Goal: Task Accomplishment & Management: Use online tool/utility

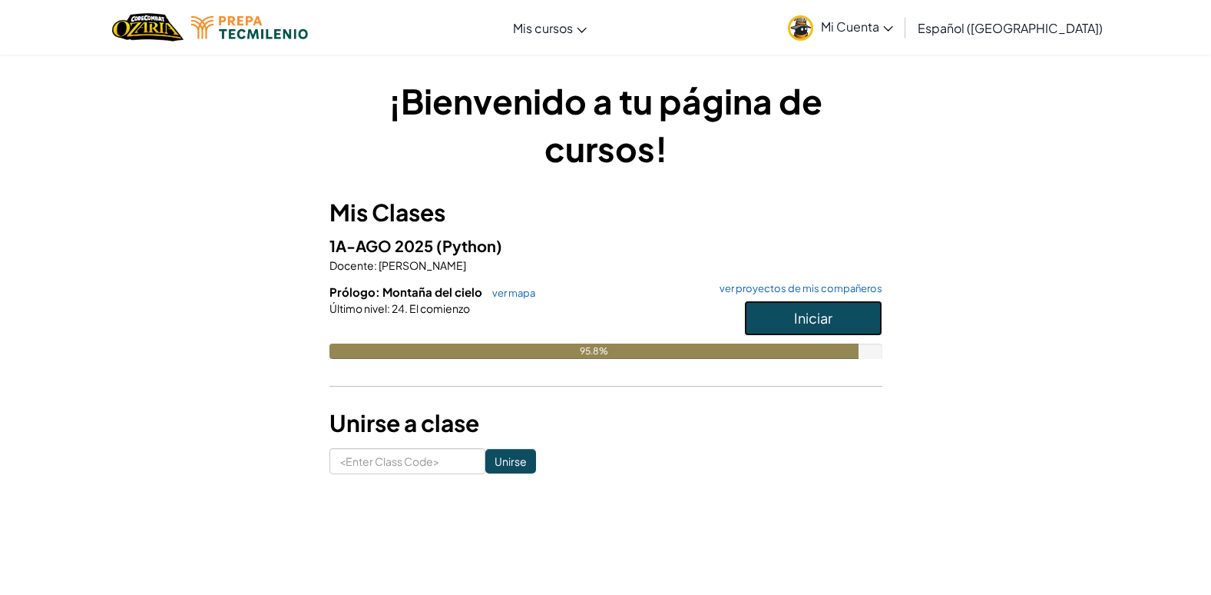
click at [815, 320] on span "Iniciar" at bounding box center [813, 318] width 38 height 18
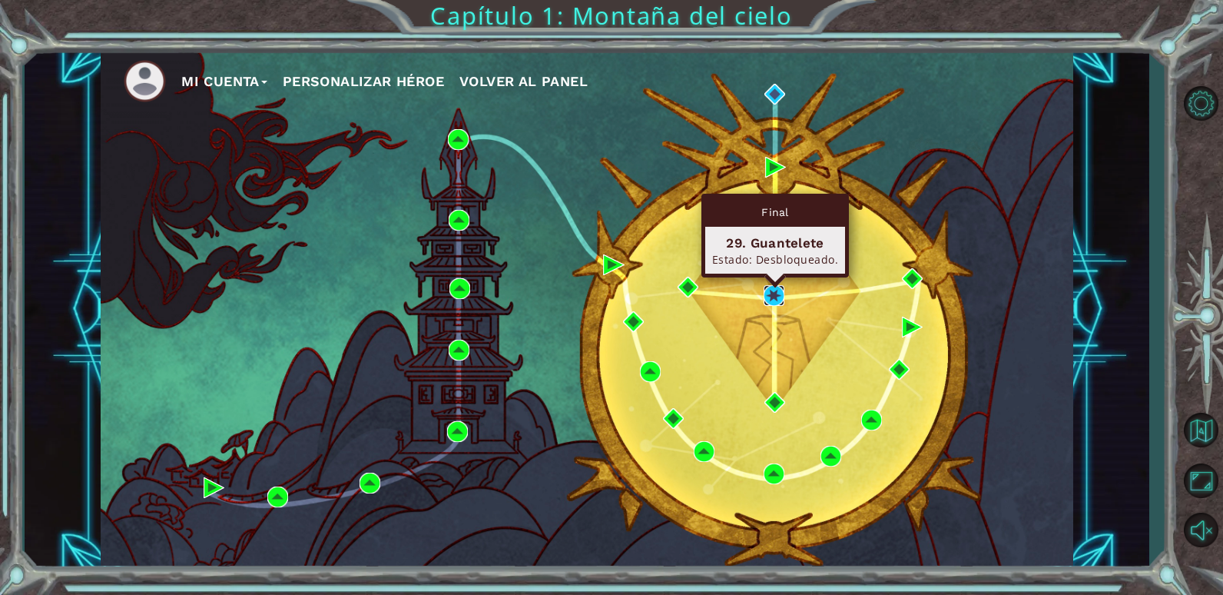
click at [773, 288] on img at bounding box center [774, 295] width 21 height 21
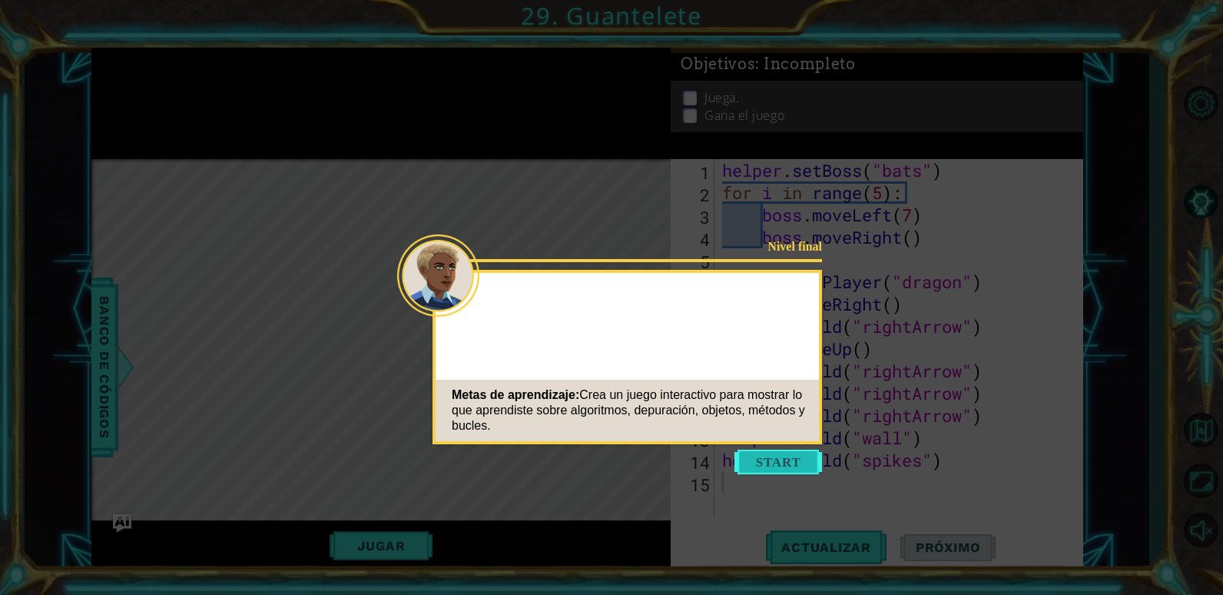
click at [769, 459] on button "Start" at bounding box center [778, 461] width 88 height 25
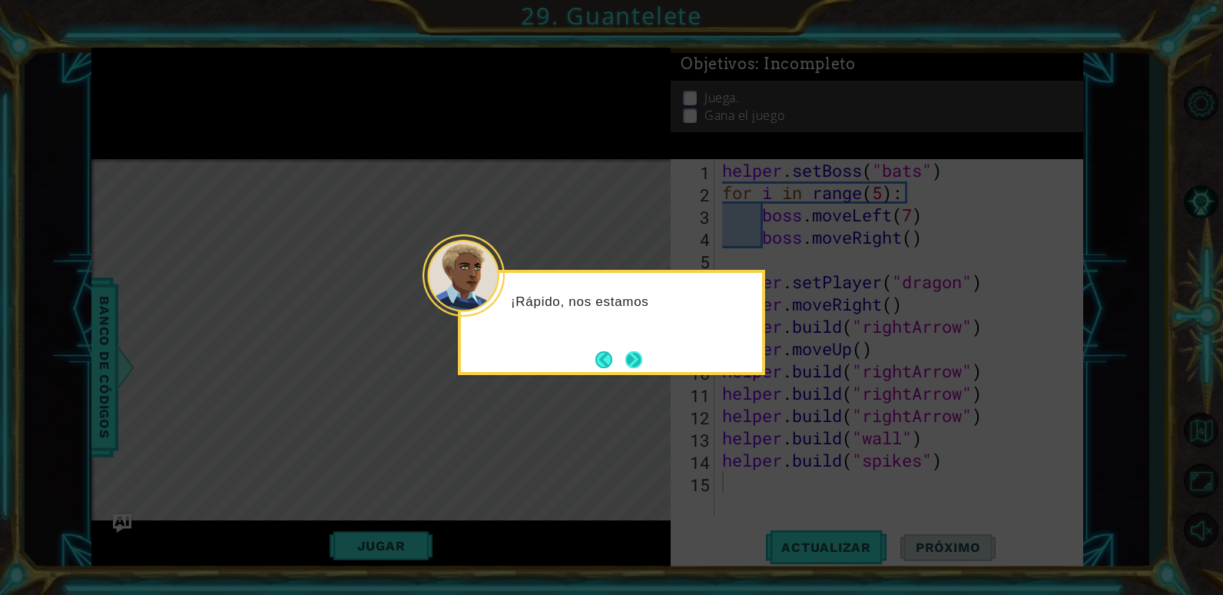
click at [642, 355] on button "Next" at bounding box center [633, 359] width 17 height 17
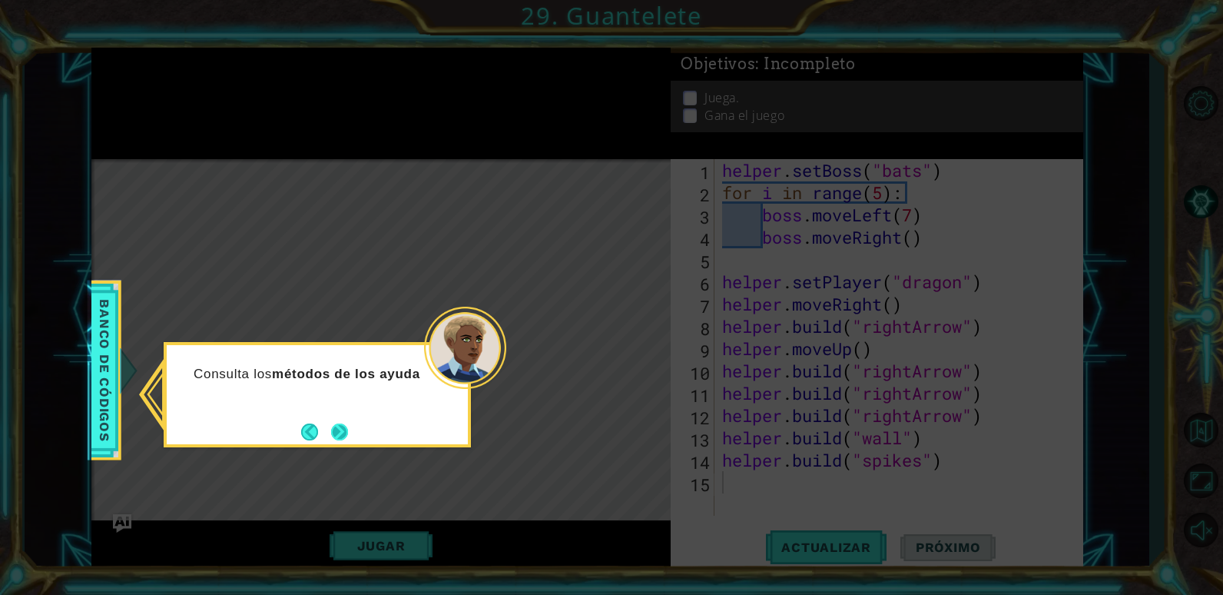
click at [334, 425] on button "Next" at bounding box center [339, 431] width 17 height 17
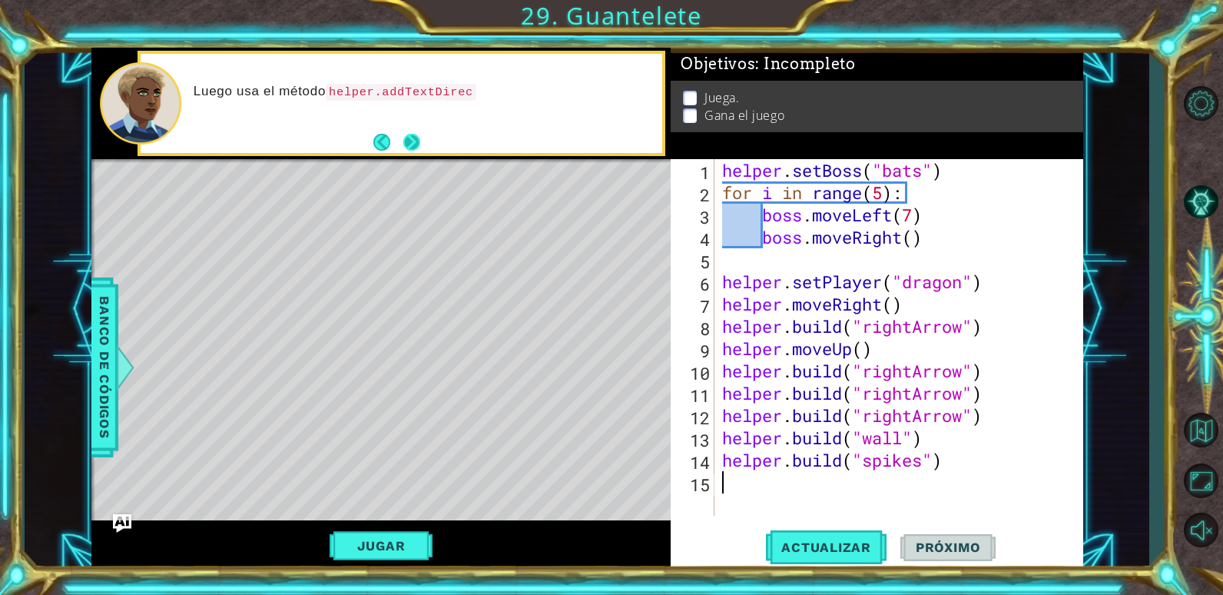
click at [423, 136] on div "Luego usa el método helper.addTextDirec" at bounding box center [402, 103] width 522 height 98
click at [403, 143] on button "Next" at bounding box center [411, 142] width 17 height 17
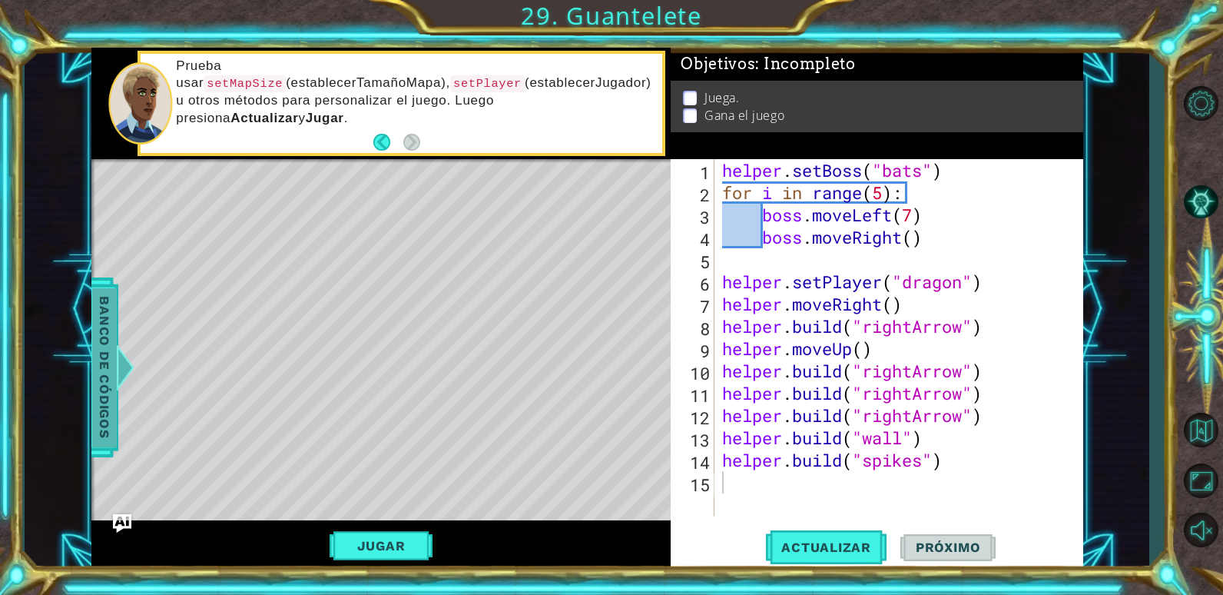
click at [105, 366] on span "Banco de códigos" at bounding box center [104, 366] width 25 height 159
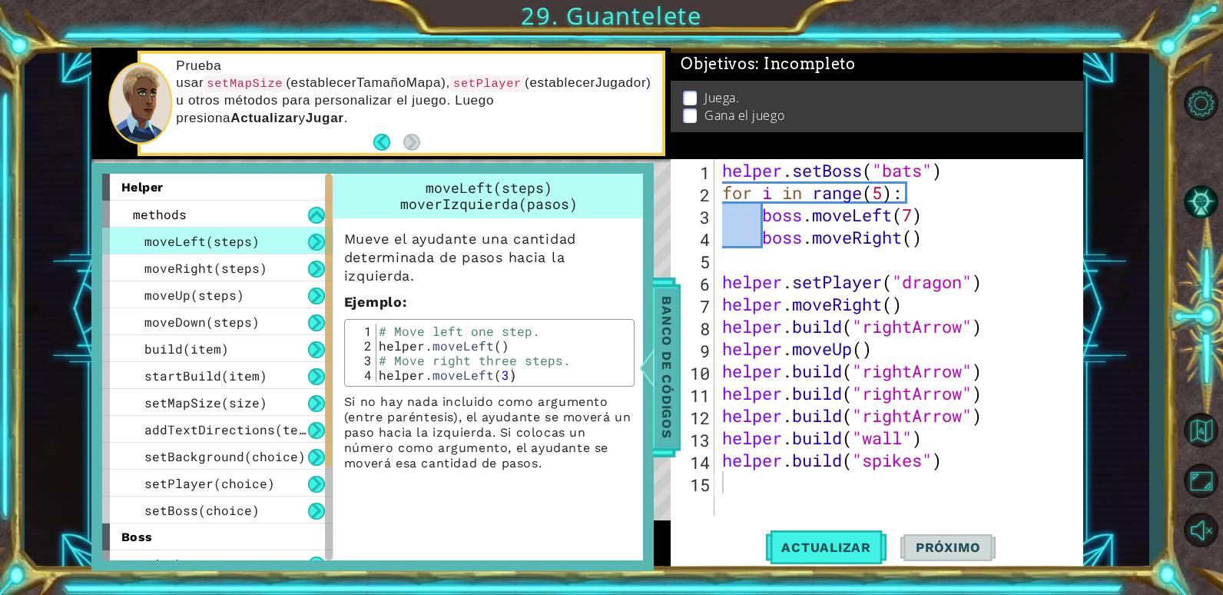
click at [668, 357] on span "Banco de códigos" at bounding box center [666, 366] width 25 height 159
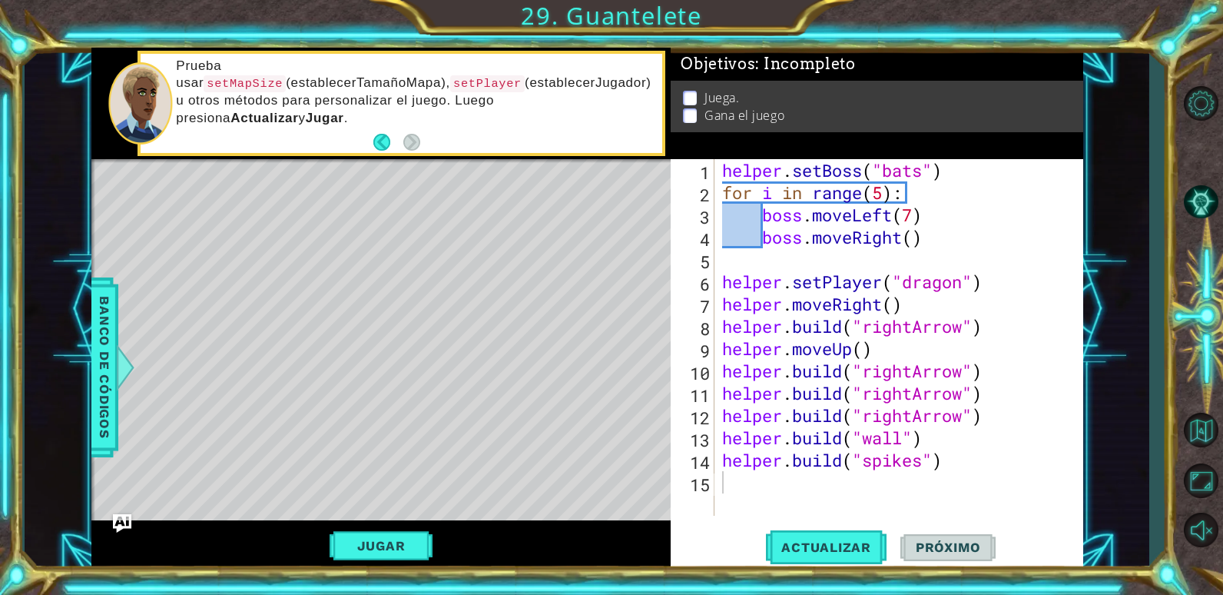
click at [645, 331] on div "Level Map" at bounding box center [446, 385] width 710 height 452
click at [396, 540] on button "Jugar" at bounding box center [382, 545] width 104 height 29
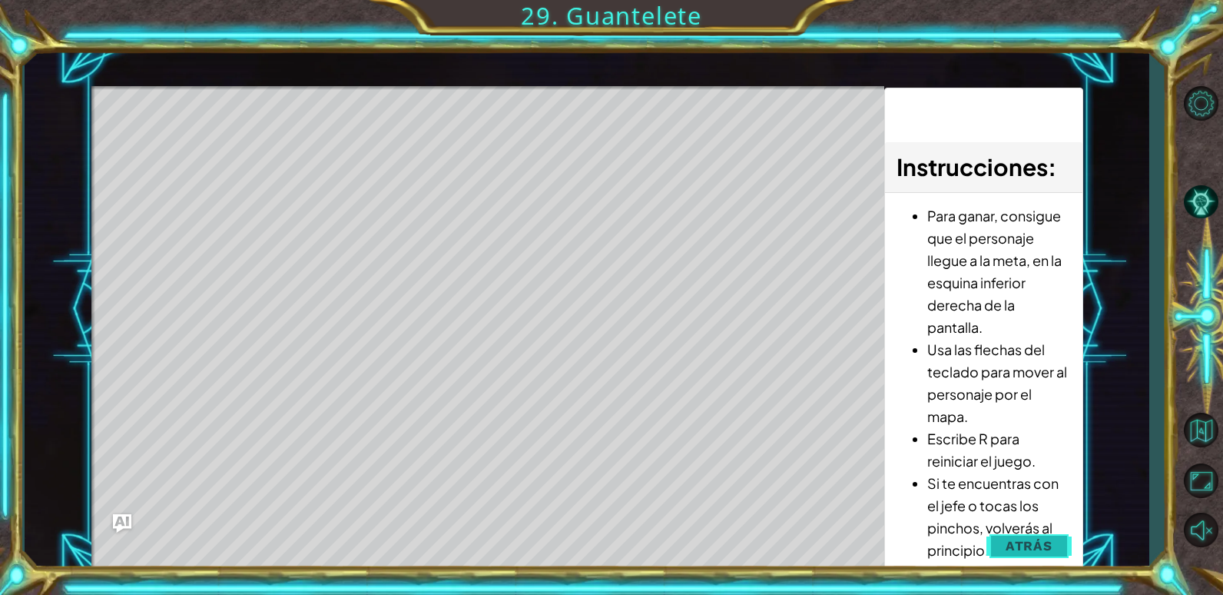
click at [1056, 546] on button "Atrás" at bounding box center [1028, 545] width 85 height 31
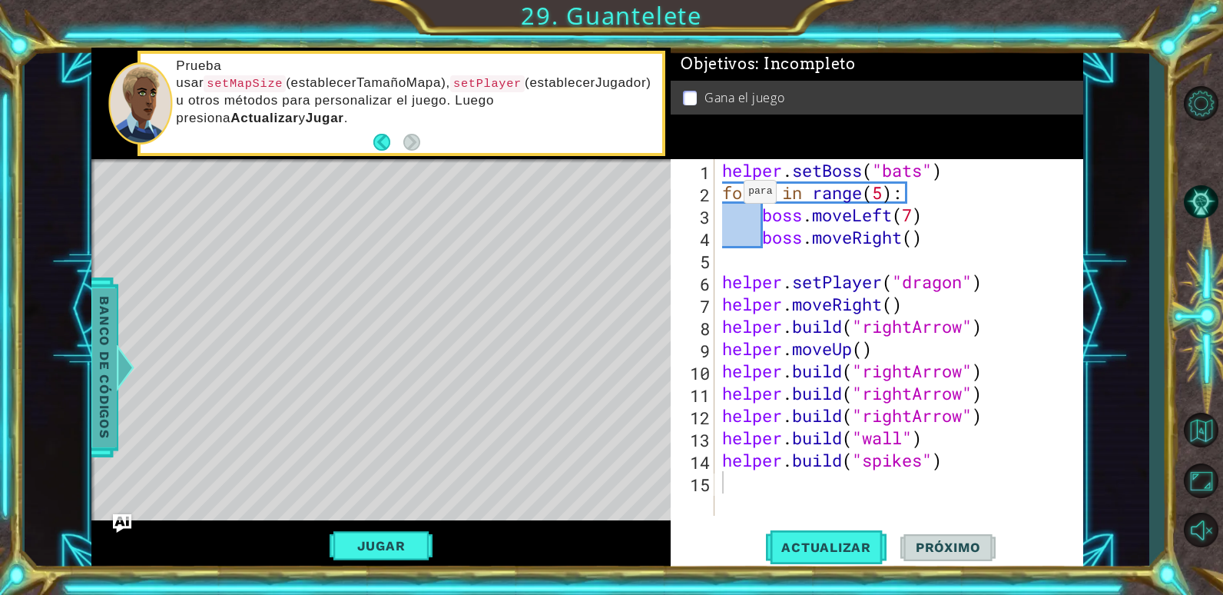
click at [103, 362] on span "Banco de códigos" at bounding box center [104, 366] width 25 height 159
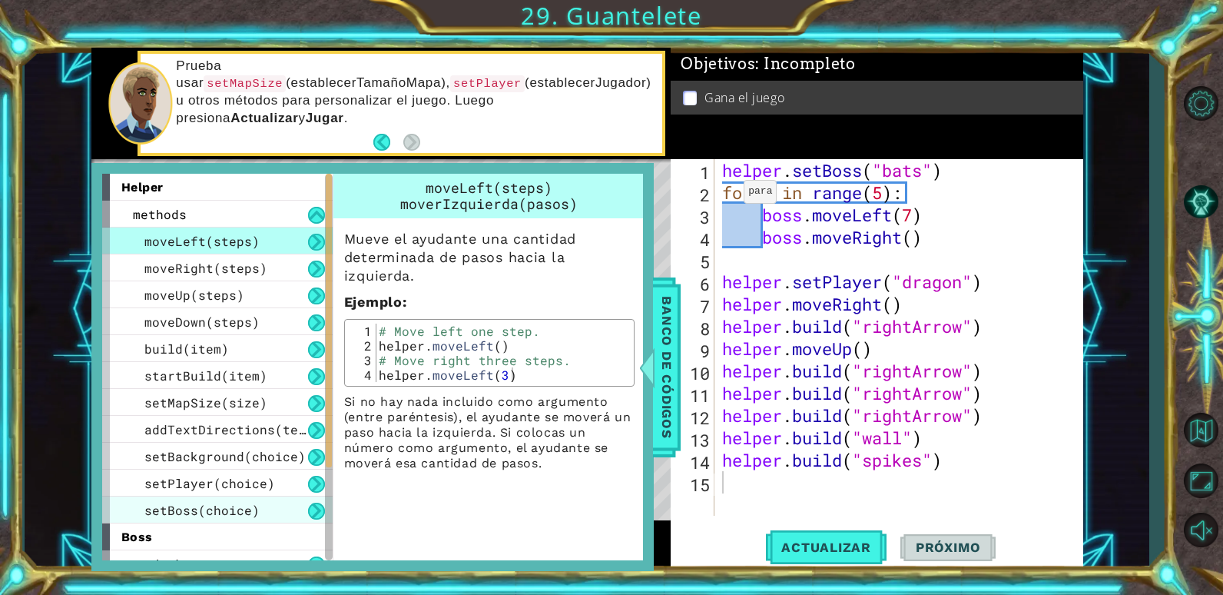
click at [243, 503] on span "setBoss(choice)" at bounding box center [201, 510] width 115 height 16
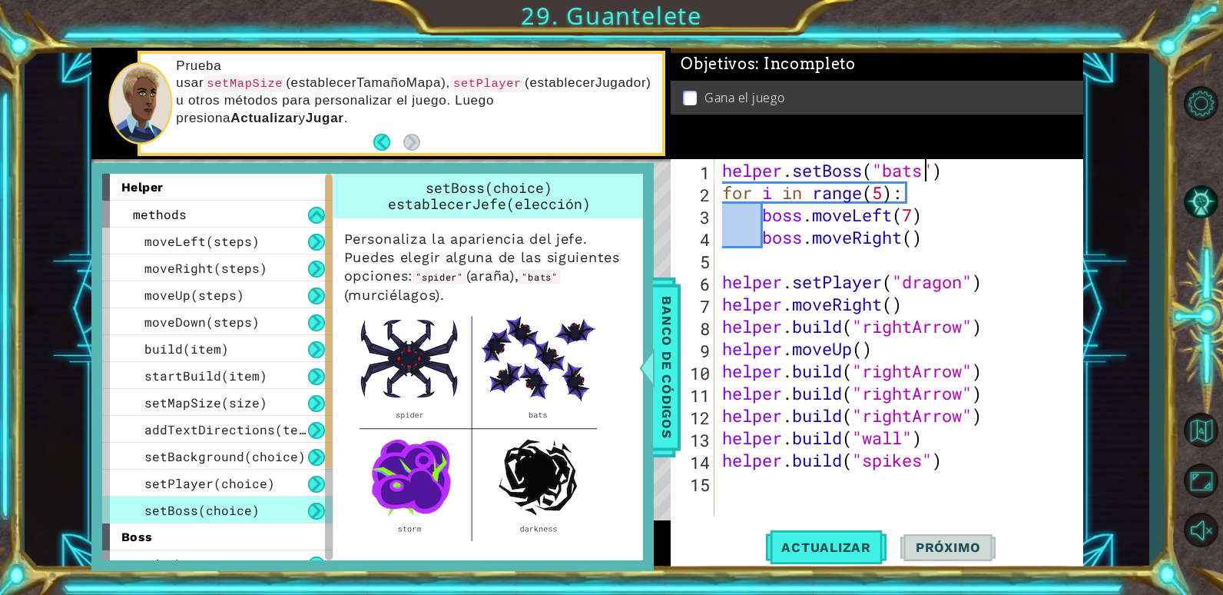
click at [925, 170] on div "helper . setBoss ( "bats" ) for i in range ( 5 ) : boss . moveLeft ( 7 ) boss .…" at bounding box center [902, 359] width 367 height 401
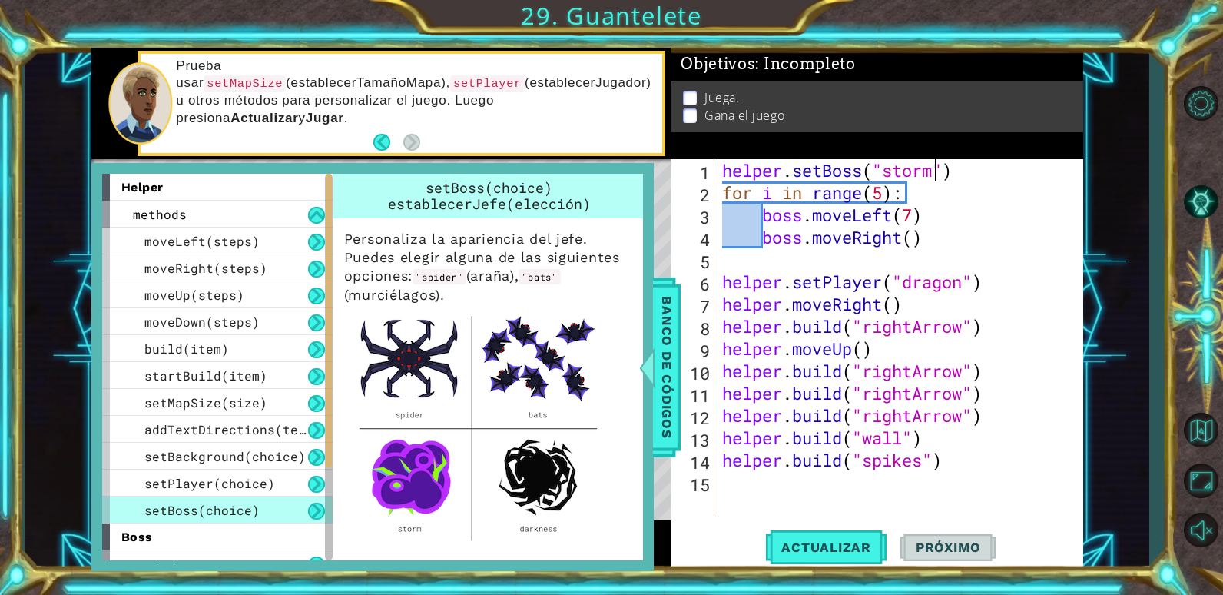
scroll to position [0, 10]
click at [965, 288] on div "helper . setBoss ( "storm" ) for i in range ( 5 ) : boss . moveLeft ( 7 ) boss …" at bounding box center [902, 359] width 367 height 401
click at [250, 477] on span "setPlayer(choice)" at bounding box center [209, 483] width 131 height 16
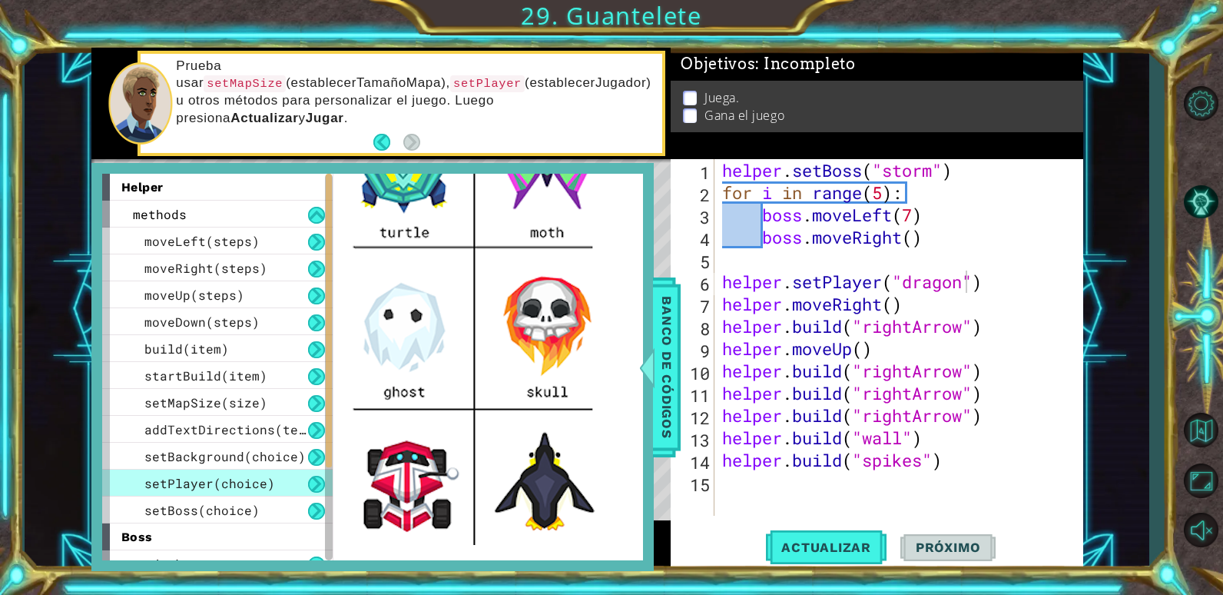
scroll to position [230, 0]
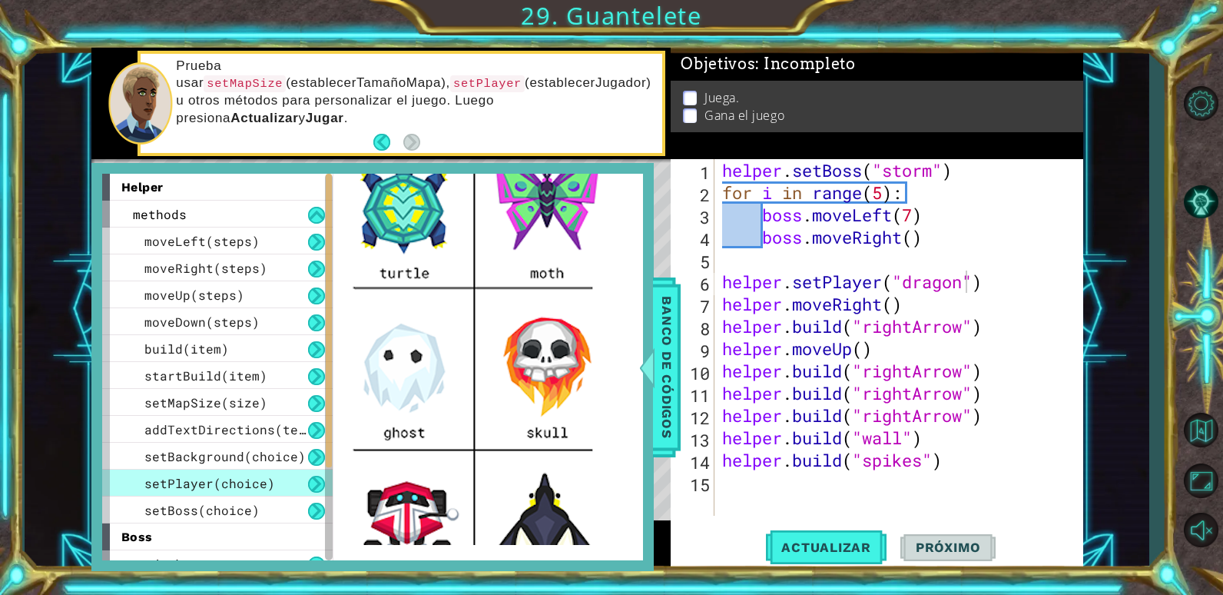
click at [966, 281] on div "helper . setBoss ( "storm" ) for i in range ( 5 ) : boss . moveLeft ( 7 ) boss …" at bounding box center [902, 359] width 367 height 401
click at [955, 240] on div "helper . setBoss ( "storm" ) for i in range ( 5 ) : boss . moveLeft ( 7 ) boss …" at bounding box center [902, 359] width 367 height 401
type textarea "boss.moveRight()"
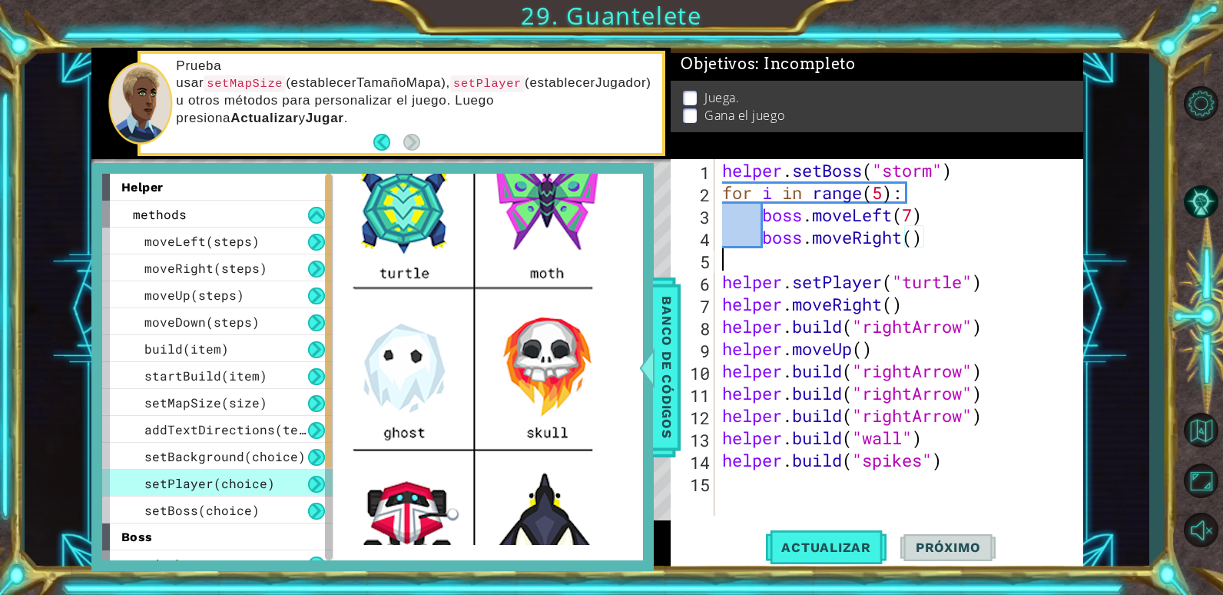
click at [956, 262] on div "helper . setBoss ( "storm" ) for i in range ( 5 ) : boss . moveLeft ( 7 ) boss …" at bounding box center [902, 359] width 367 height 401
click at [745, 484] on div "helper . setBoss ( "storm" ) for i in range ( 5 ) : boss . moveLeft ( 7 ) boss …" at bounding box center [902, 359] width 367 height 401
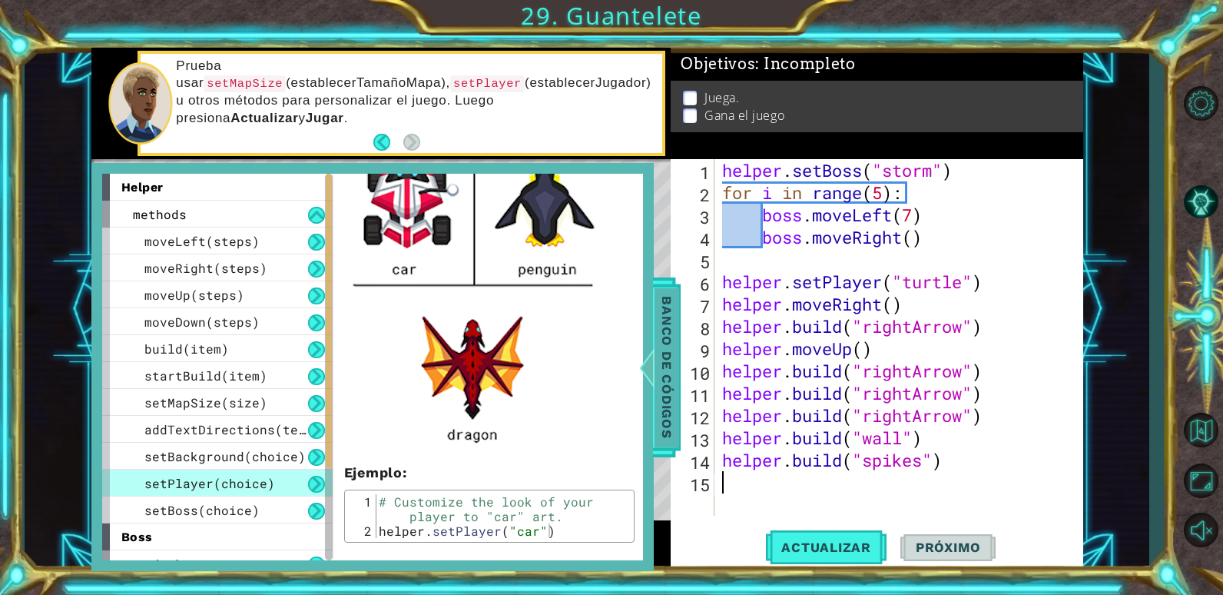
click at [638, 376] on div at bounding box center [646, 367] width 19 height 46
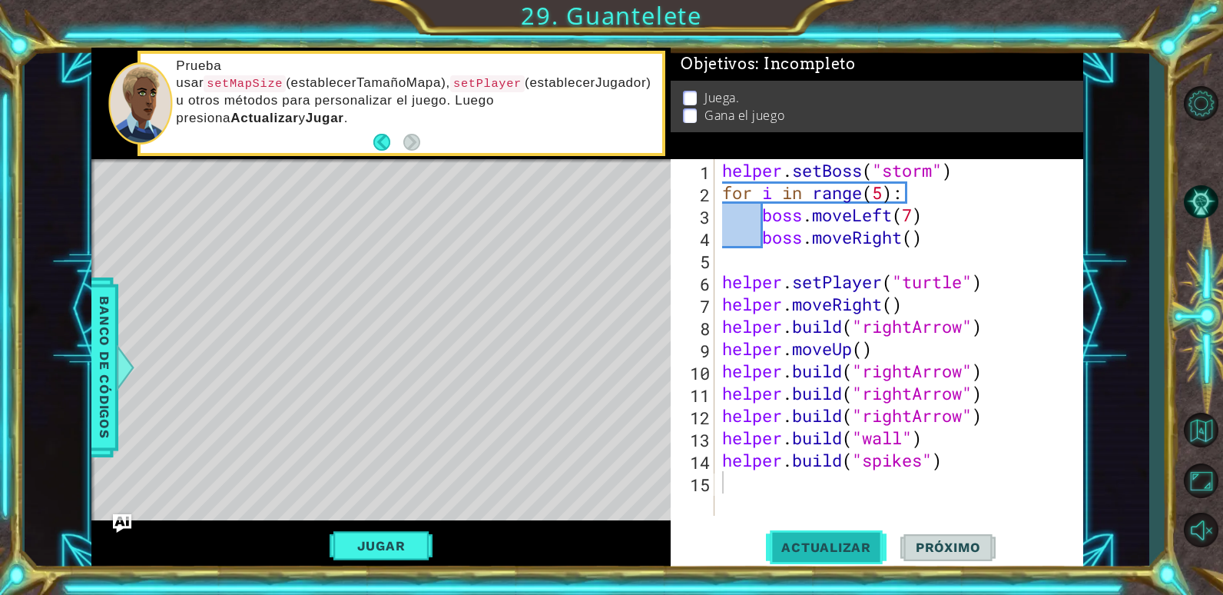
click at [802, 538] on button "Actualizar" at bounding box center [826, 546] width 121 height 41
click at [408, 545] on button "Jugar" at bounding box center [382, 545] width 104 height 29
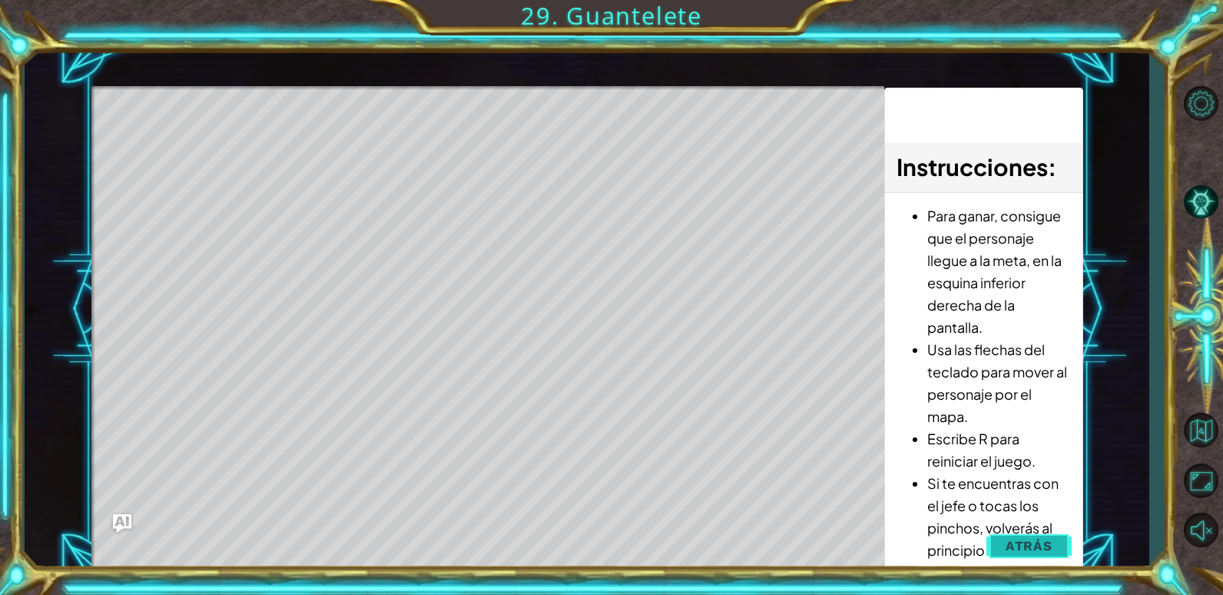
click at [1030, 538] on span "Atrás" at bounding box center [1028, 545] width 47 height 15
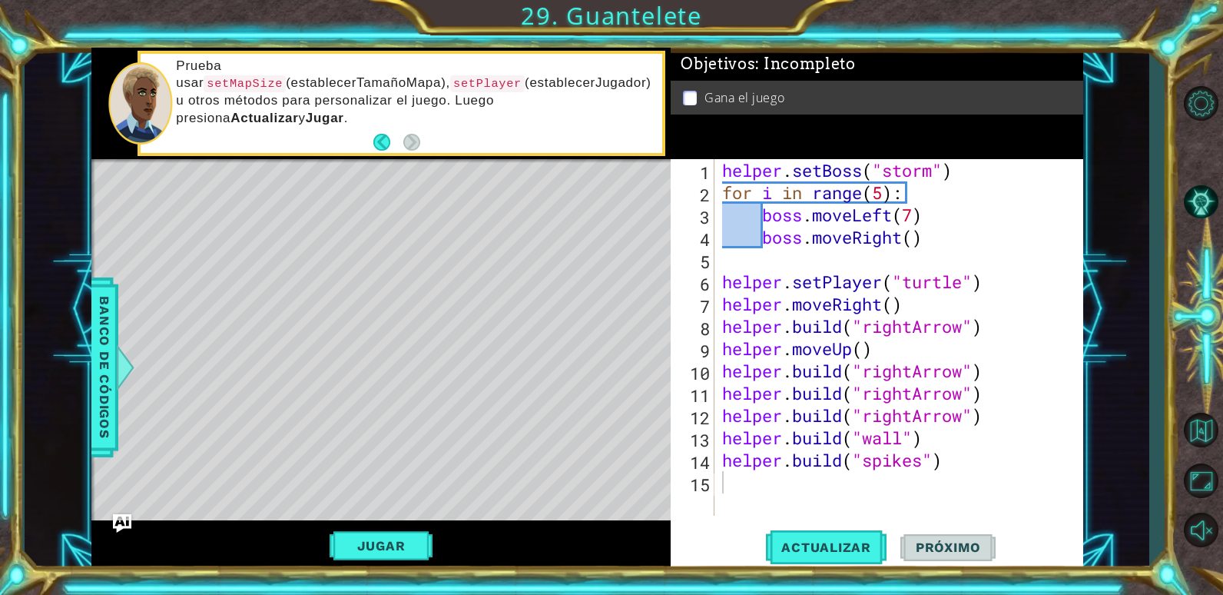
type textarea "helper.setBoss("storm")"
click at [961, 172] on div "helper . setBoss ( "storm" ) for i in range ( 5 ) : boss . moveLeft ( 7 ) boss …" at bounding box center [902, 359] width 367 height 401
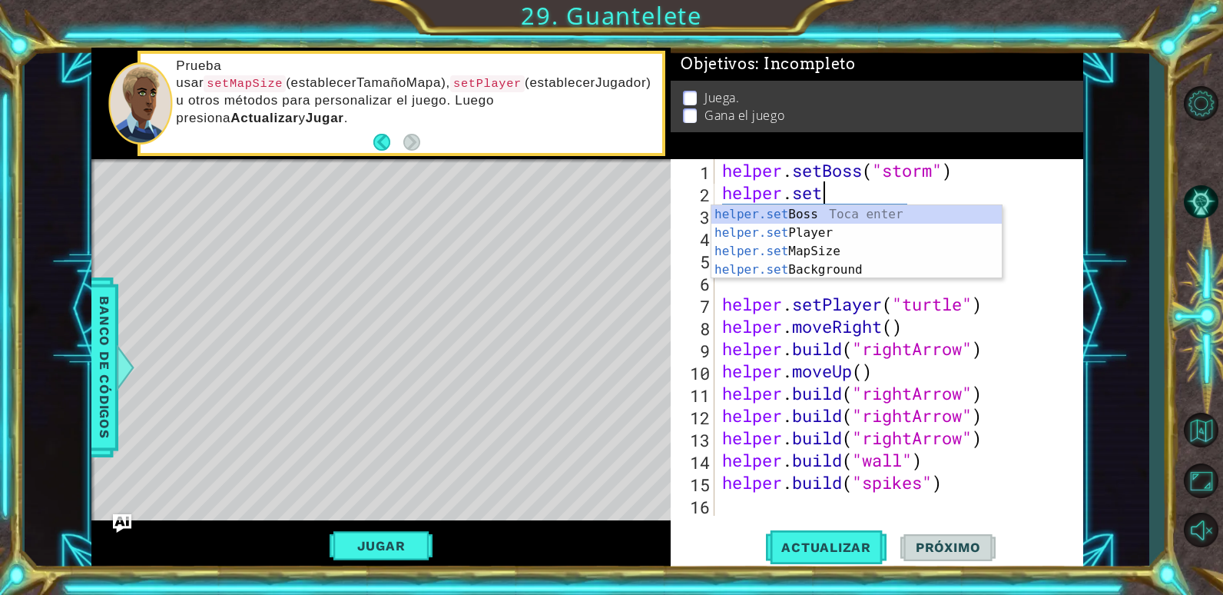
scroll to position [0, 4]
click at [889, 271] on div "helper.set Boss Toca enter helper.set Player Toca enter helper.set MapSize Toca…" at bounding box center [856, 260] width 290 height 111
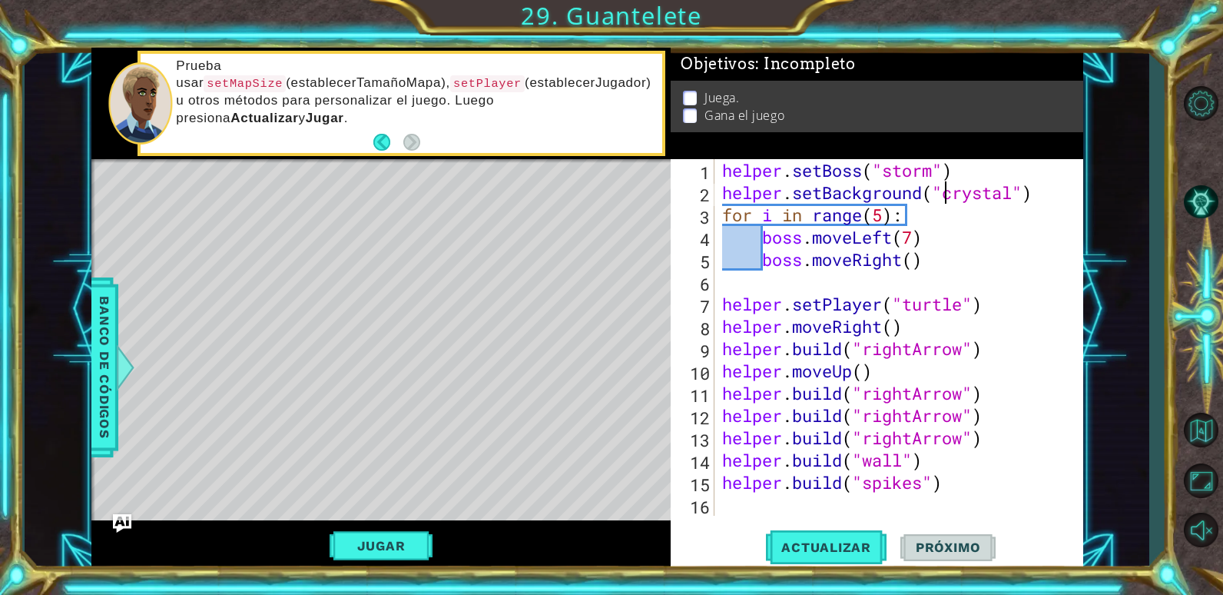
click at [913, 224] on div "helper . setBoss ( "storm" ) helper . setBackground ( "crystal" ) for i in rang…" at bounding box center [902, 359] width 367 height 401
click at [1045, 189] on div "helper . setBoss ( "storm" ) helper . setBackground ( "crystal" ) for i in rang…" at bounding box center [902, 359] width 367 height 401
type textarea "helper.setBackground("crystal")"
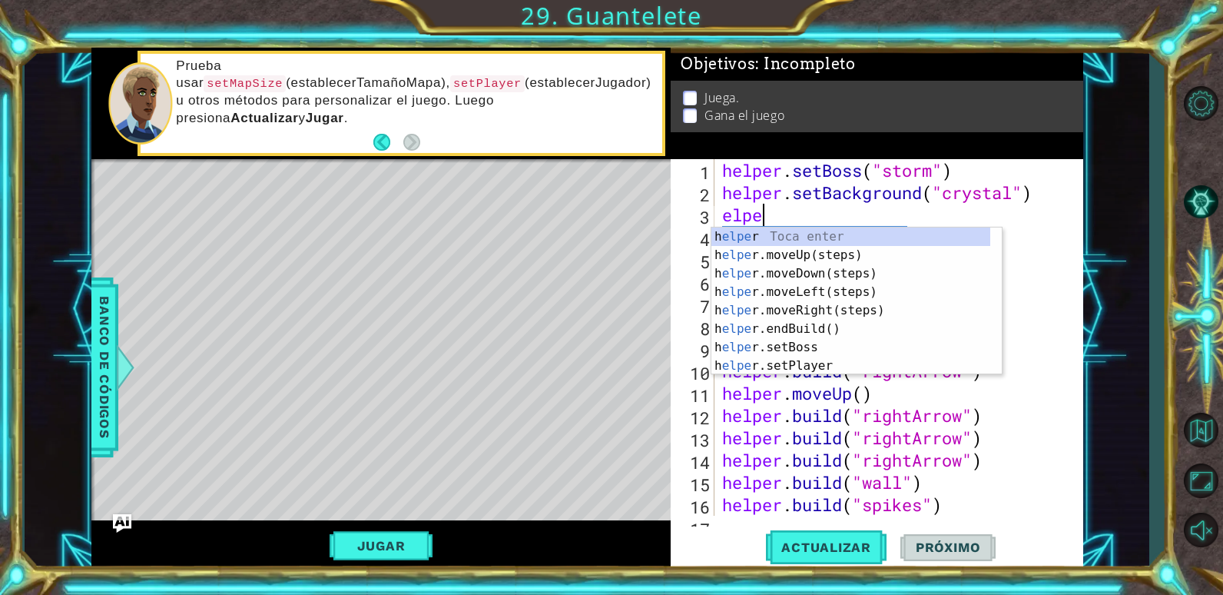
scroll to position [0, 2]
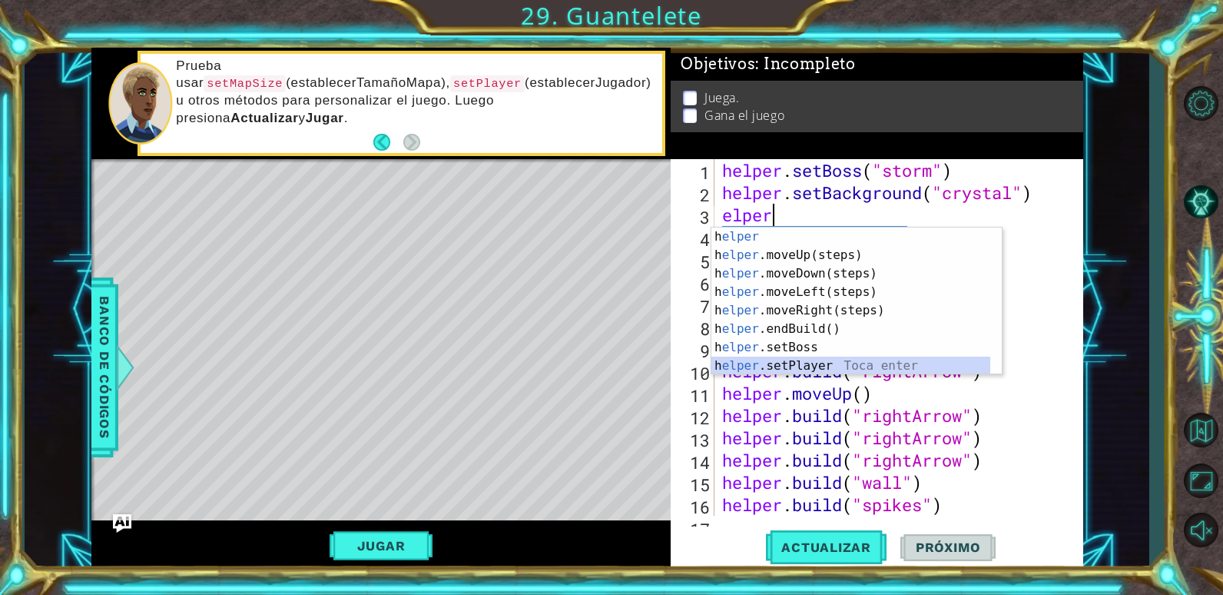
click at [811, 366] on div "h elper Toca enter h elper .moveUp(steps) Toca enter h elper .moveDown(steps) T…" at bounding box center [850, 319] width 279 height 184
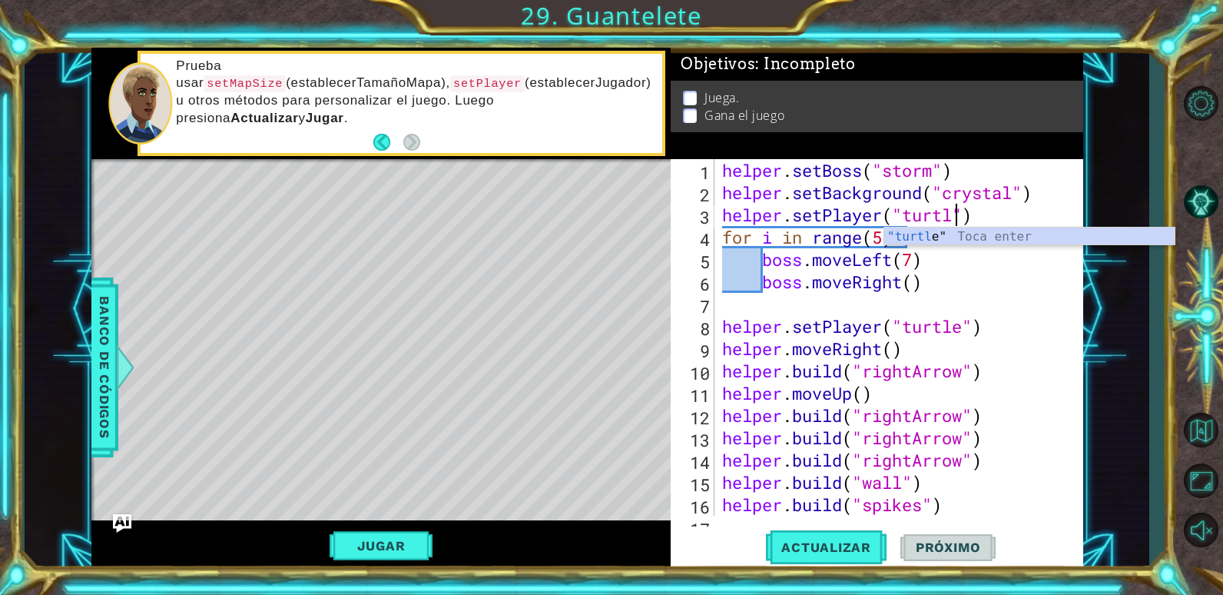
type textarea "helper.setPlayer("turtle")"
click at [926, 239] on div ""turtle " Toca enter" at bounding box center [1029, 254] width 290 height 55
click at [1005, 220] on div "helper . setBoss ( "storm" ) helper . setBackground ( "crystal" ) helper . setP…" at bounding box center [897, 359] width 356 height 401
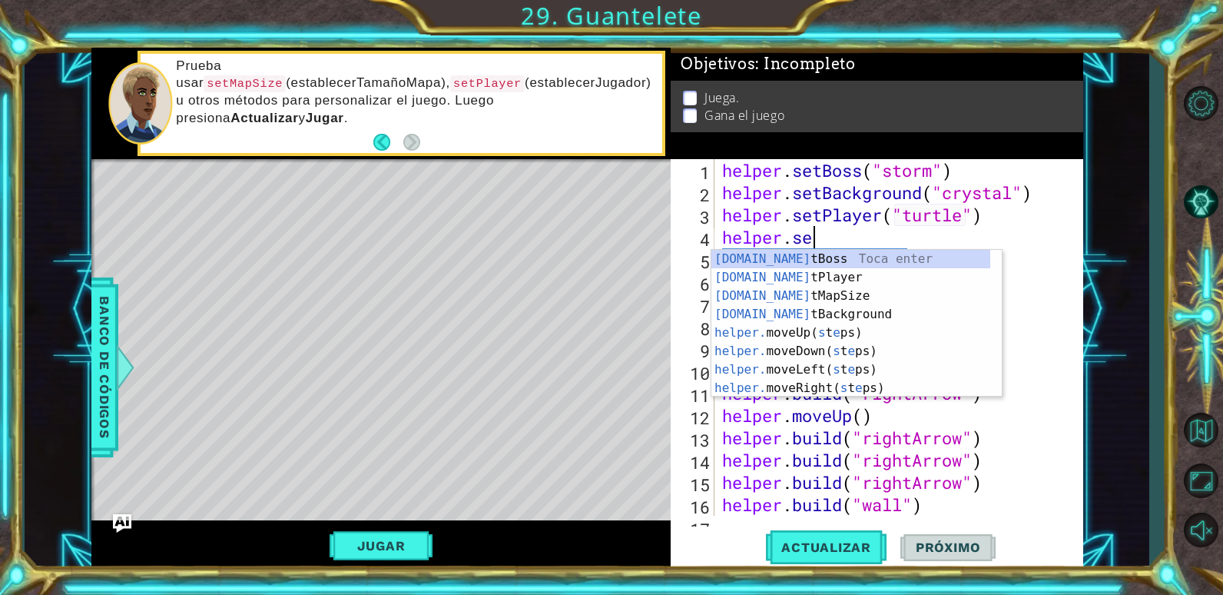
scroll to position [0, 4]
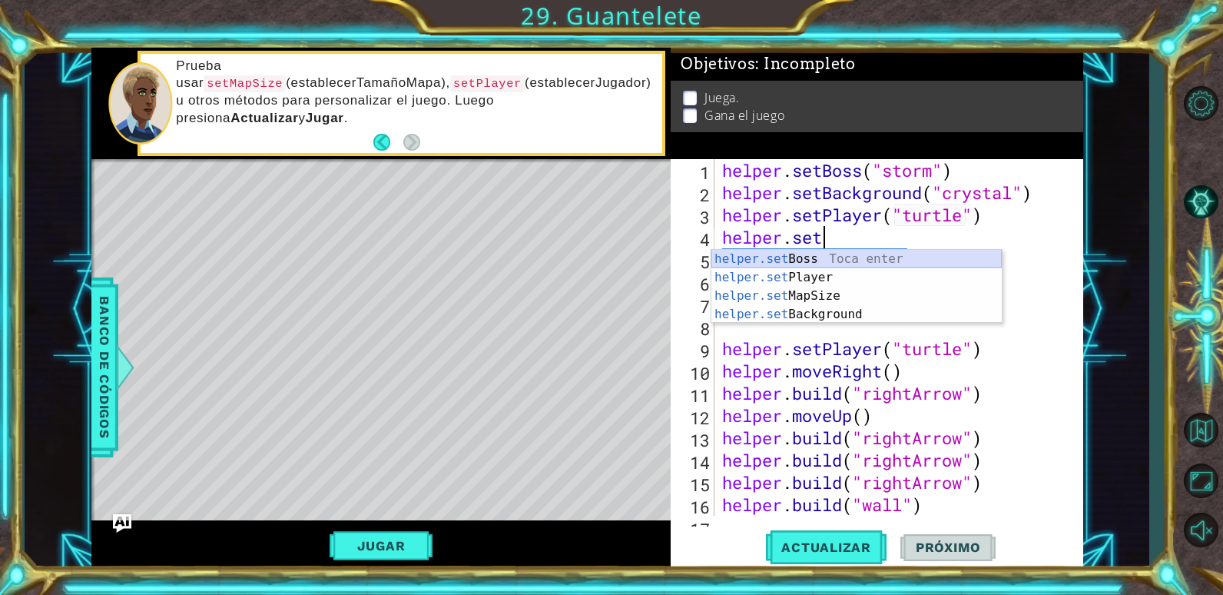
click at [910, 257] on div "helper.set Boss Toca enter helper.set Player Toca enter helper.set MapSize Toca…" at bounding box center [856, 305] width 290 height 111
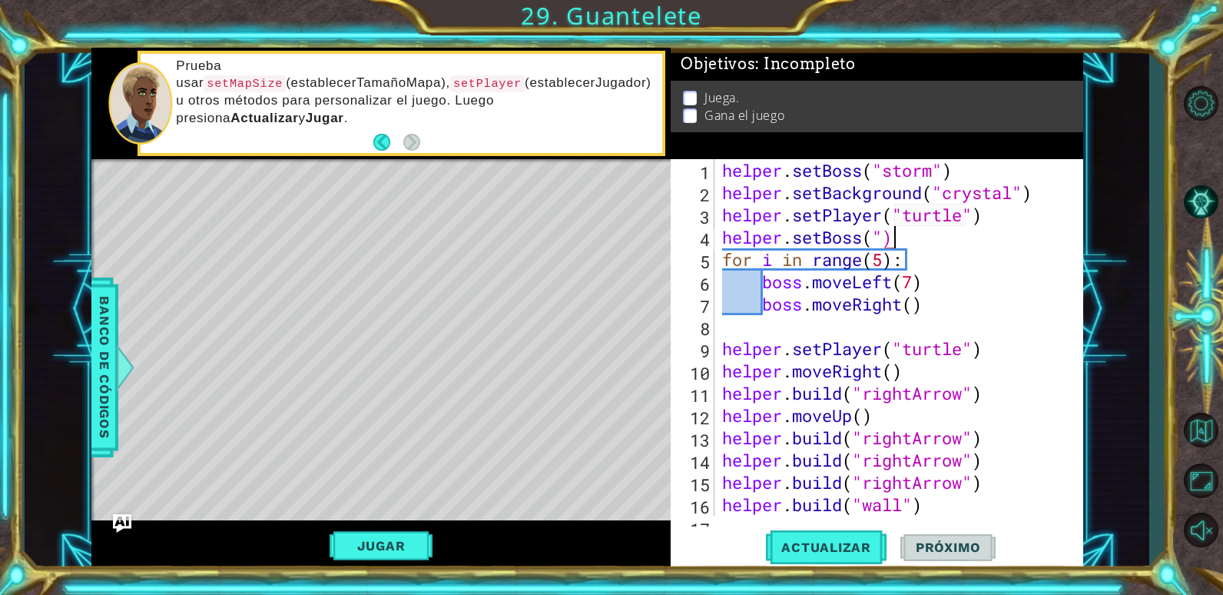
click at [900, 236] on div "helper . setBoss ( "storm" ) helper . setBackground ( "crystal" ) helper . setP…" at bounding box center [897, 359] width 356 height 401
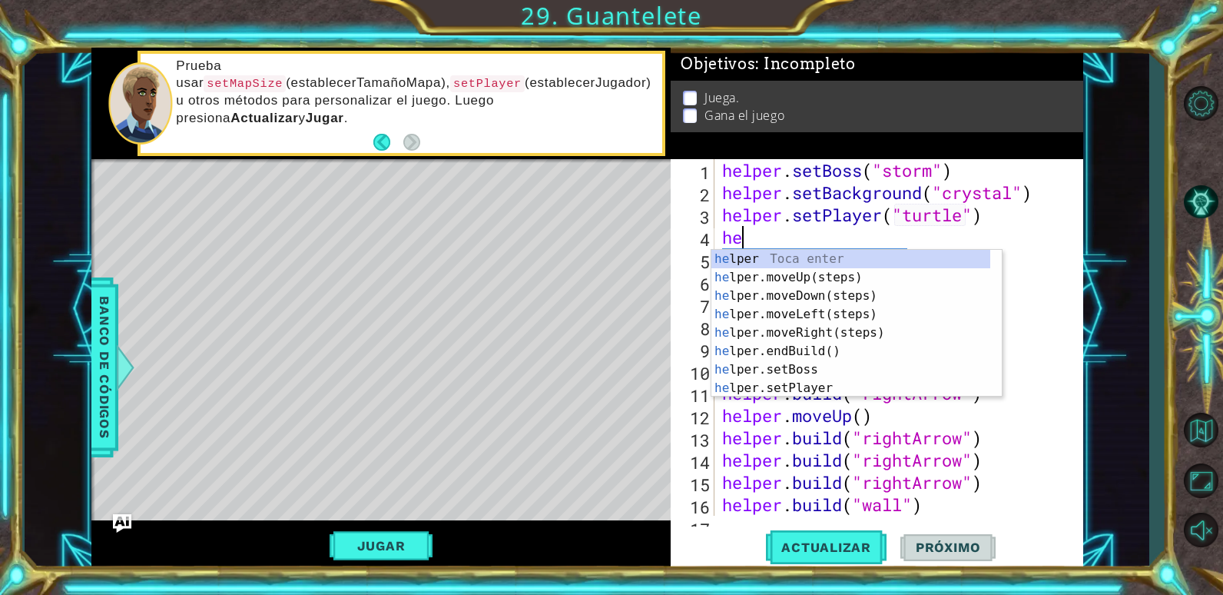
scroll to position [0, 0]
type textarea "h"
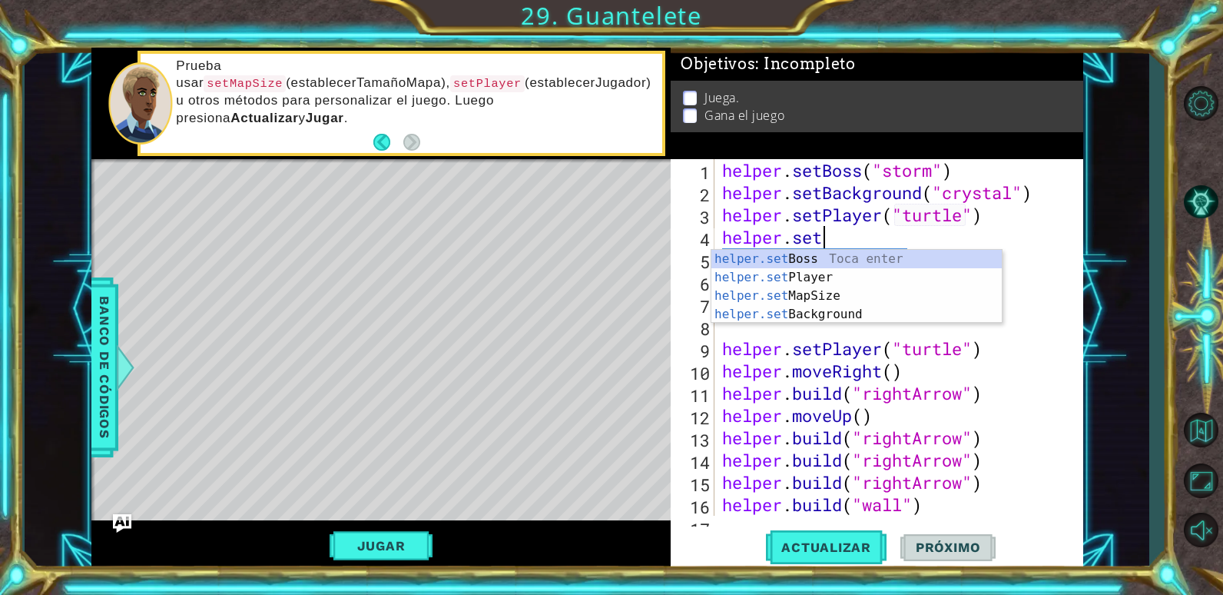
scroll to position [0, 5]
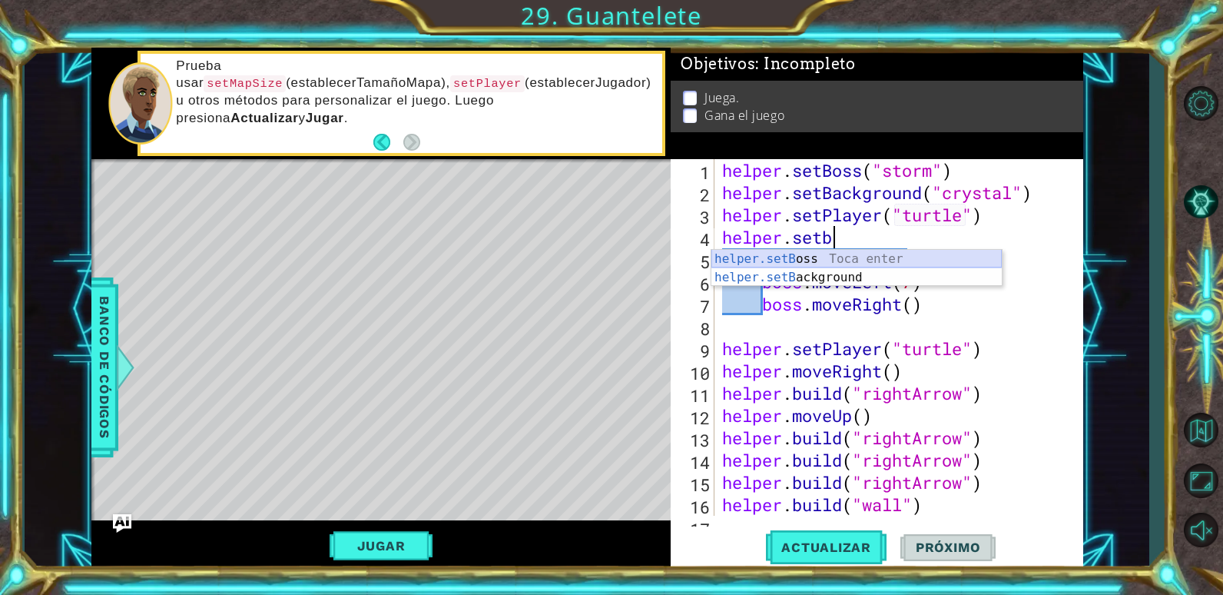
click at [960, 252] on div "helper.setB oss Toca enter helper.setB ackground Toca enter" at bounding box center [856, 287] width 290 height 74
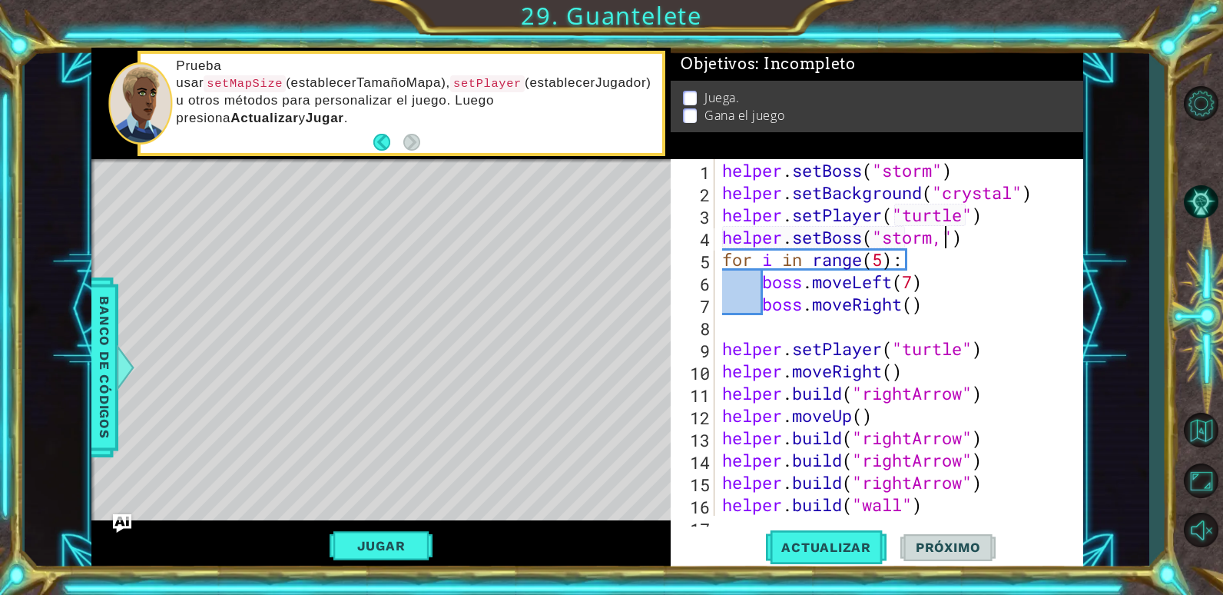
scroll to position [0, 10]
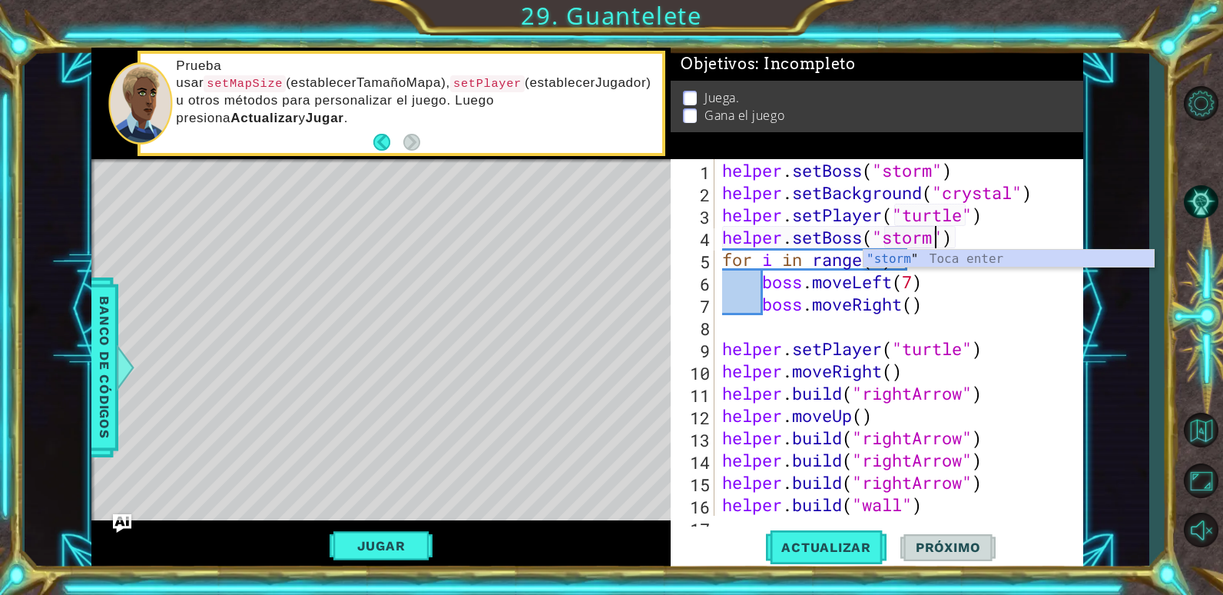
click at [959, 164] on div "helper . setBoss ( "storm" ) helper . setBackground ( "crystal" ) helper . setP…" at bounding box center [897, 359] width 356 height 401
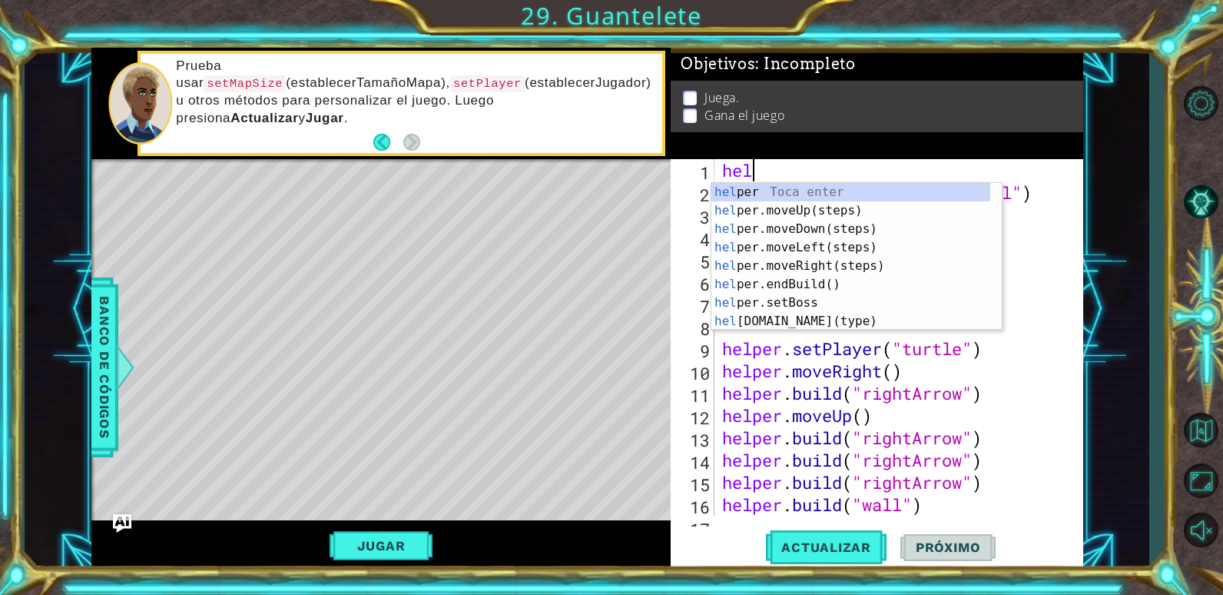
scroll to position [0, 0]
type textarea "h"
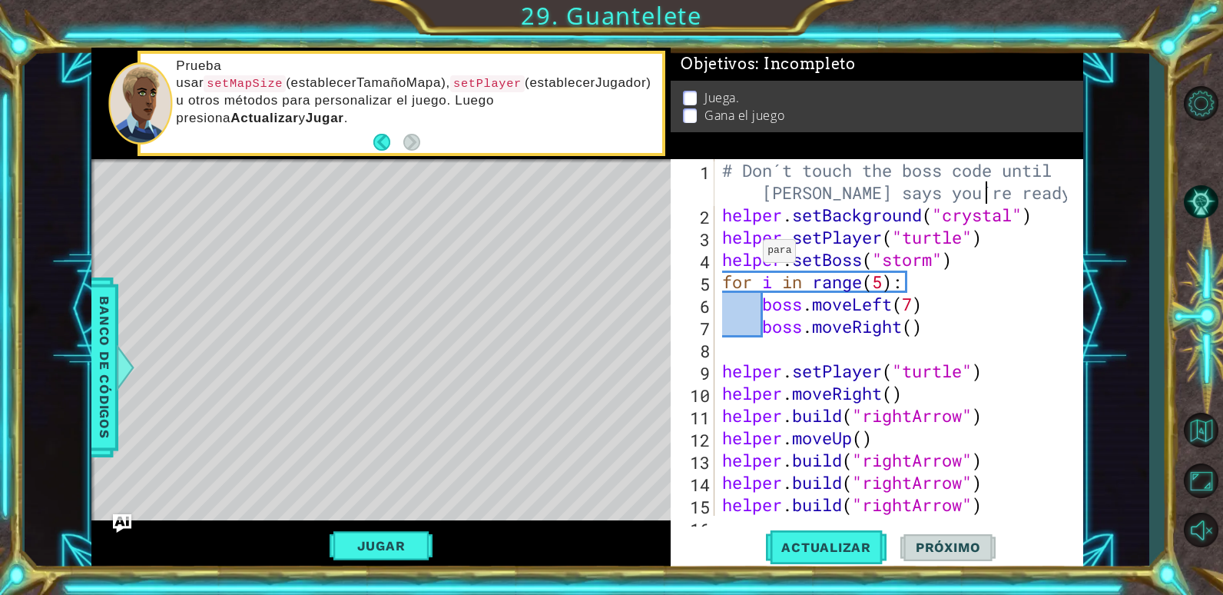
scroll to position [0, 25]
click at [960, 263] on div "# Don´t touch the boss code until [PERSON_NAME] says you´re ready! helper . set…" at bounding box center [897, 370] width 356 height 423
type textarea "helper.setBoss("storm")"
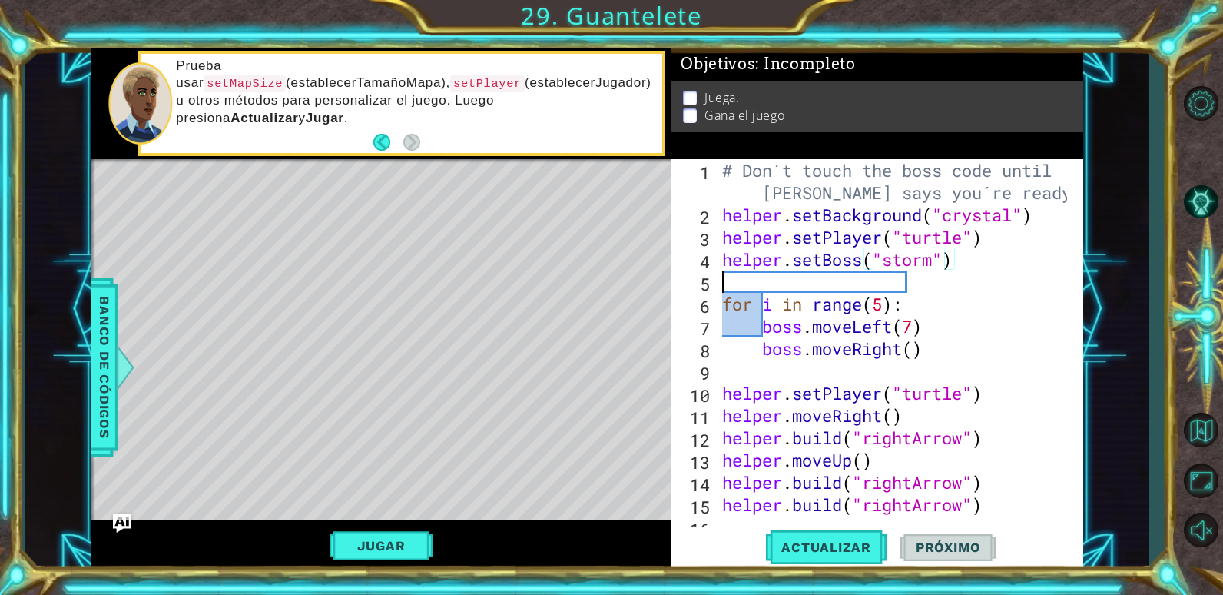
scroll to position [0, 0]
click at [916, 328] on div "# Don´t touch the boss code until [PERSON_NAME] says you´re ready! helper . set…" at bounding box center [897, 370] width 356 height 423
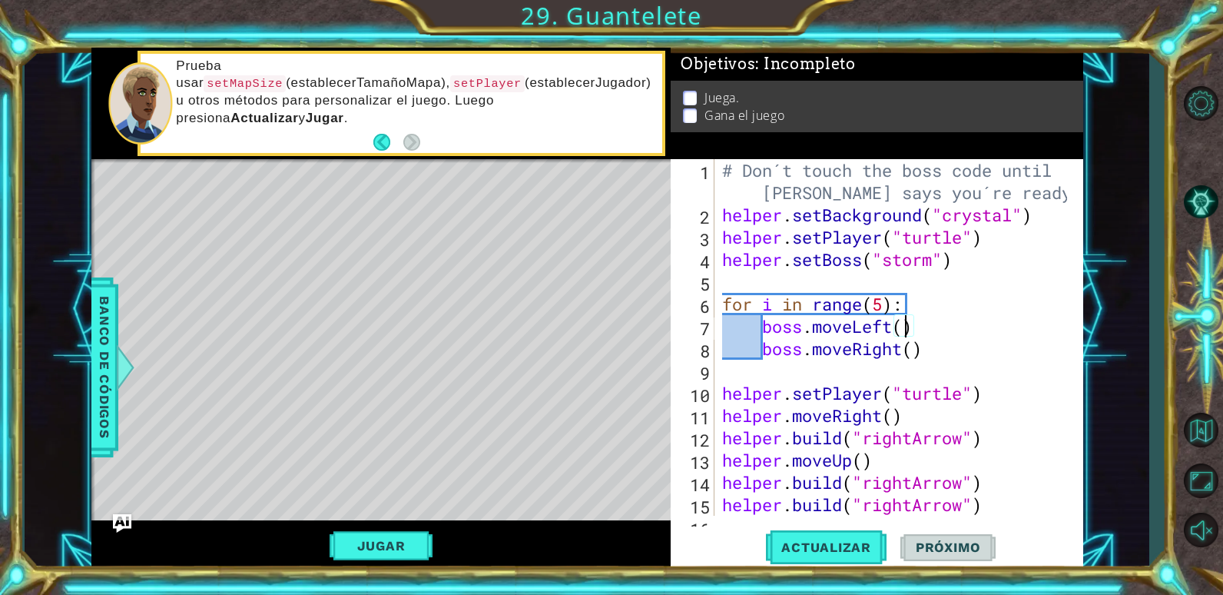
scroll to position [0, 8]
click at [925, 329] on div "# Don´t touch the boss code until [PERSON_NAME] says you´re ready! helper . set…" at bounding box center [897, 370] width 356 height 423
click at [914, 350] on div "# Don´t touch the boss code until [PERSON_NAME] says you´re ready! helper . set…" at bounding box center [897, 370] width 356 height 423
type textarea "boss.moveRight(2)"
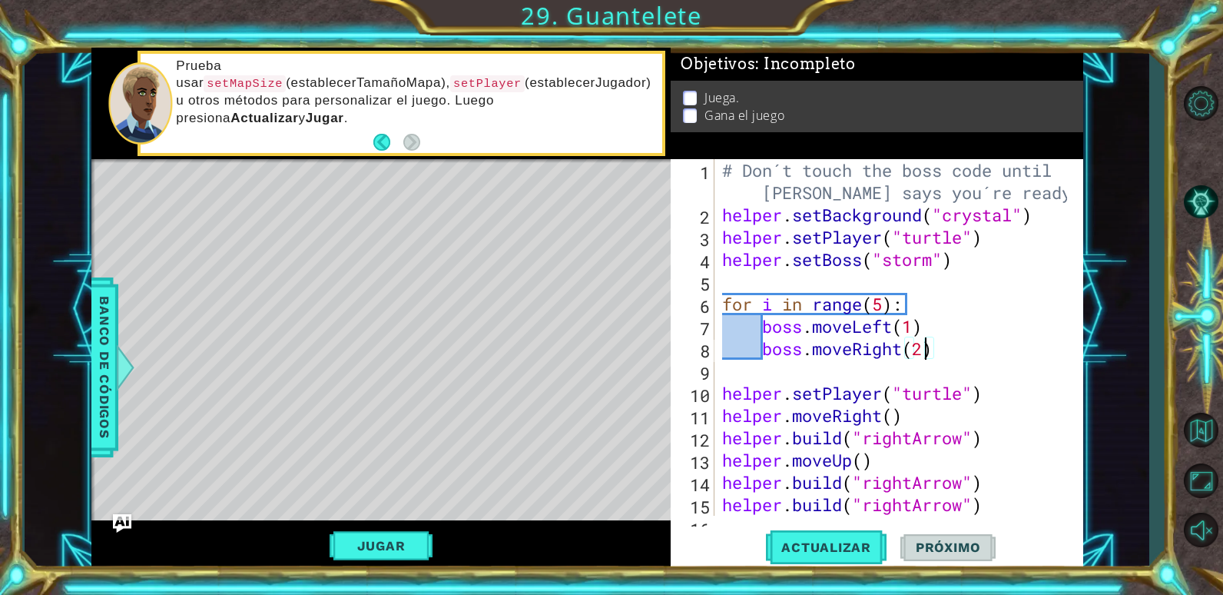
click at [938, 346] on div "# Don´t touch the boss code until [PERSON_NAME] says you´re ready! helper . set…" at bounding box center [897, 370] width 356 height 423
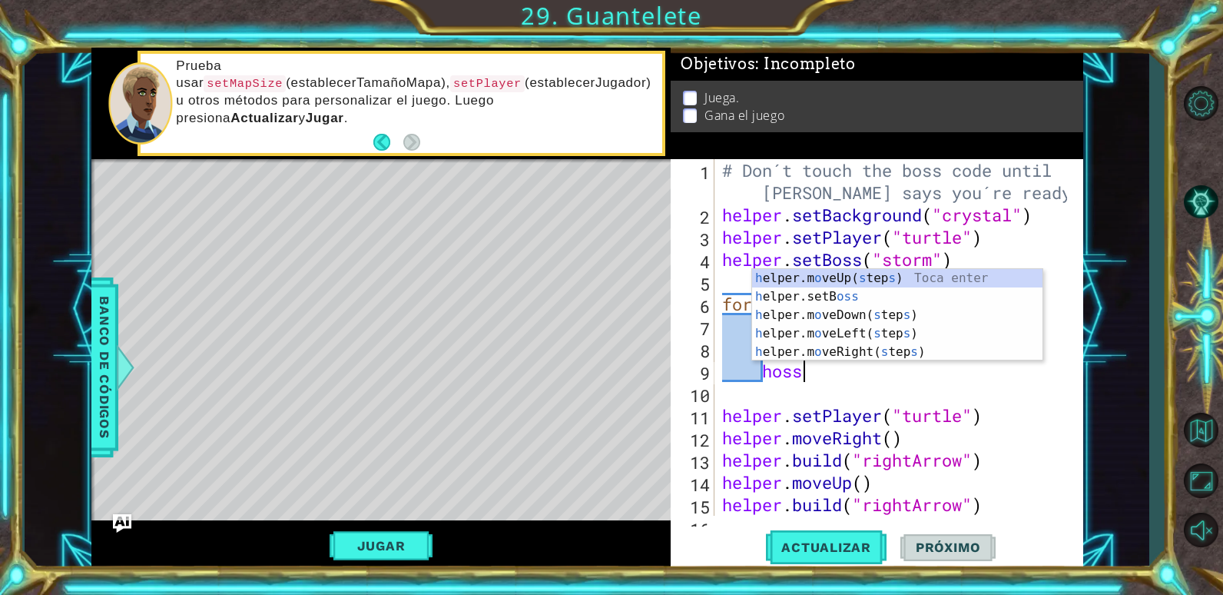
scroll to position [0, 3]
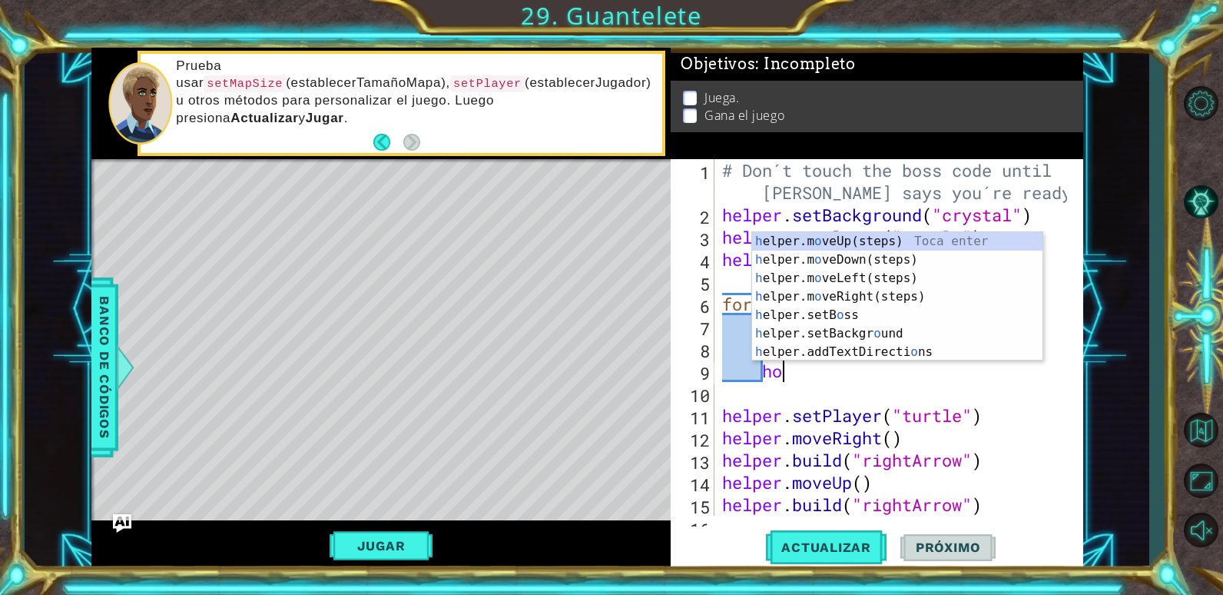
type textarea "h"
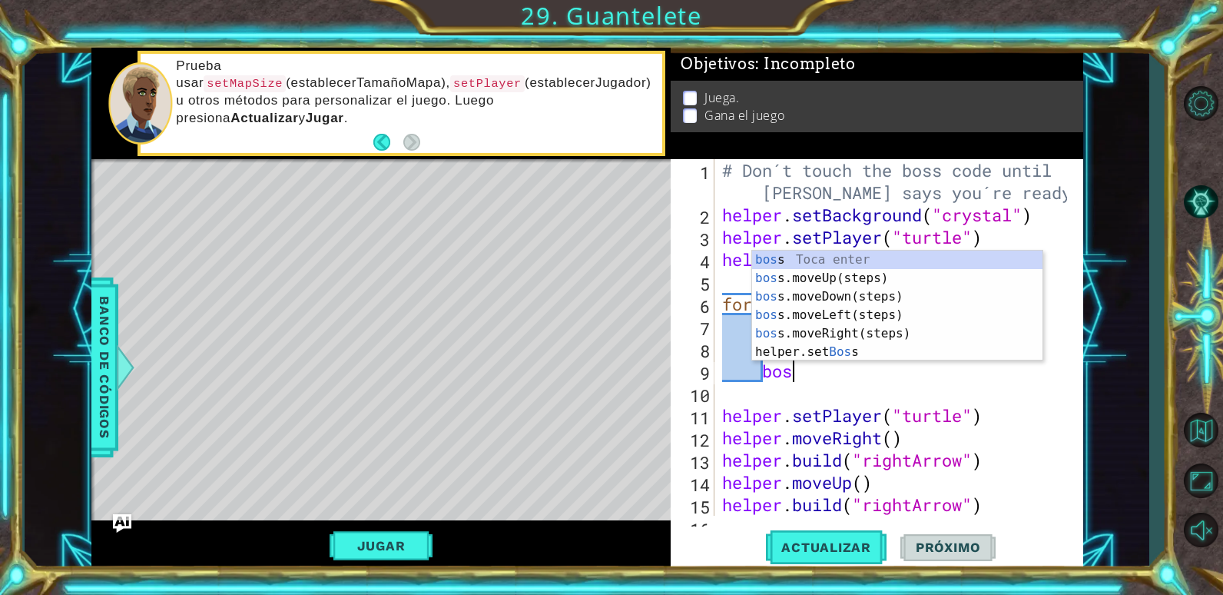
type textarea "boss"
click at [847, 276] on div "boss Toca enter boss .moveUp(steps) Toca enter boss .moveDown(steps) Toca enter…" at bounding box center [897, 323] width 290 height 147
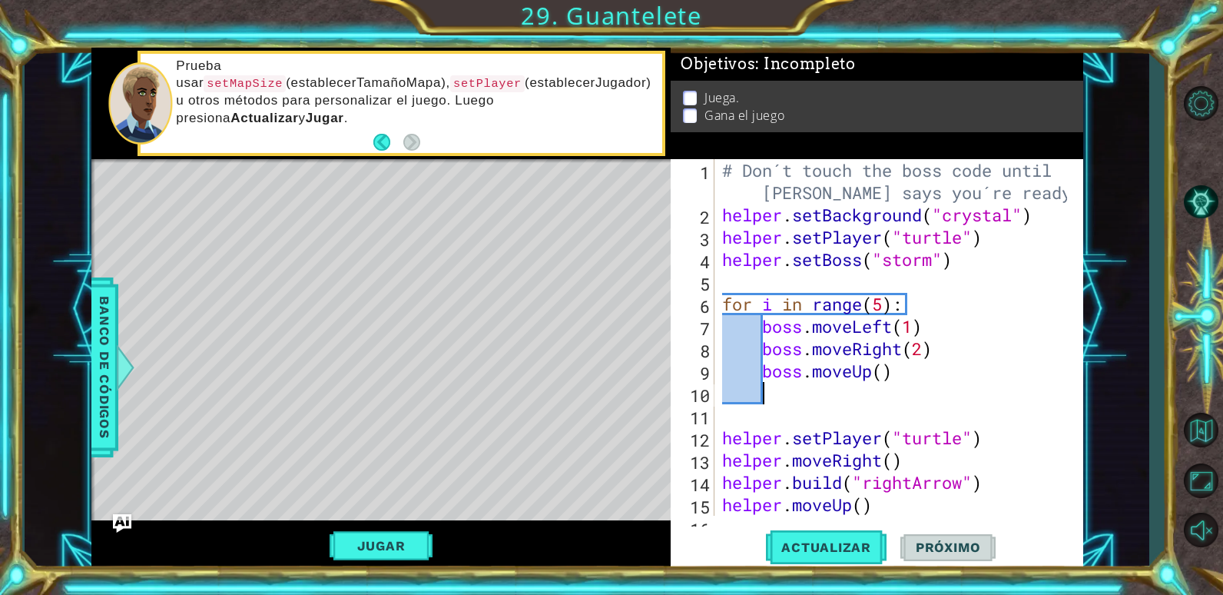
scroll to position [0, 1]
click at [887, 372] on div "# Don´t touch the boss code until [PERSON_NAME] says you´re ready! helper . set…" at bounding box center [897, 370] width 356 height 423
type textarea "boss.moveUp(1)"
click at [913, 378] on div "# Don´t touch the boss code until [PERSON_NAME] says you´re ready! helper . set…" at bounding box center [897, 370] width 356 height 423
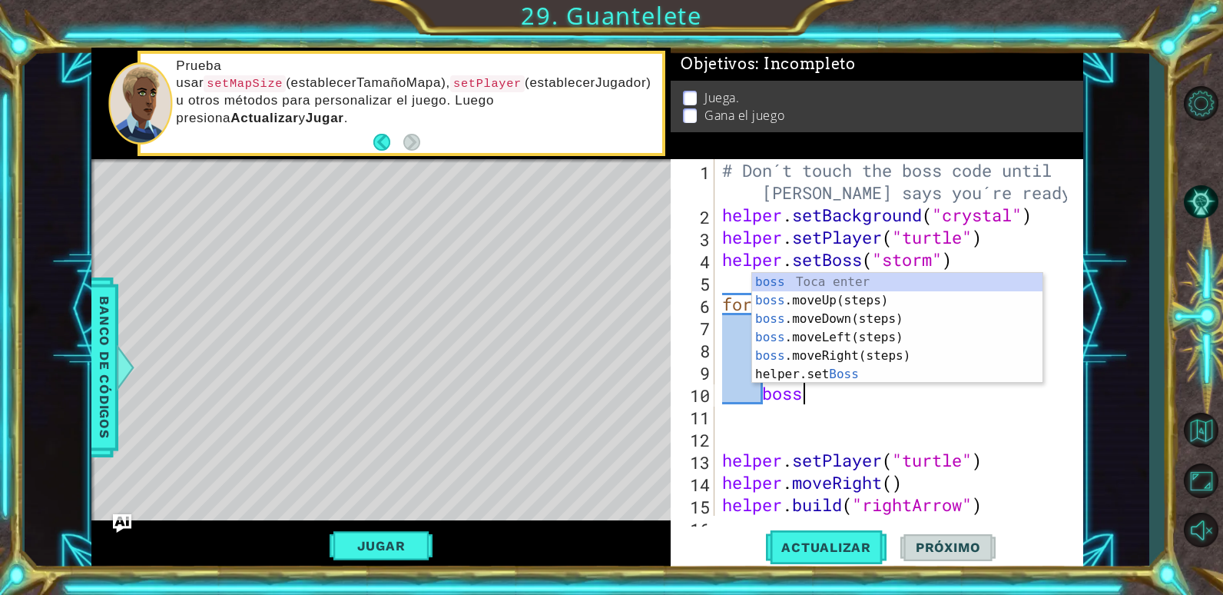
scroll to position [0, 3]
type textarea "boss."
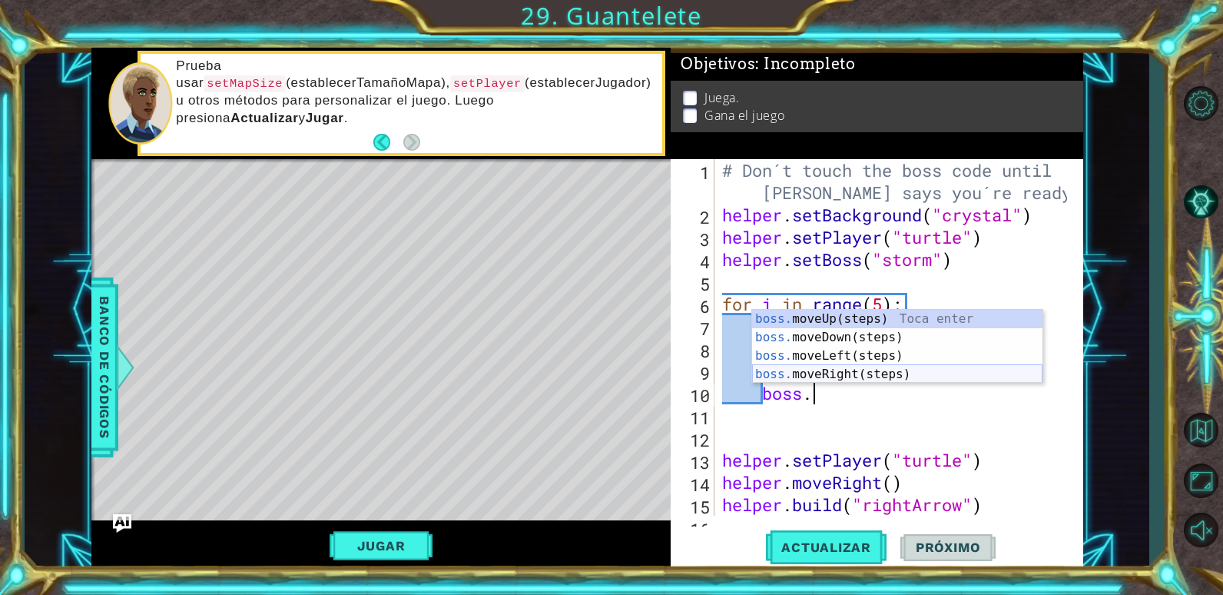
click at [913, 373] on div "boss. moveUp(steps) Toca enter boss. moveDown(steps) Toca enter boss. moveLeft(…" at bounding box center [897, 365] width 290 height 111
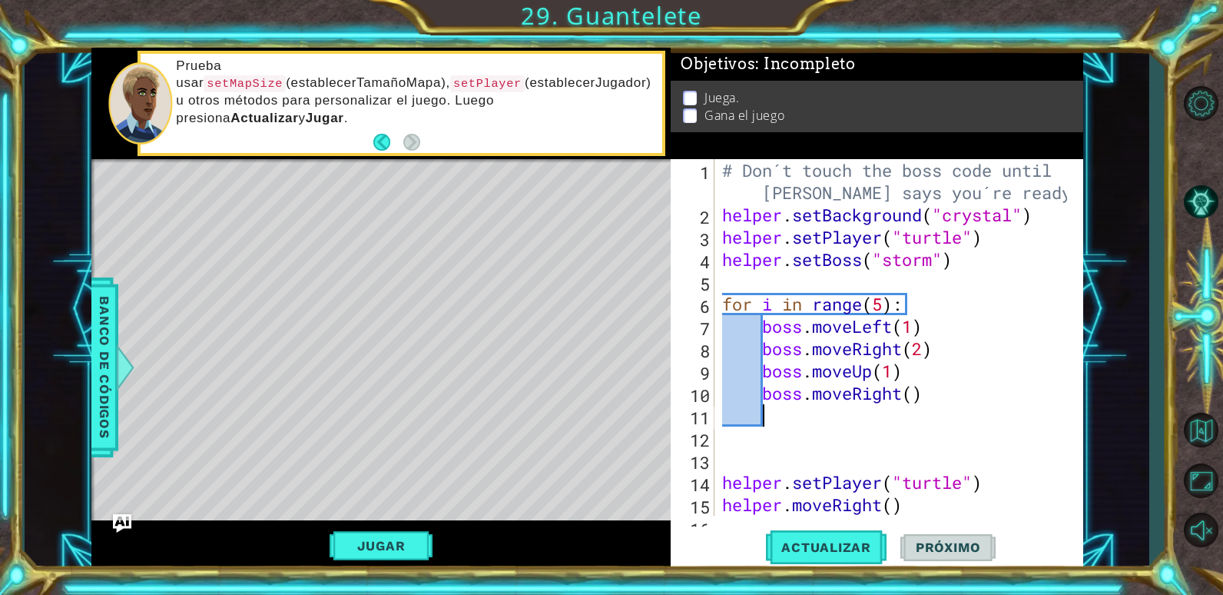
click at [916, 393] on div "# Don´t touch the boss code until [PERSON_NAME] says you´re ready! helper . set…" at bounding box center [897, 370] width 356 height 423
type textarea "boss.moveRight(3)"
click at [949, 390] on div "# Don´t touch the boss code until [PERSON_NAME] says you´re ready! helper . set…" at bounding box center [897, 370] width 356 height 423
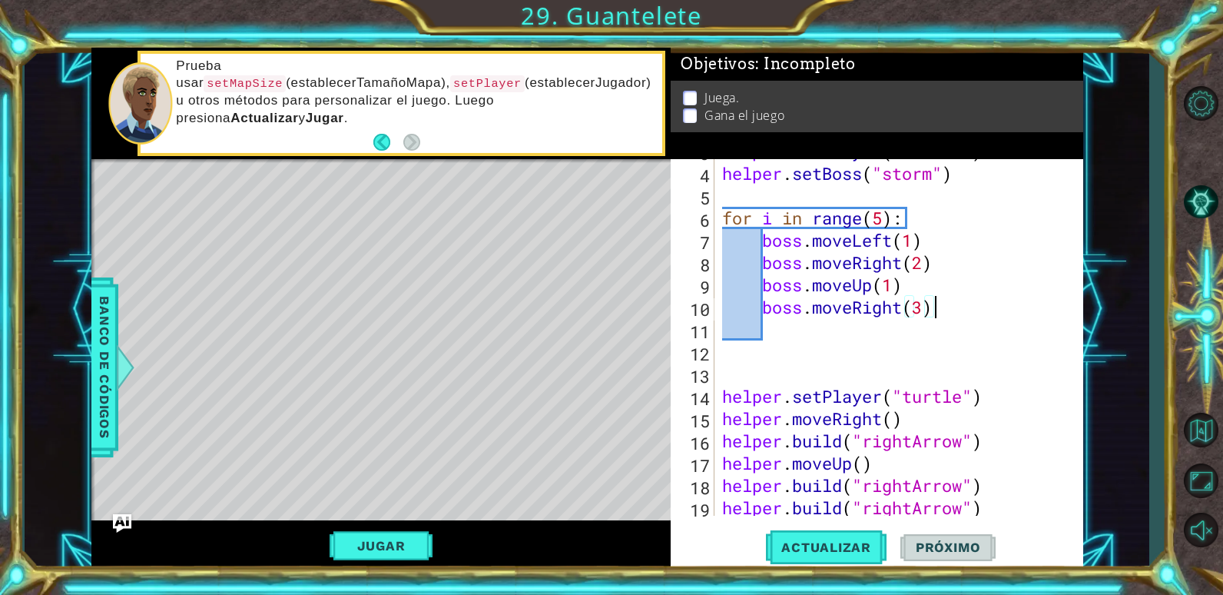
scroll to position [86, 0]
click at [740, 347] on div "helper . setPlayer ( "turtle" ) helper . setBoss ( "storm" ) for i in range ( 5…" at bounding box center [897, 340] width 356 height 401
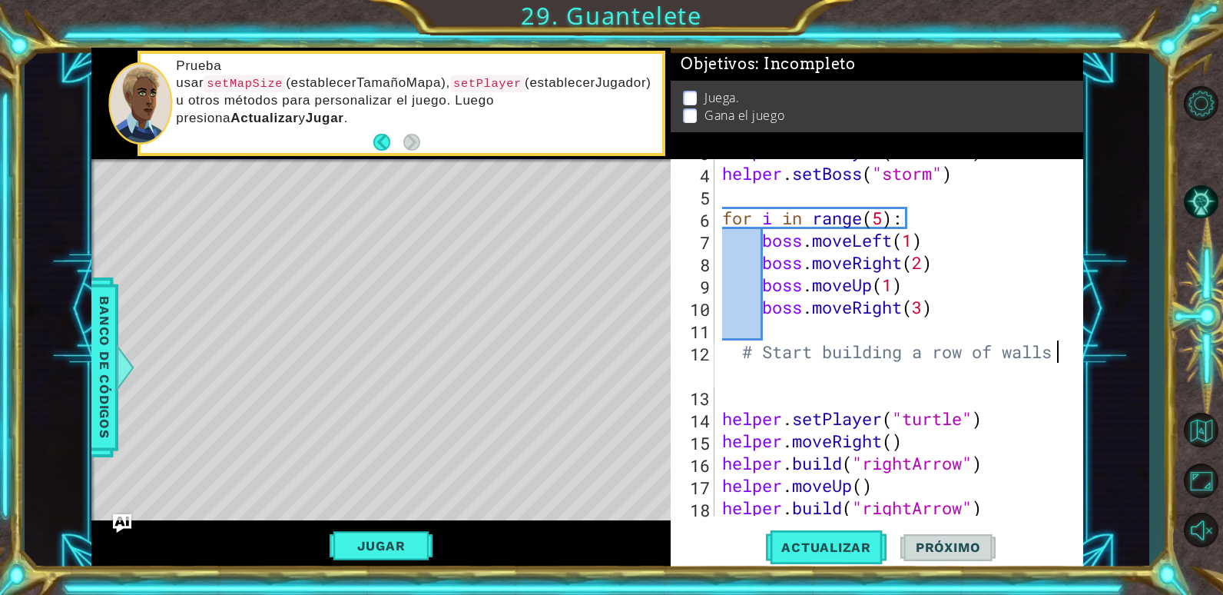
scroll to position [0, 15]
type textarea "# Start building a row of walls."
click at [737, 383] on div "helper . setPlayer ( "turtle" ) helper . setBoss ( "storm" ) for i in range ( 5…" at bounding box center [897, 340] width 356 height 401
click at [743, 394] on div "helper . setPlayer ( "turtle" ) helper . setBoss ( "storm" ) for i in range ( 5…" at bounding box center [897, 340] width 356 height 401
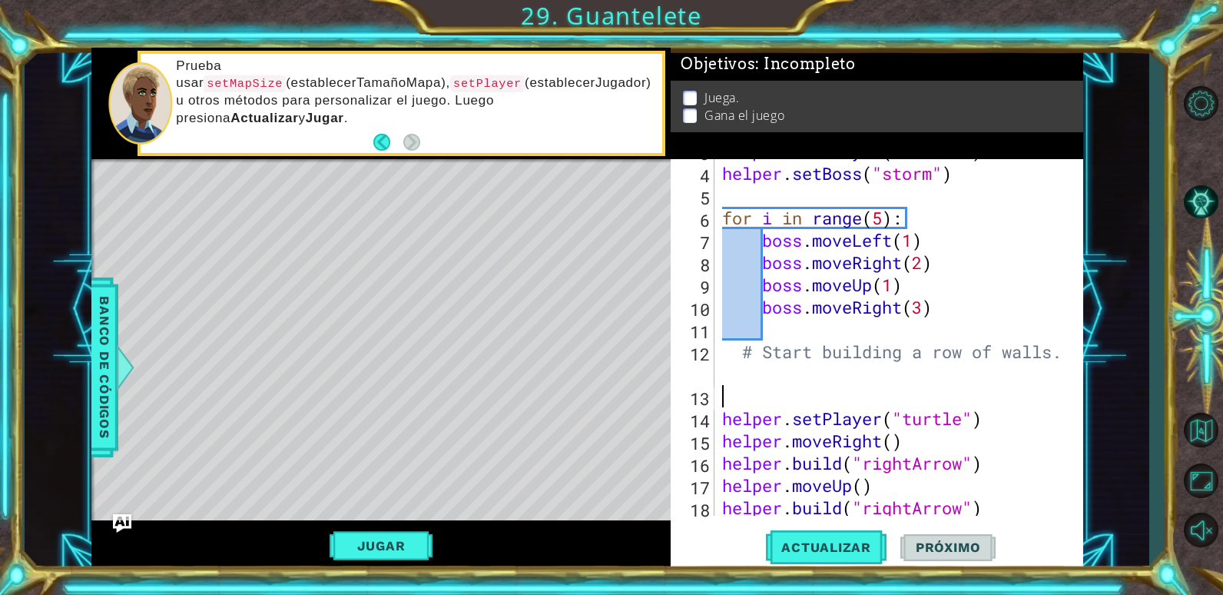
scroll to position [0, 0]
click at [740, 354] on div "helper . setPlayer ( "turtle" ) helper . setBoss ( "storm" ) for i in range ( 5…" at bounding box center [897, 340] width 356 height 401
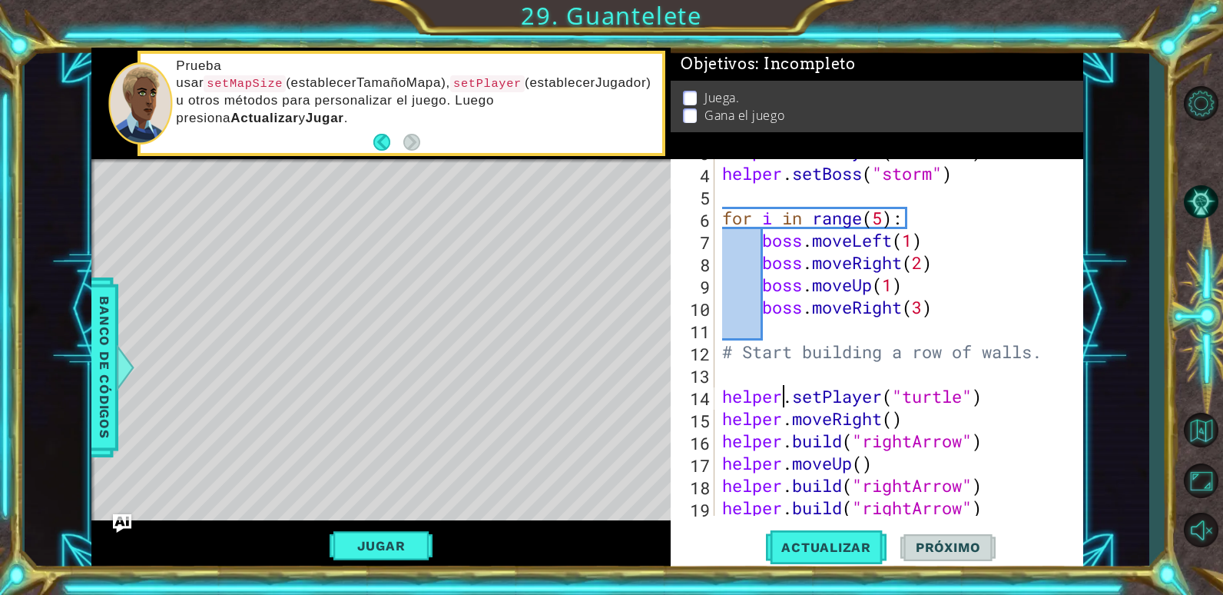
click at [784, 394] on div "helper . setPlayer ( "turtle" ) helper . setBoss ( "storm" ) for i in range ( 5…" at bounding box center [897, 340] width 356 height 401
click at [770, 385] on div "helper . setPlayer ( "turtle" ) helper . setBoss ( "storm" ) for i in range ( 5…" at bounding box center [897, 340] width 356 height 401
click at [717, 389] on div "helper.setPlayer("turtle") 3 4 5 6 7 8 9 10 11 12 13 14 15 16 17 18 19 20 helpe…" at bounding box center [875, 337] width 408 height 356
click at [721, 387] on div "helper . setPlayer ( "turtle" ) helper . setBoss ( "storm" ) for i in range ( 5…" at bounding box center [897, 340] width 356 height 401
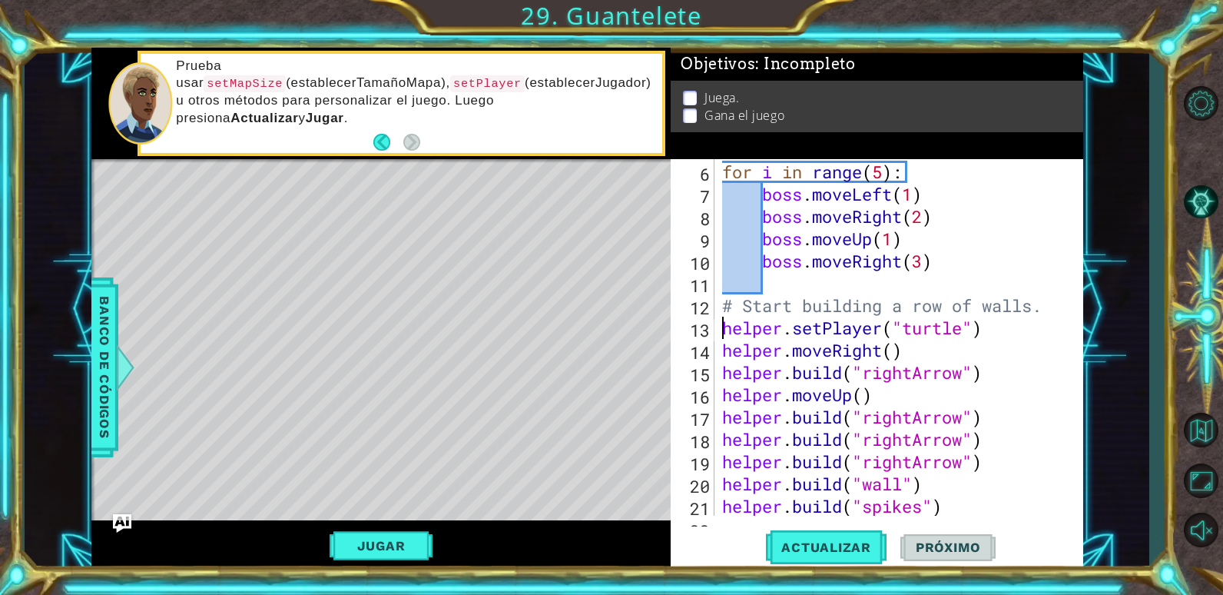
scroll to position [132, 0]
click at [881, 324] on div "for i in range ( 5 ) : boss . moveLeft ( 1 ) boss . moveRight ( 2 ) boss . move…" at bounding box center [897, 338] width 356 height 401
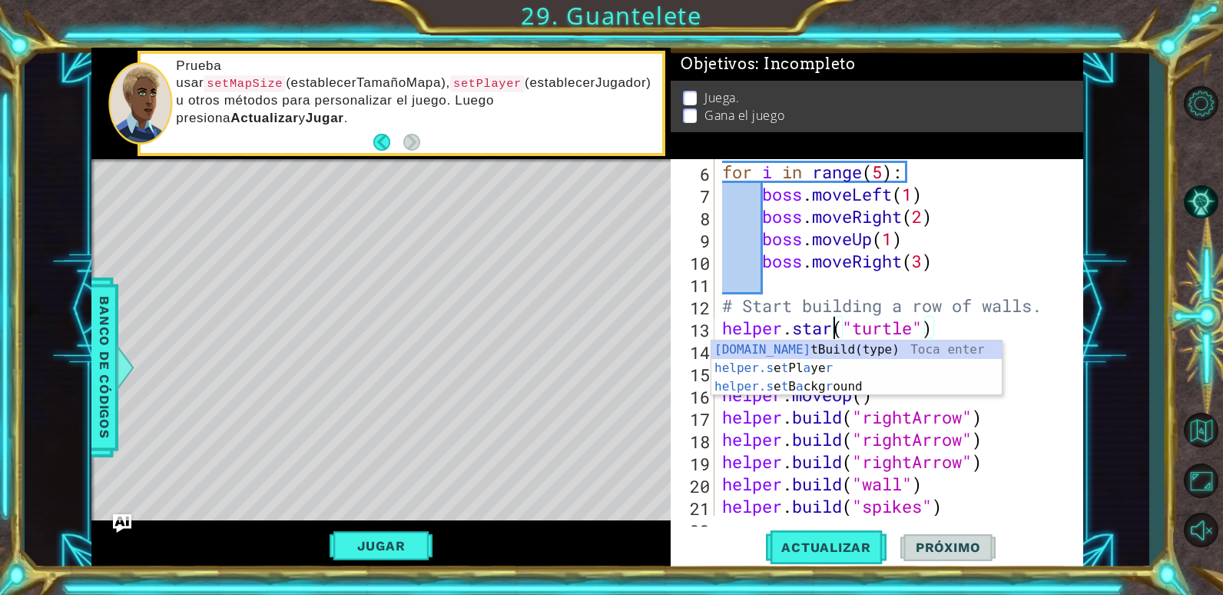
scroll to position [0, 6]
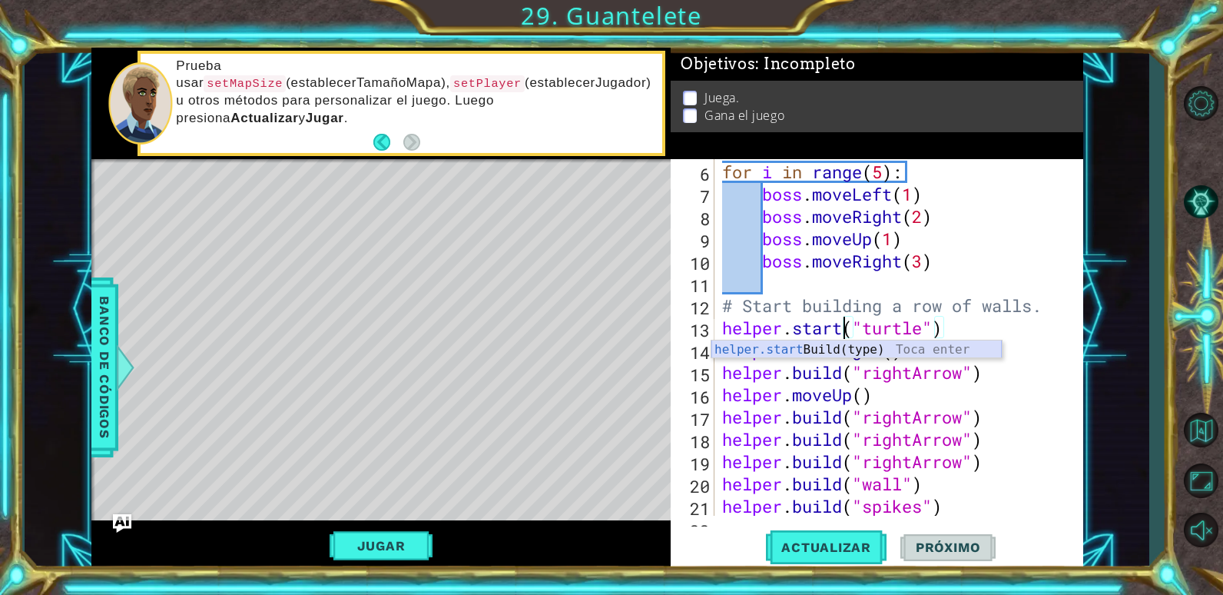
click at [893, 341] on div "helper.start Build(type) Toca enter" at bounding box center [856, 367] width 290 height 55
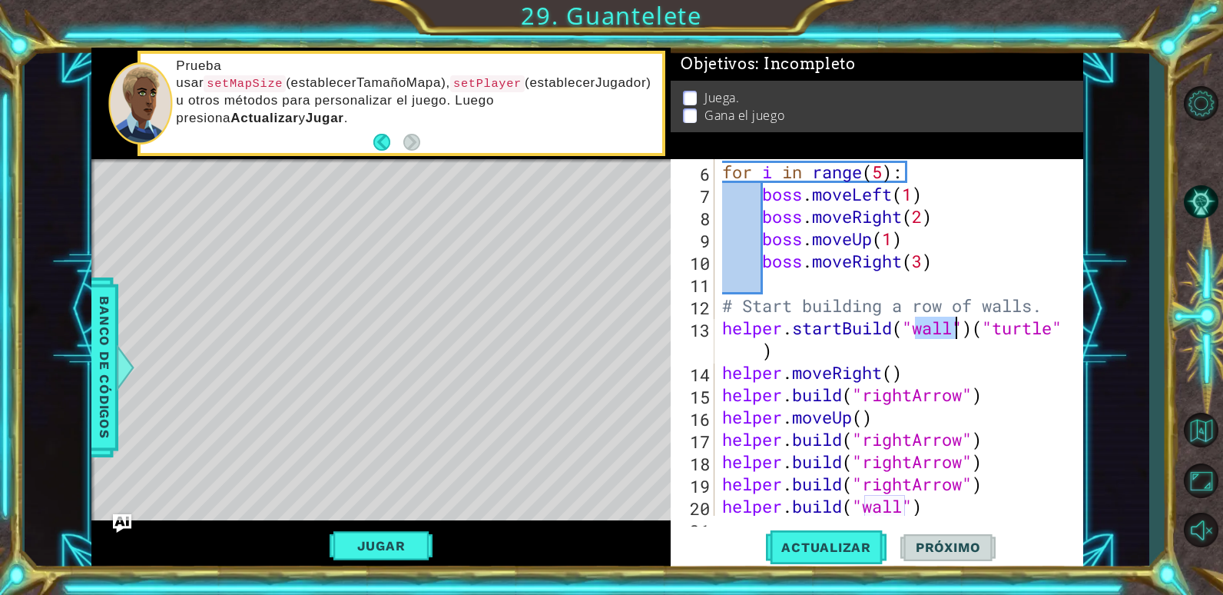
click at [817, 352] on div "for i in range ( 5 ) : boss . moveLeft ( 1 ) boss . moveRight ( 2 ) boss . move…" at bounding box center [897, 338] width 356 height 401
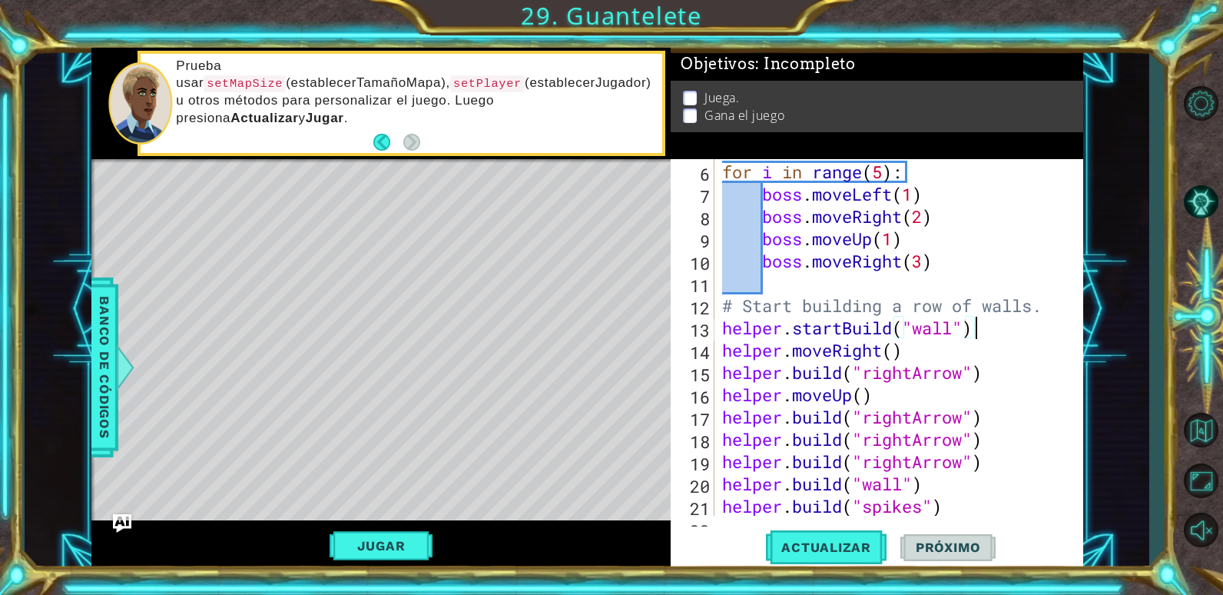
click at [885, 348] on div "for i in range ( 5 ) : boss . moveLeft ( 1 ) boss . moveRight ( 2 ) boss . move…" at bounding box center [897, 338] width 356 height 401
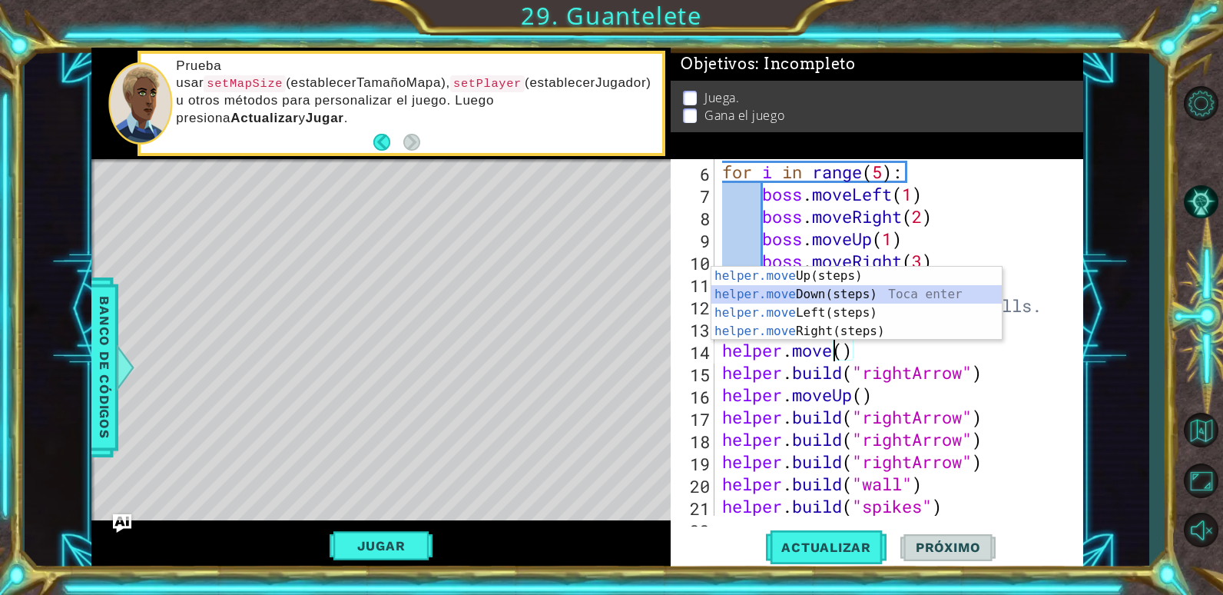
click at [880, 287] on div "helper.move Up(steps) Toca enter helper.move Down(steps) Toca enter helper.move…" at bounding box center [856, 322] width 290 height 111
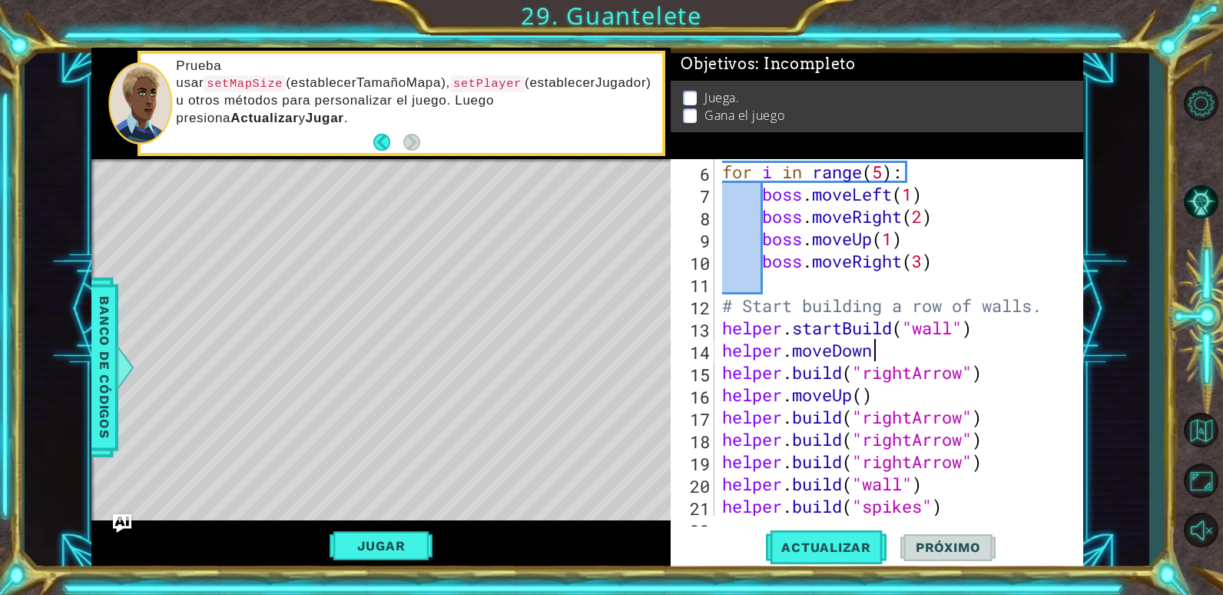
scroll to position [0, 7]
click at [966, 369] on div "for i in range ( 5 ) : boss . moveLeft ( 1 ) boss . moveRight ( 2 ) boss . move…" at bounding box center [897, 338] width 356 height 401
click at [907, 397] on div "for i in range ( 5 ) : boss . moveLeft ( 1 ) boss . moveRight ( 2 ) boss . move…" at bounding box center [897, 338] width 356 height 401
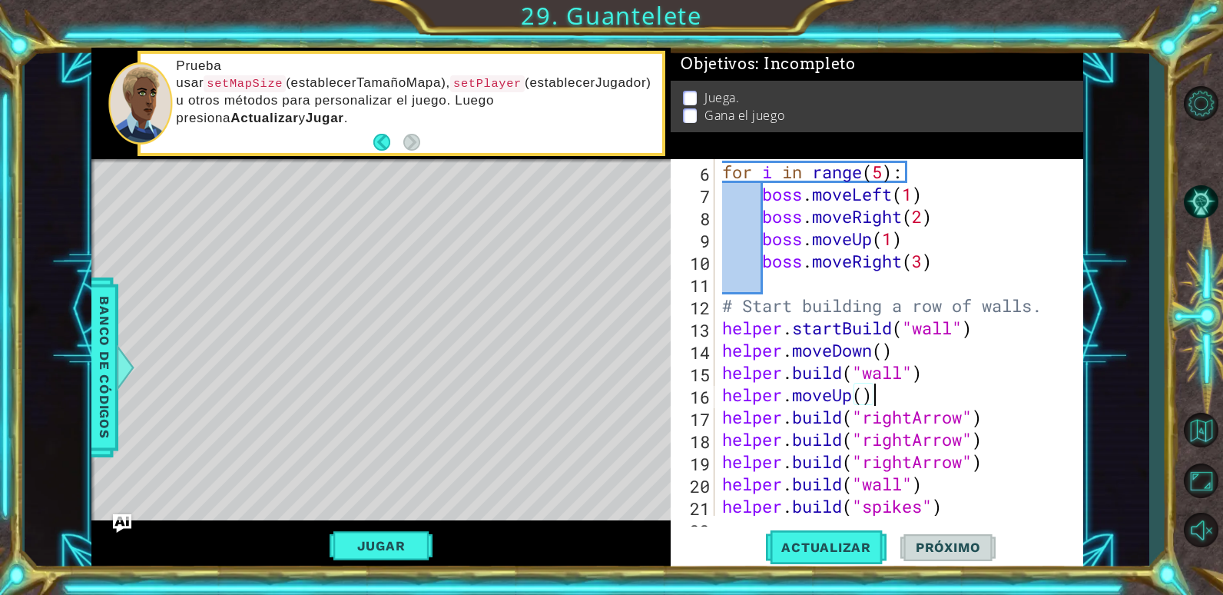
click at [851, 392] on div "for i in range ( 5 ) : boss . moveLeft ( 1 ) boss . moveRight ( 2 ) boss . move…" at bounding box center [897, 338] width 356 height 401
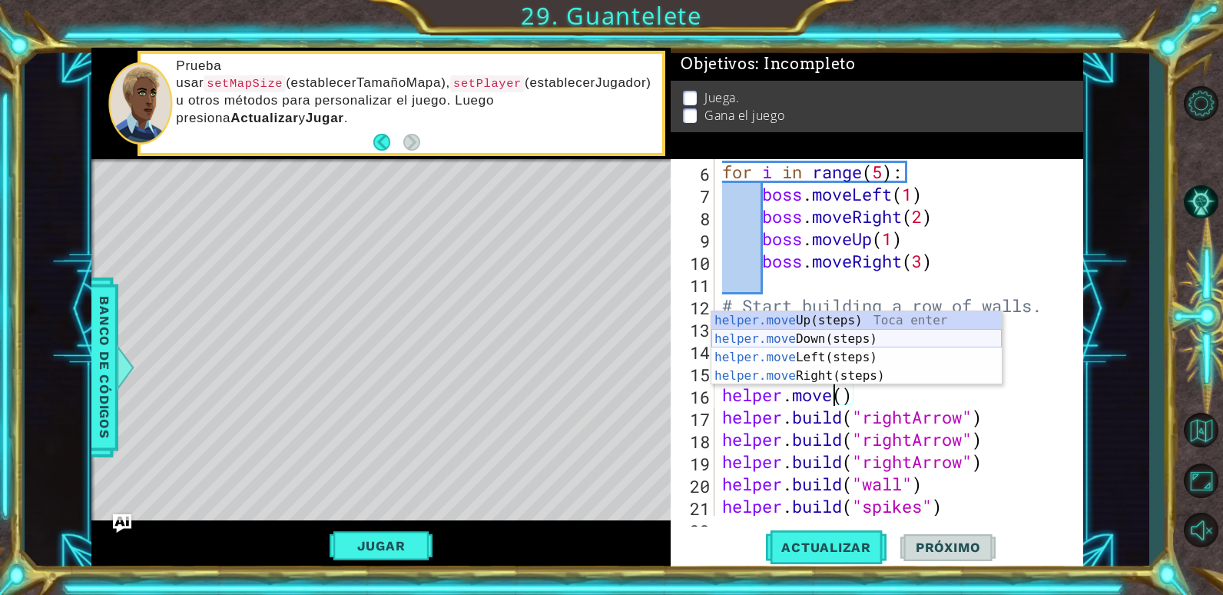
click at [872, 331] on div "helper.move Up(steps) Toca enter helper.move Down(steps) Toca enter helper.move…" at bounding box center [856, 366] width 290 height 111
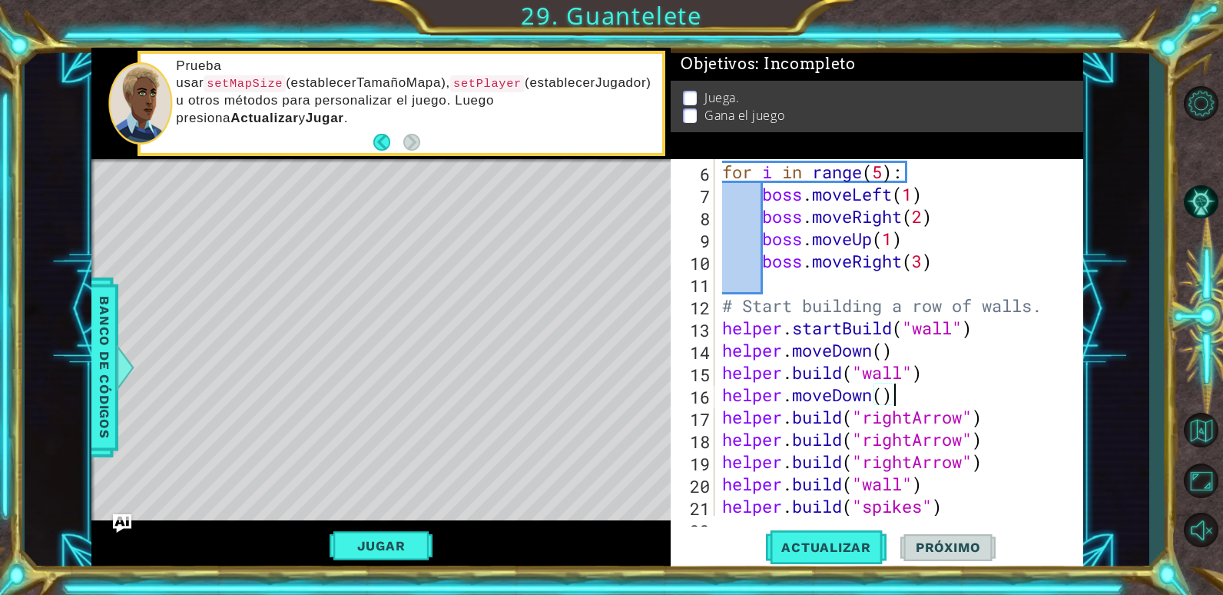
scroll to position [156, 0]
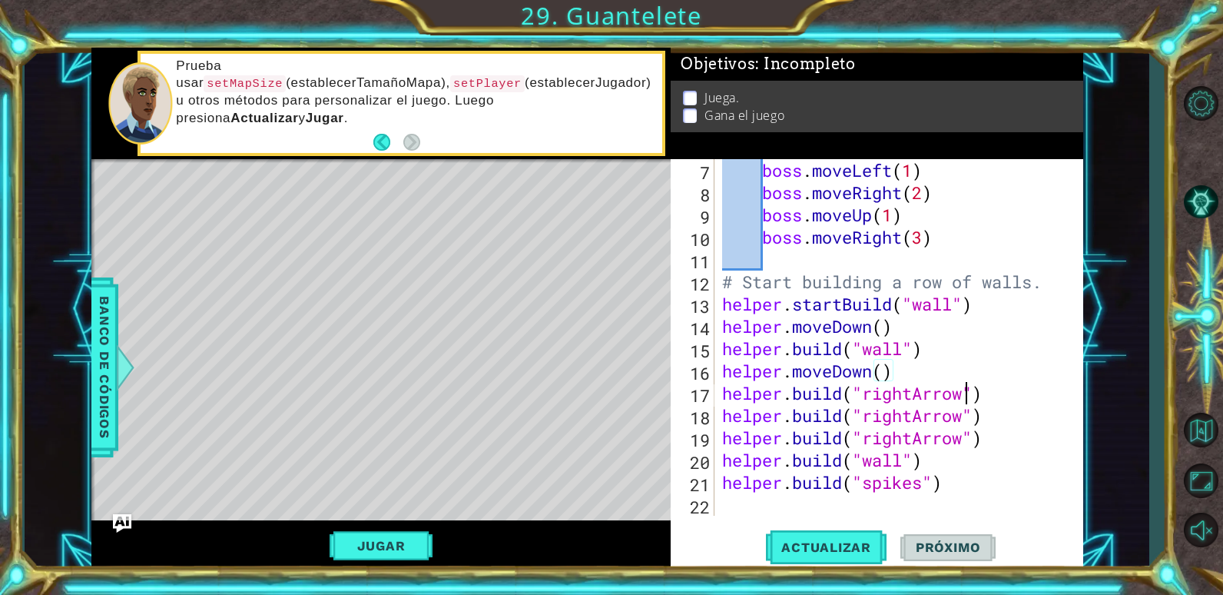
click at [966, 393] on div "boss . moveLeft ( 1 ) boss . moveRight ( 2 ) boss . moveUp ( 1 ) boss . moveRig…" at bounding box center [897, 359] width 356 height 401
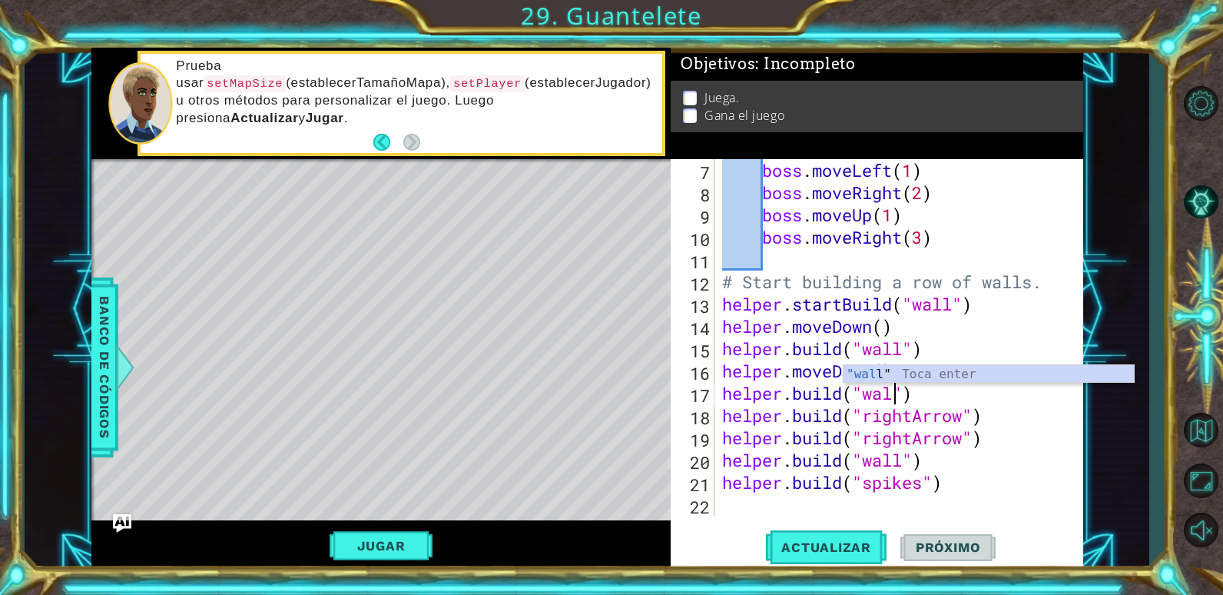
scroll to position [0, 8]
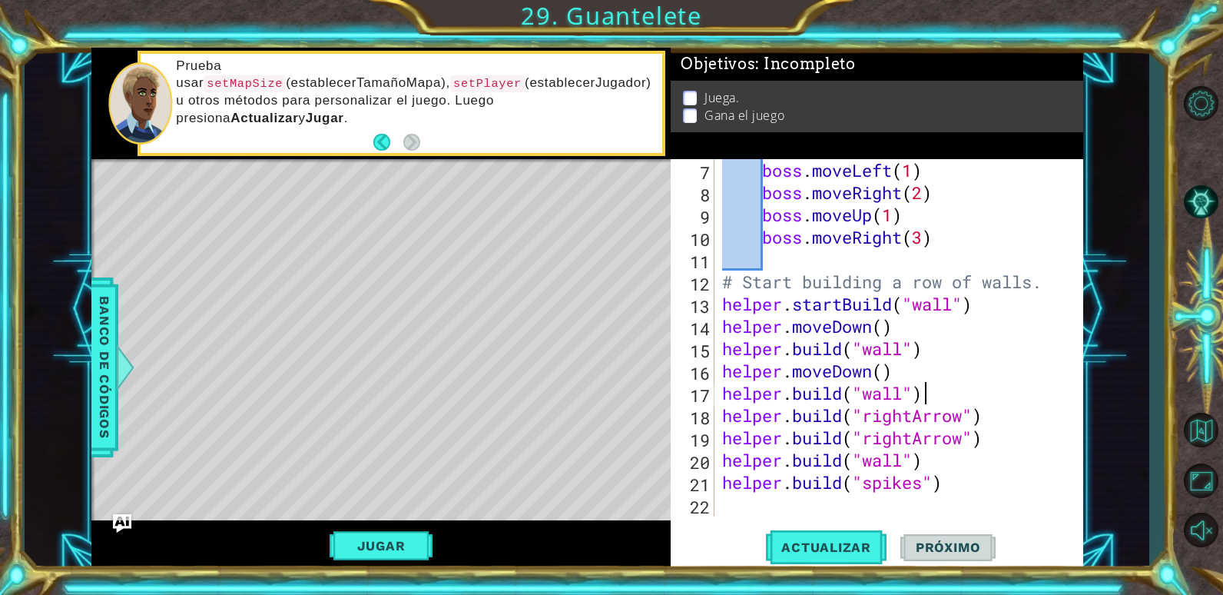
click at [1002, 391] on div "boss . moveLeft ( 1 ) boss . moveRight ( 2 ) boss . moveUp ( 1 ) boss . moveRig…" at bounding box center [897, 359] width 356 height 401
click at [846, 408] on div "boss . moveLeft ( 1 ) boss . moveRight ( 2 ) boss . moveUp ( 1 ) boss . moveRig…" at bounding box center [897, 359] width 356 height 401
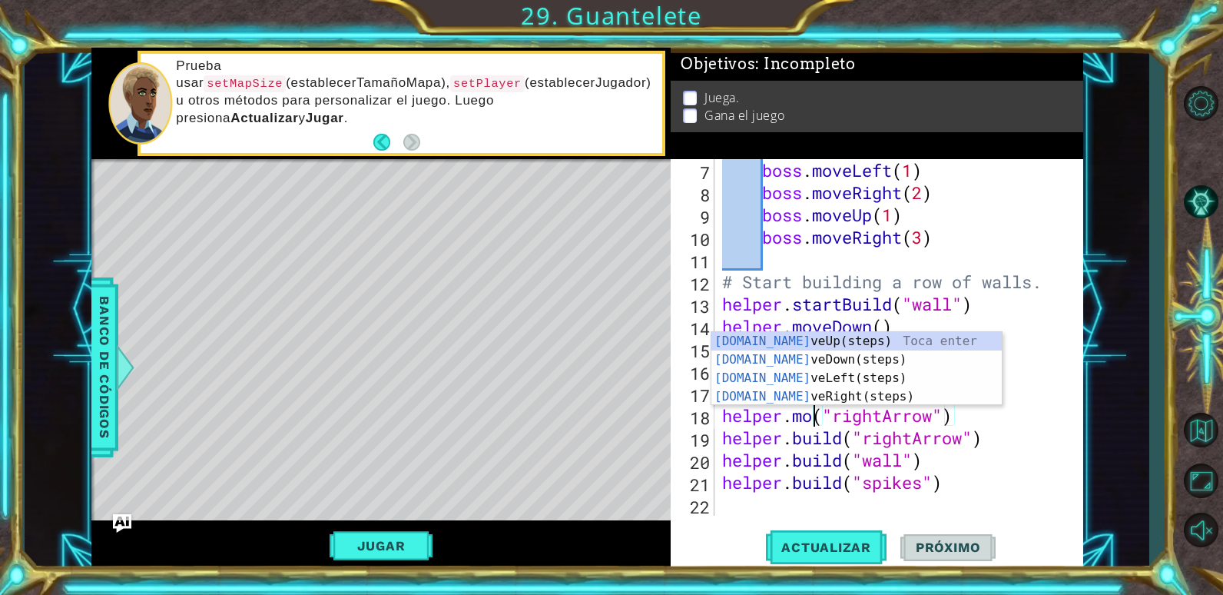
scroll to position [0, 5]
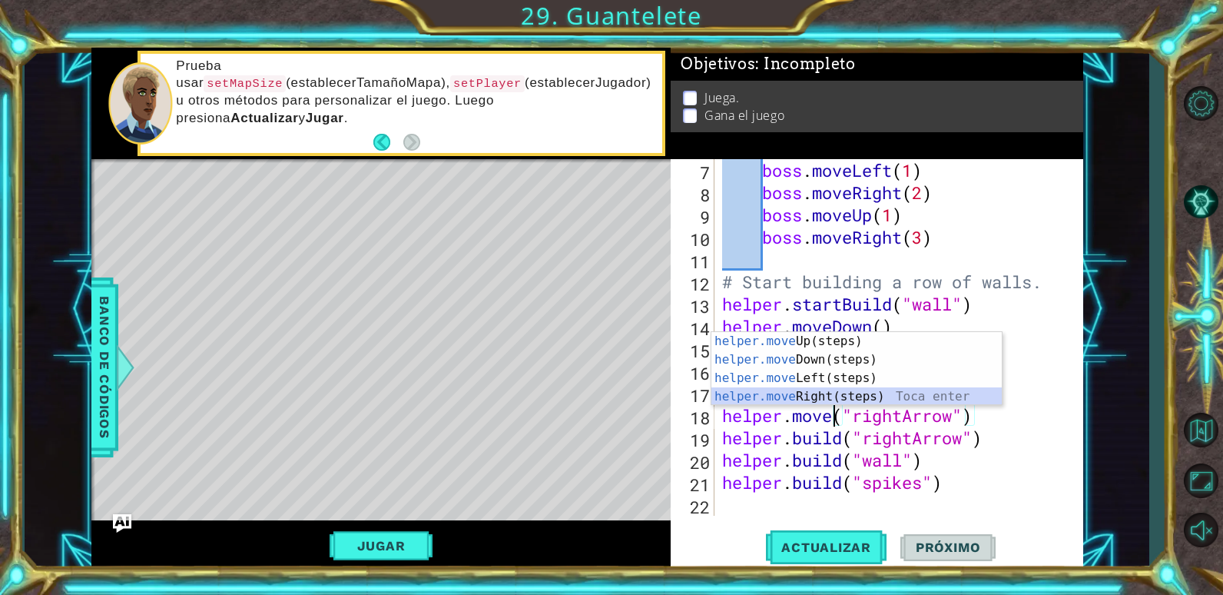
click at [839, 393] on div "helper.move Up(steps) Toca enter helper.move Down(steps) Toca enter helper.move…" at bounding box center [856, 387] width 290 height 111
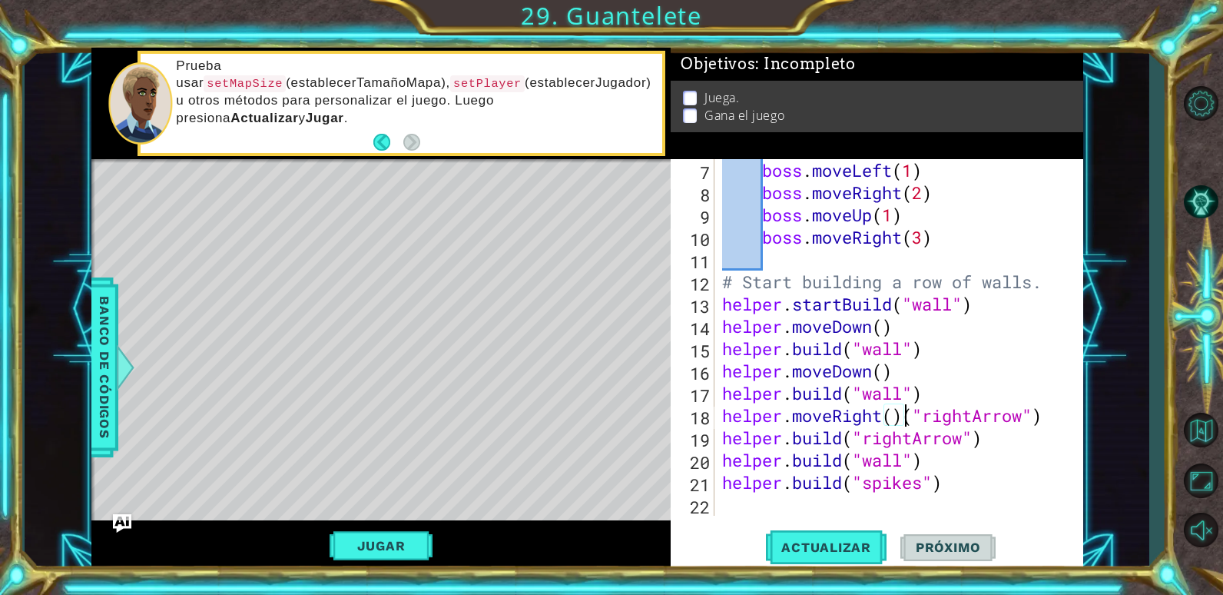
click at [1049, 416] on div "boss . moveLeft ( 1 ) boss . moveRight ( 2 ) boss . moveUp ( 1 ) boss . moveRig…" at bounding box center [897, 359] width 356 height 401
click at [893, 416] on div "boss . moveLeft ( 1 ) boss . moveRight ( 2 ) boss . moveUp ( 1 ) boss . moveRig…" at bounding box center [897, 359] width 356 height 401
click at [965, 439] on div "boss . moveLeft ( 1 ) boss . moveRight ( 2 ) boss . moveUp ( 1 ) boss . moveRig…" at bounding box center [897, 359] width 356 height 401
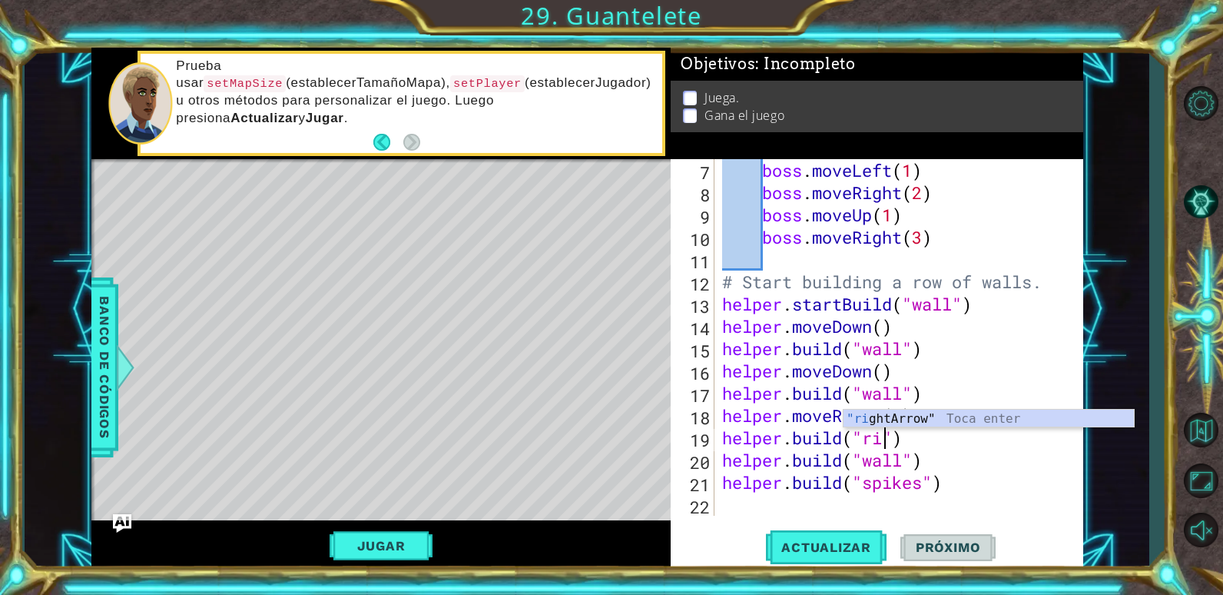
scroll to position [0, 7]
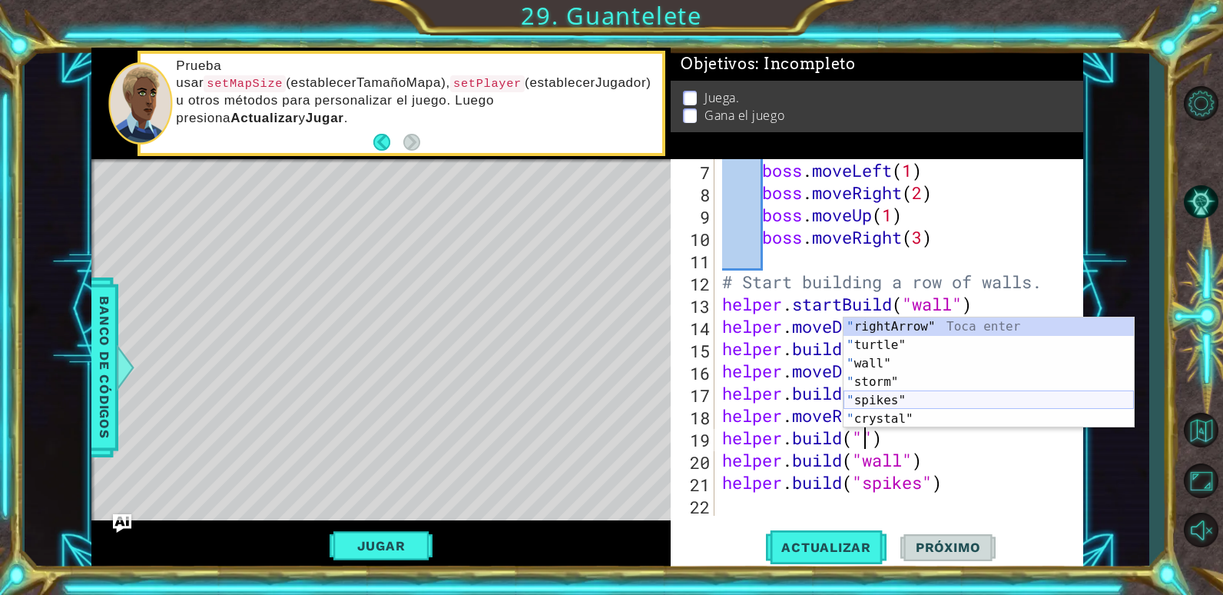
click at [929, 397] on div "" rightArrow" Toca enter " turtle" Toca enter " wall" Toca enter " storm" Toca …" at bounding box center [988, 390] width 290 height 147
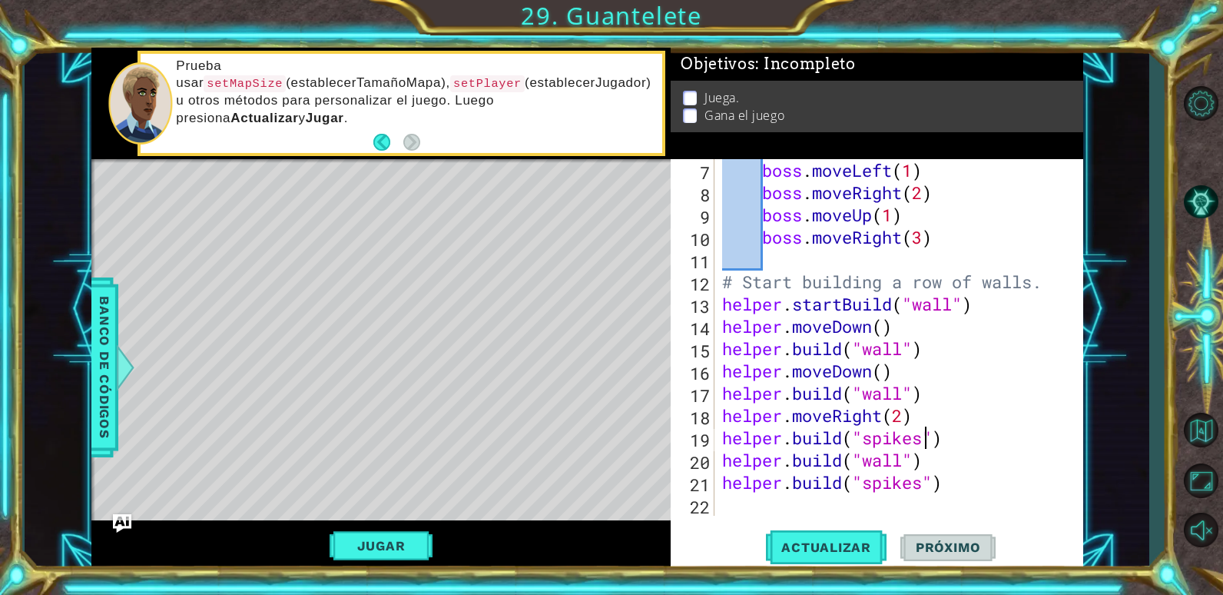
click at [845, 459] on div "boss . moveLeft ( 1 ) boss . moveRight ( 2 ) boss . moveUp ( 1 ) boss . moveRig…" at bounding box center [897, 359] width 356 height 401
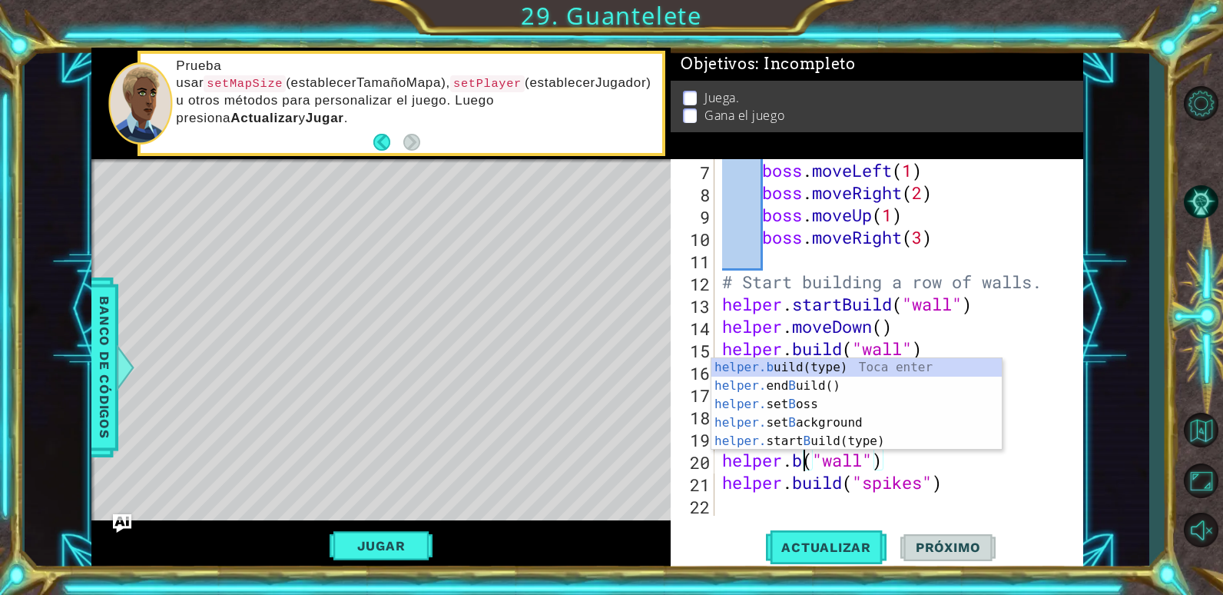
scroll to position [0, 6]
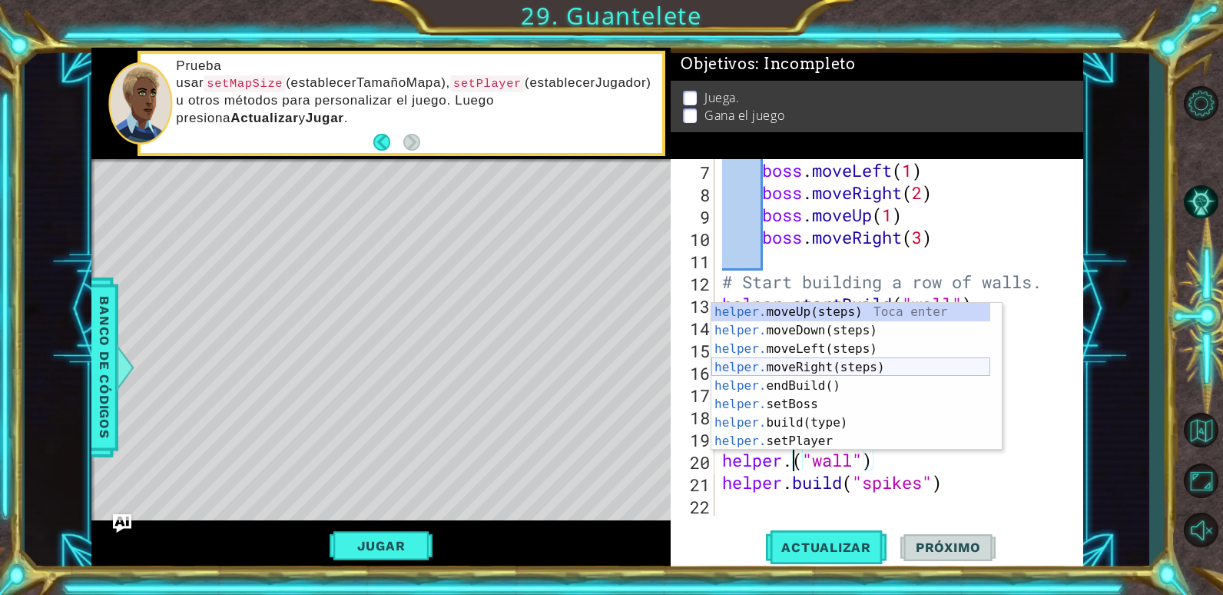
click at [850, 366] on div "helper. moveUp(steps) Toca enter helper. moveDown(steps) Toca enter helper. mov…" at bounding box center [850, 395] width 279 height 184
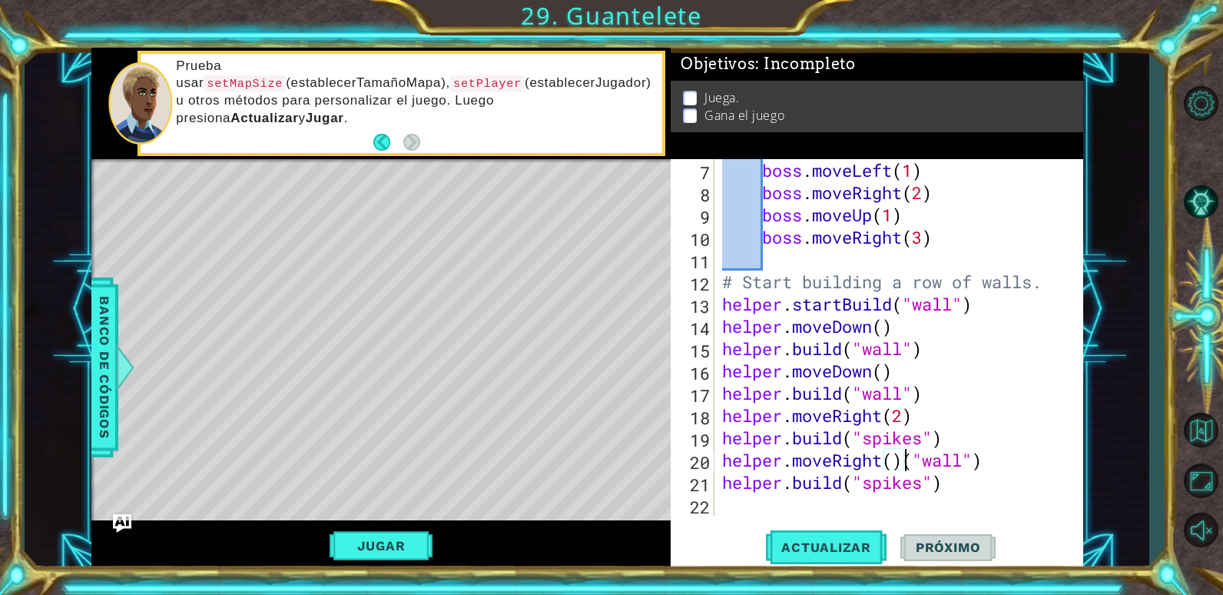
click at [996, 459] on div "boss . moveLeft ( 1 ) boss . moveRight ( 2 ) boss . moveUp ( 1 ) boss . moveRig…" at bounding box center [897, 359] width 356 height 401
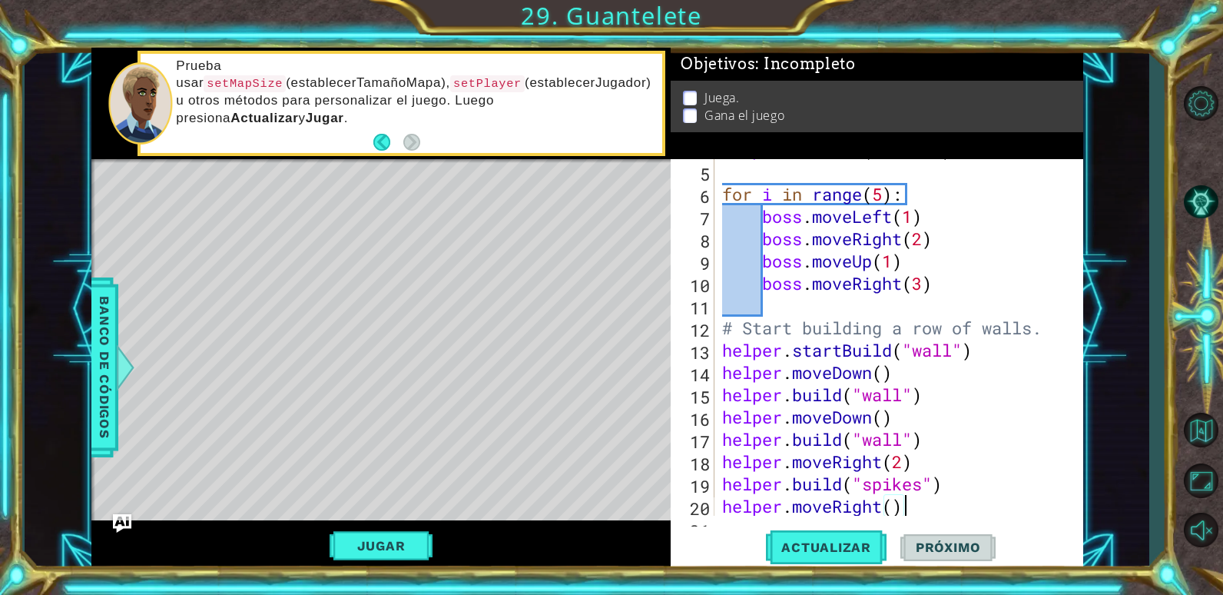
scroll to position [156, 0]
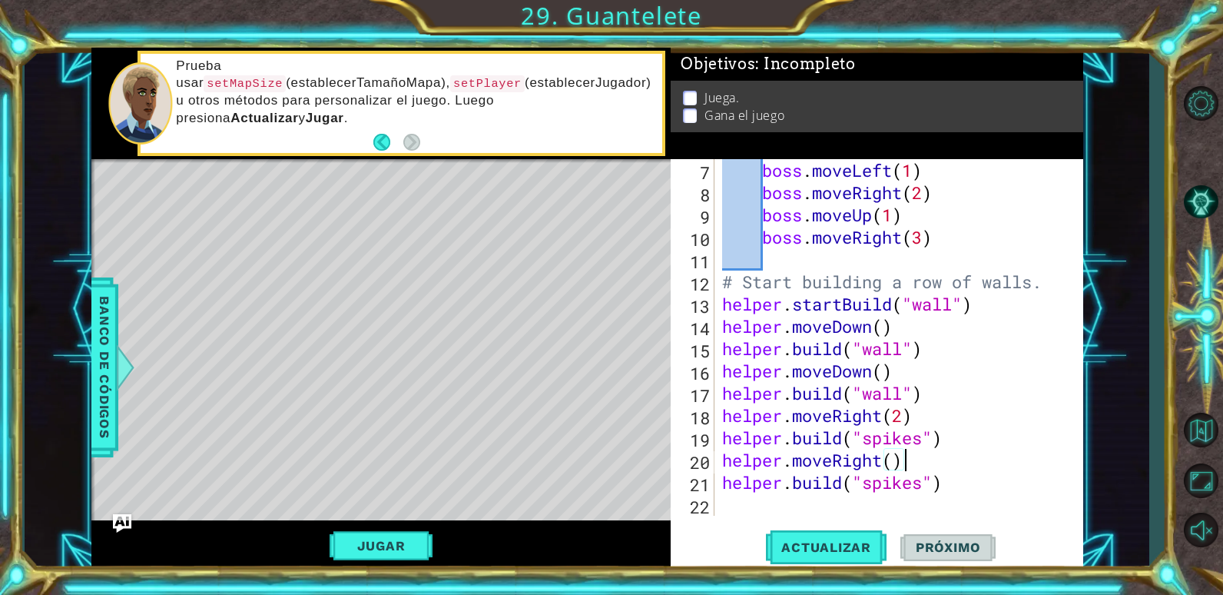
click at [925, 481] on div "boss . moveLeft ( 1 ) boss . moveRight ( 2 ) boss . moveUp ( 1 ) boss . moveRig…" at bounding box center [897, 359] width 356 height 401
type textarea "[DOMAIN_NAME]("blueBlock")"
click at [765, 506] on div "boss . moveLeft ( 1 ) boss . moveRight ( 2 ) boss . moveUp ( 1 ) boss . moveRig…" at bounding box center [897, 359] width 356 height 401
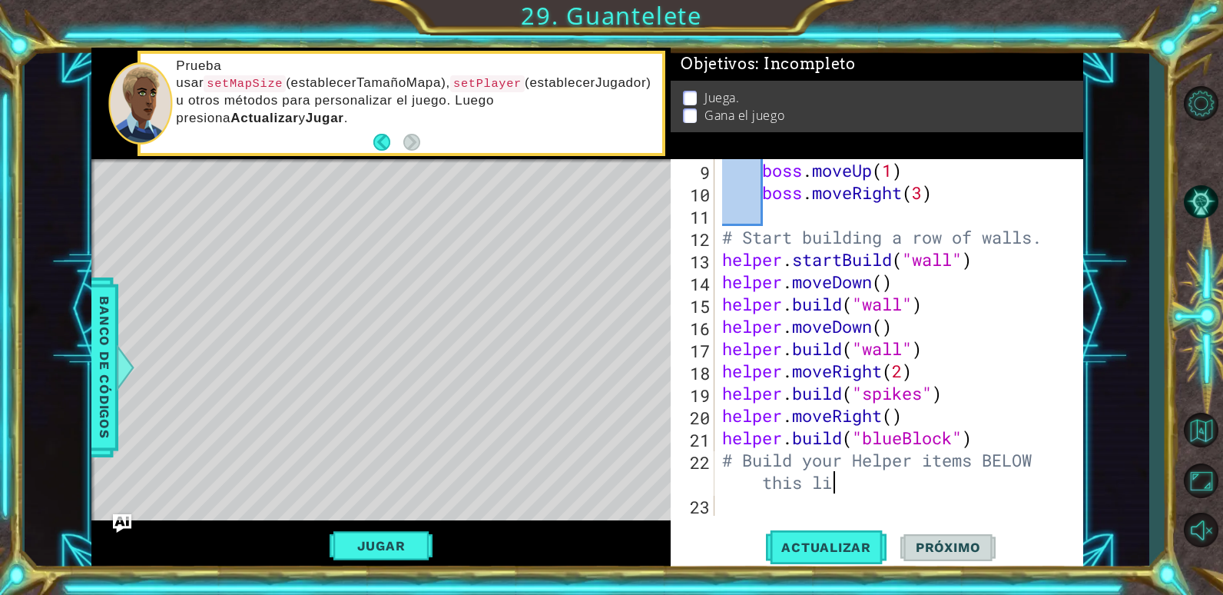
scroll to position [0, 18]
type textarea "# Build your Helper items BELOW this line"
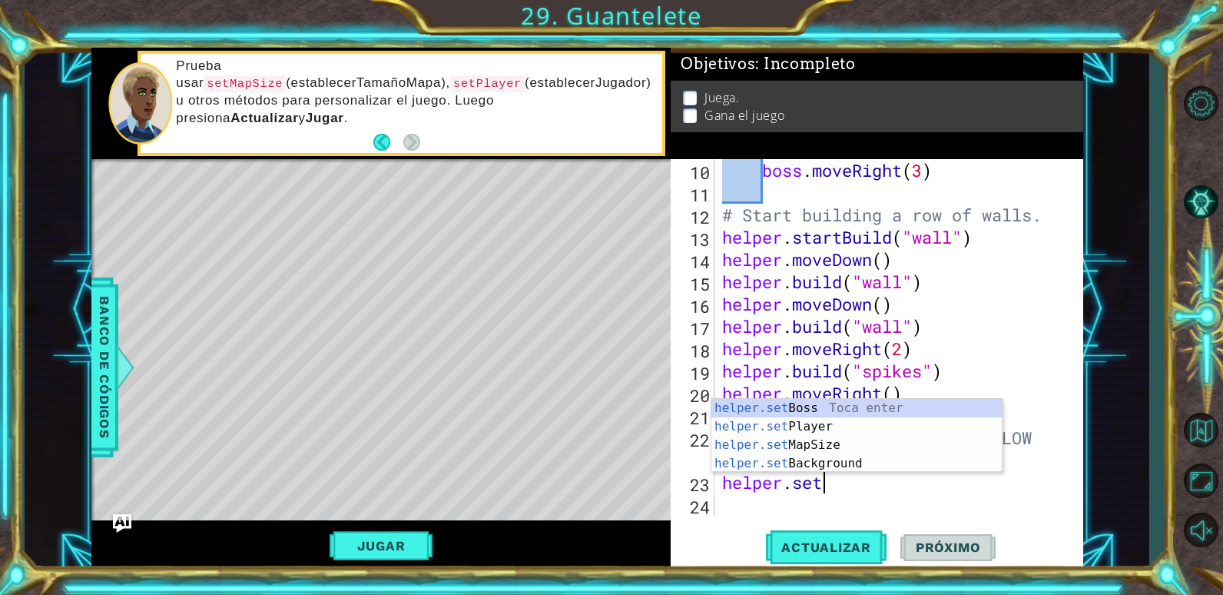
scroll to position [0, 4]
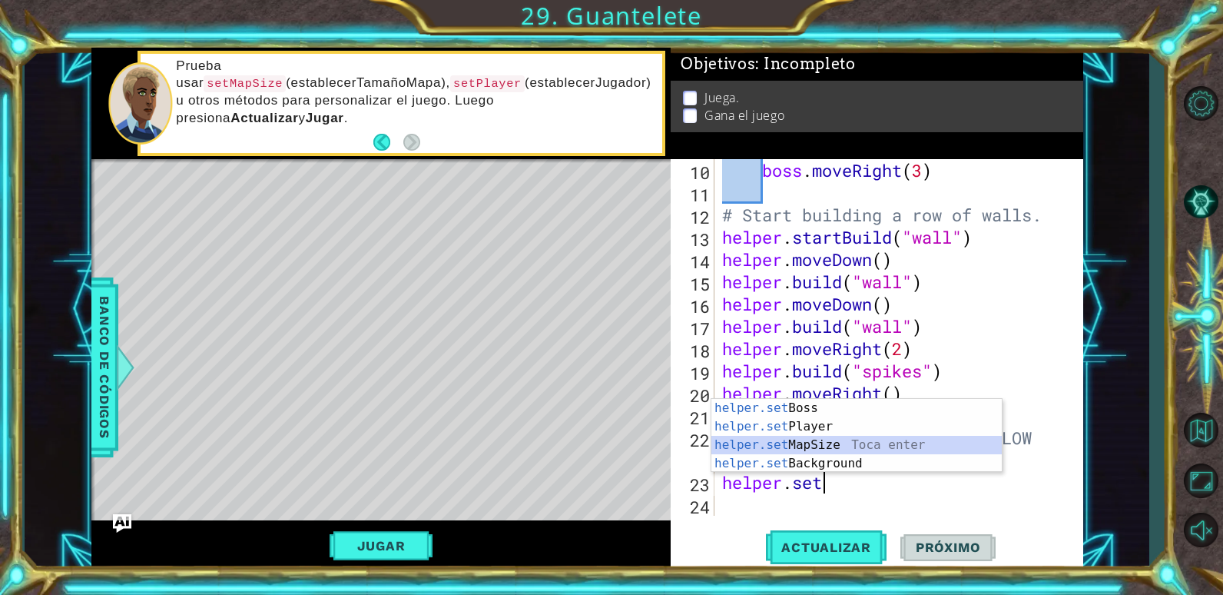
click at [814, 443] on div "helper.set Boss Toca enter helper.set Player Toca enter helper.set MapSize Toca…" at bounding box center [856, 454] width 290 height 111
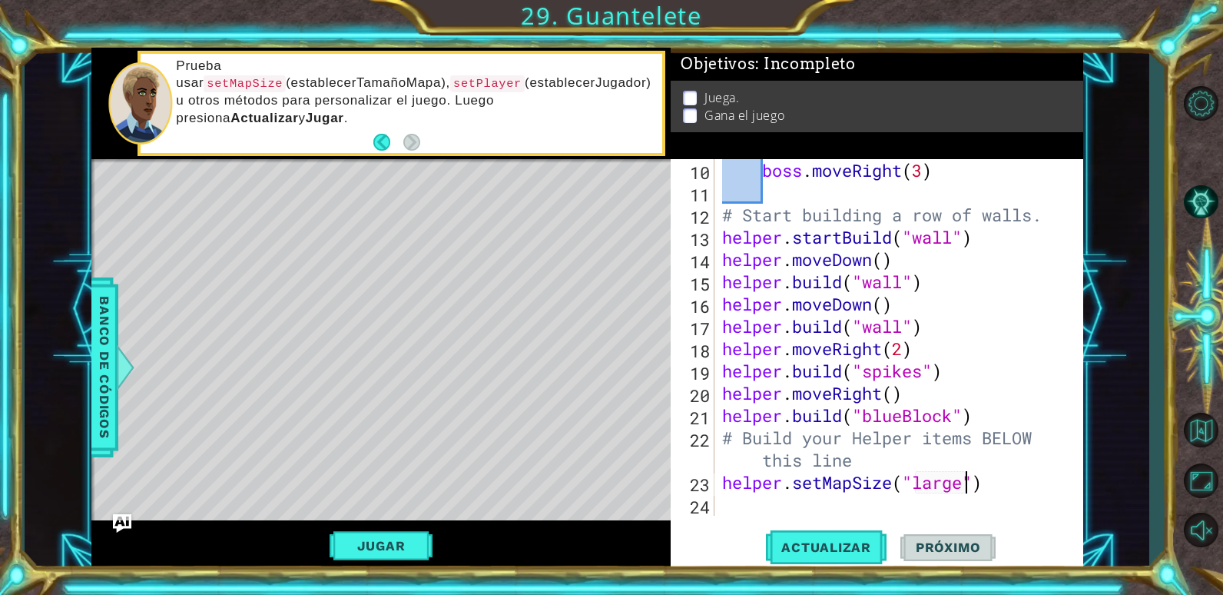
scroll to position [0, 12]
type textarea "helper.setMapSize("large")"
click at [994, 488] on div "boss . moveRight ( 3 ) # Start building a row of walls. helper . startBuild ( "…" at bounding box center [897, 359] width 356 height 401
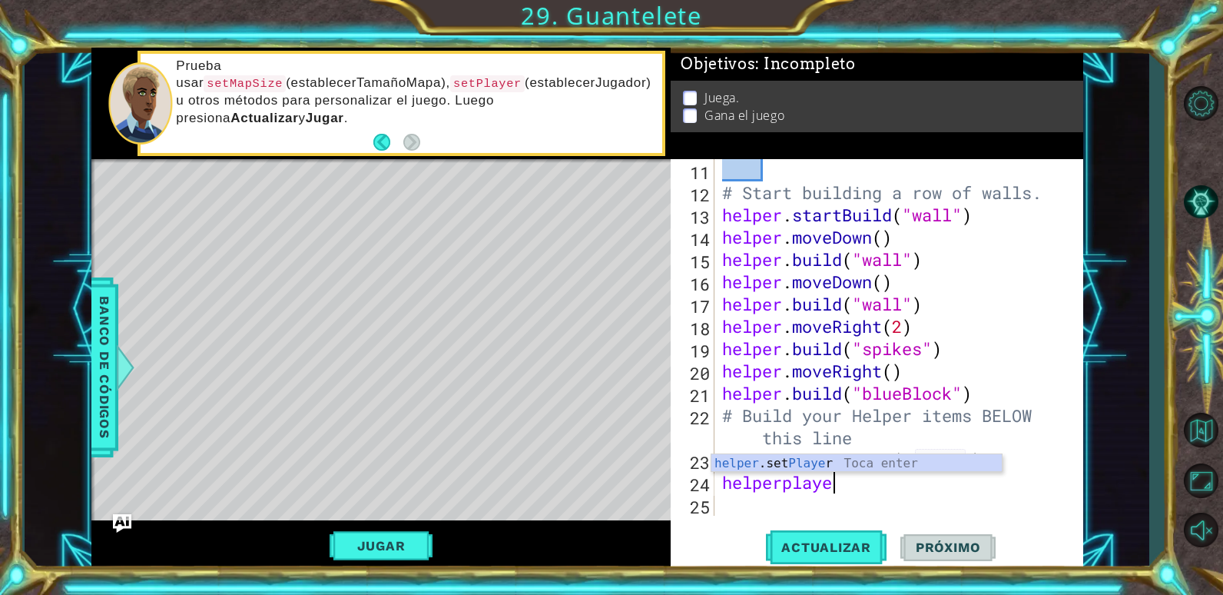
scroll to position [0, 5]
click at [886, 464] on div "helper .set Player Toca enter" at bounding box center [856, 481] width 290 height 55
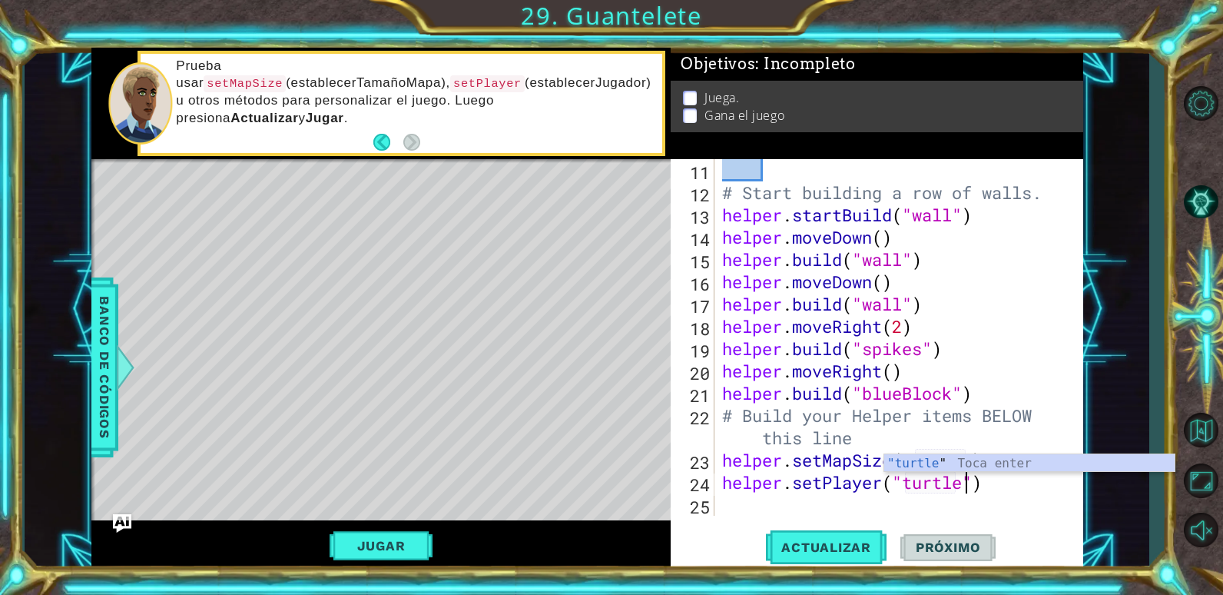
scroll to position [0, 12]
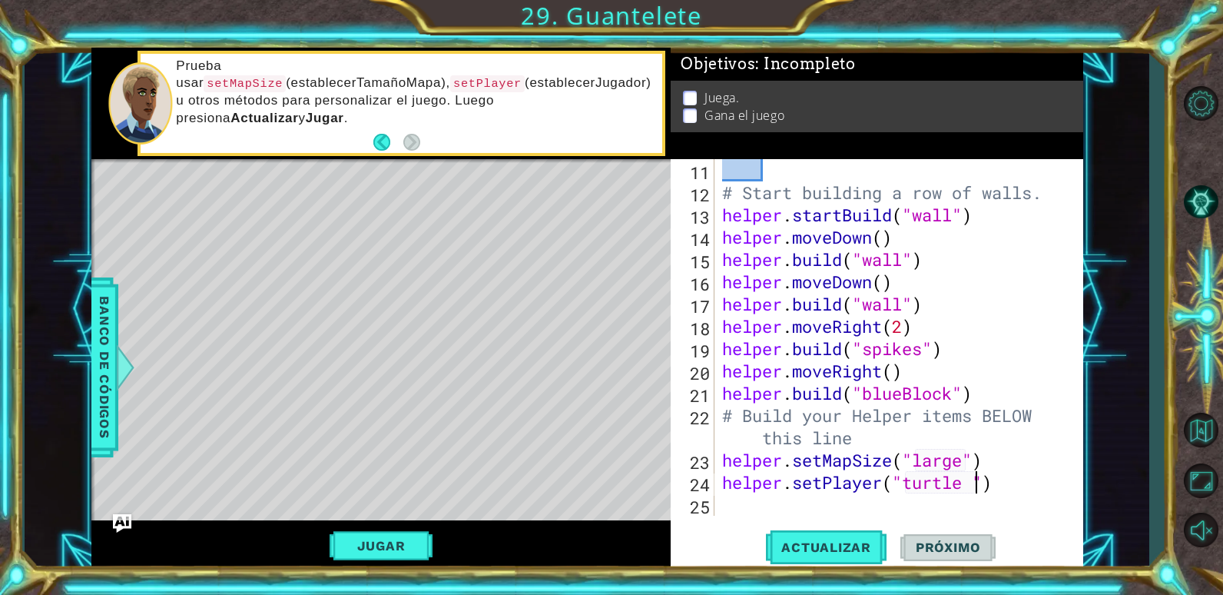
type textarea "helper.setPlayer("turtle")"
click at [753, 507] on div "# Start building a row of walls. helper . startBuild ( "wall" ) helper . moveDo…" at bounding box center [897, 359] width 356 height 401
click at [799, 547] on span "Actualizar" at bounding box center [826, 546] width 121 height 15
click at [406, 535] on button "Jugar" at bounding box center [382, 545] width 104 height 29
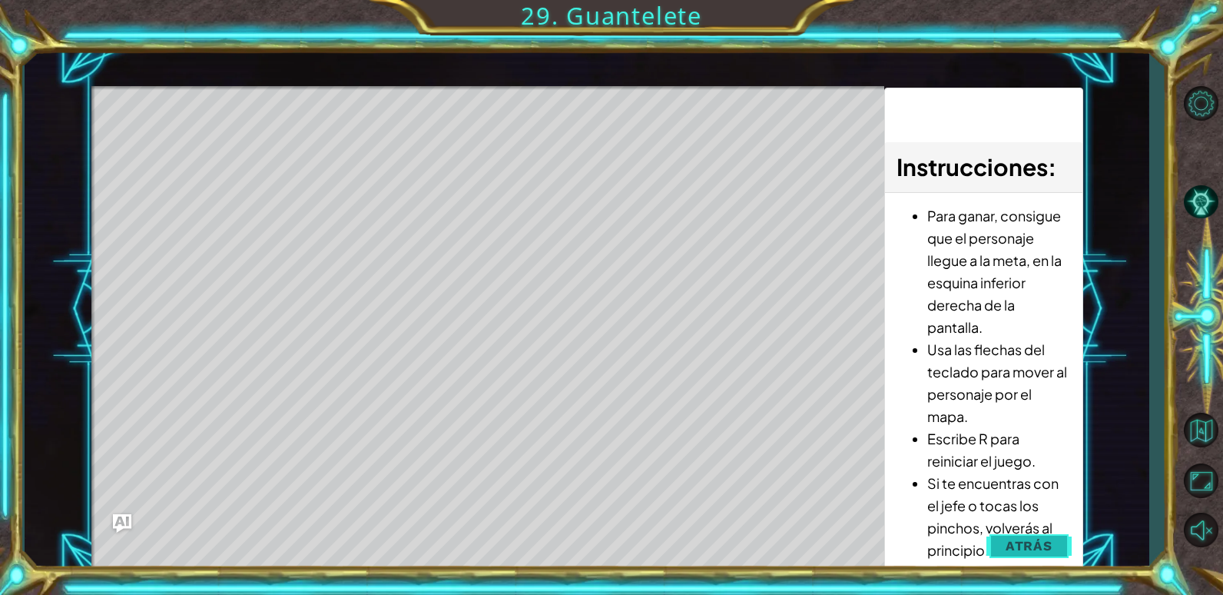
click at [997, 551] on button "Atrás" at bounding box center [1028, 545] width 85 height 31
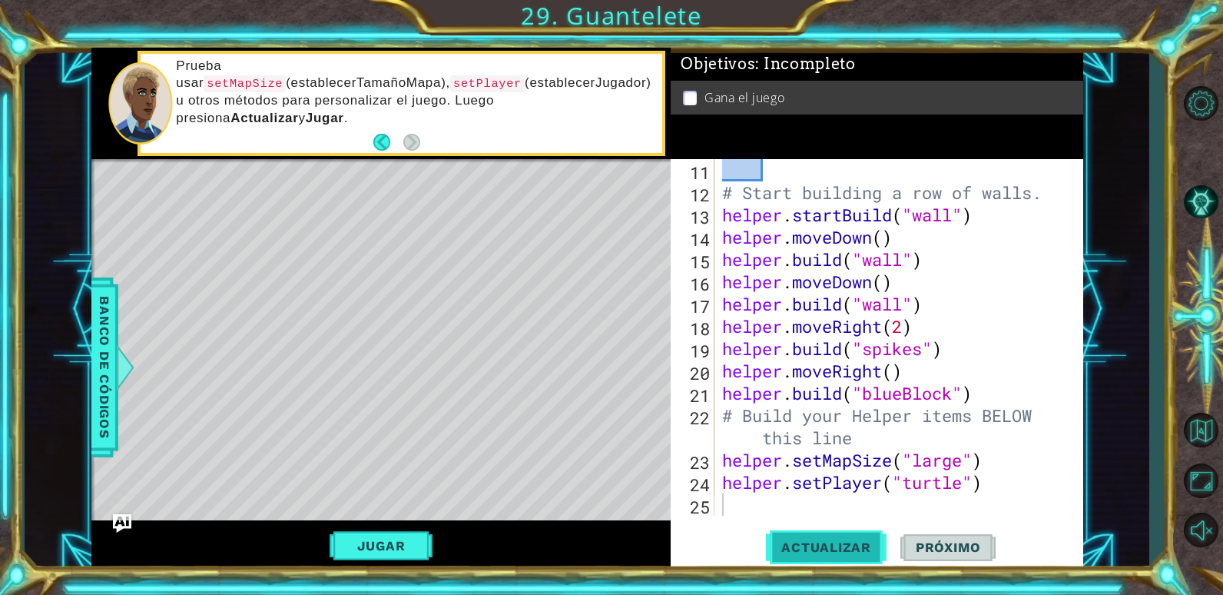
click at [850, 545] on span "Actualizar" at bounding box center [826, 546] width 121 height 15
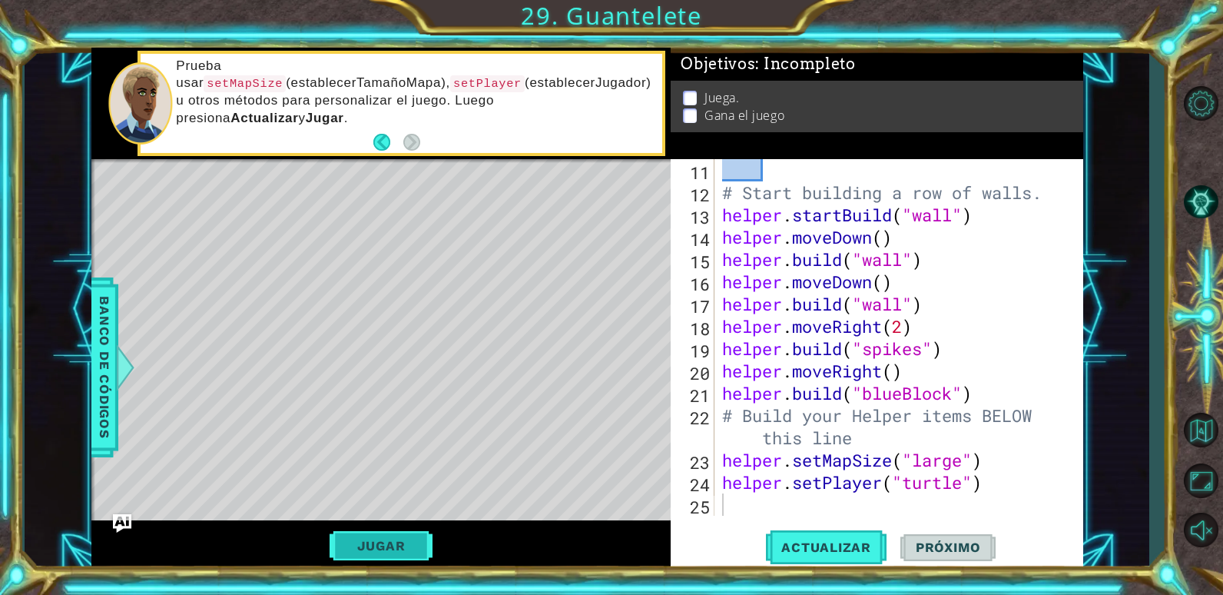
click at [415, 541] on button "Jugar" at bounding box center [382, 545] width 104 height 29
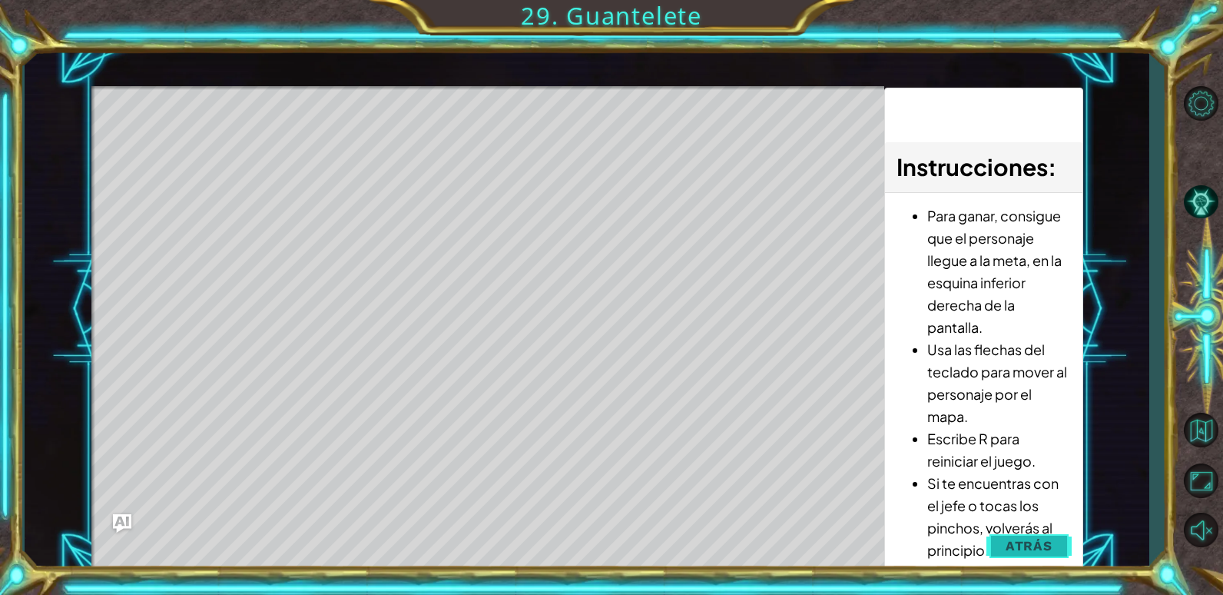
click at [1018, 550] on span "Atrás" at bounding box center [1028, 545] width 47 height 15
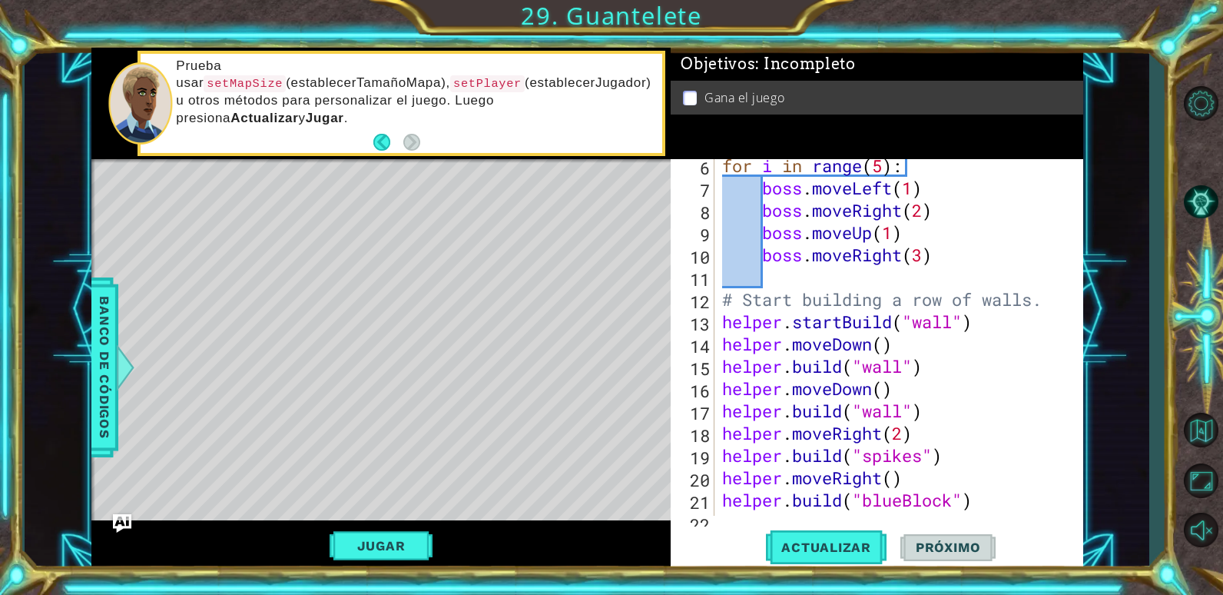
scroll to position [230, 0]
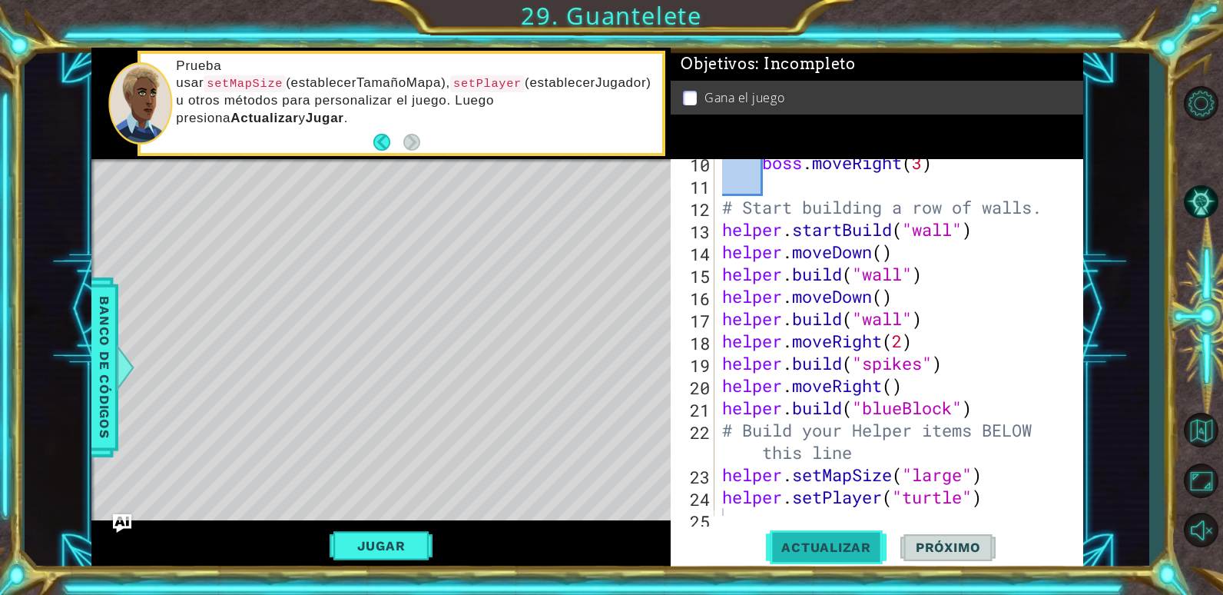
click at [792, 552] on span "Actualizar" at bounding box center [826, 546] width 121 height 15
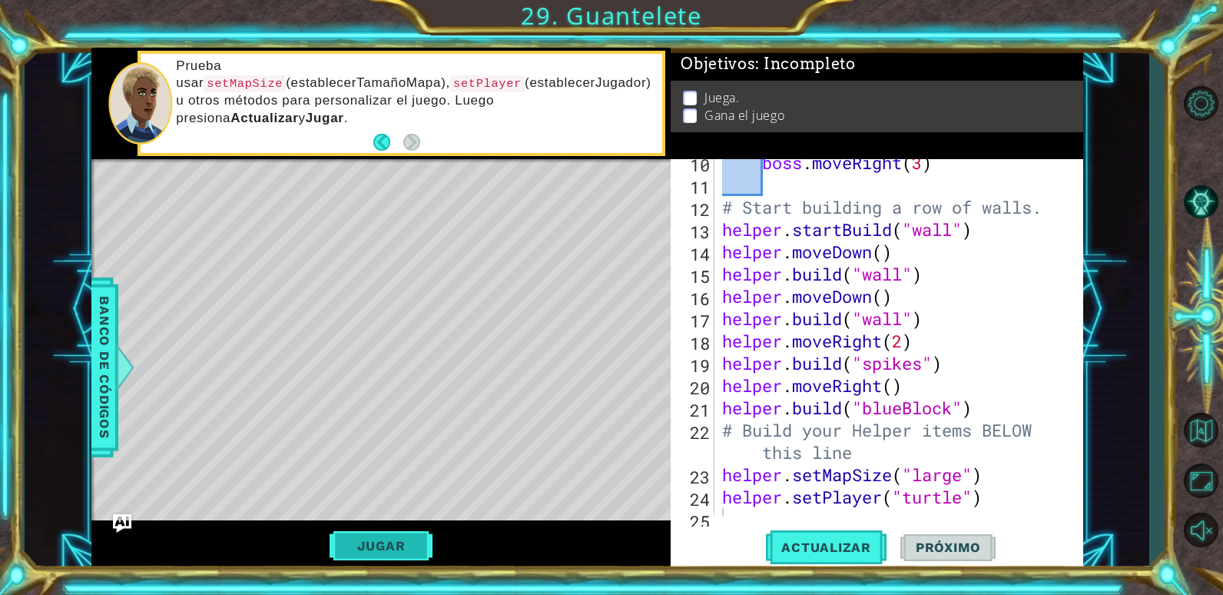
click at [397, 538] on button "Jugar" at bounding box center [382, 545] width 104 height 29
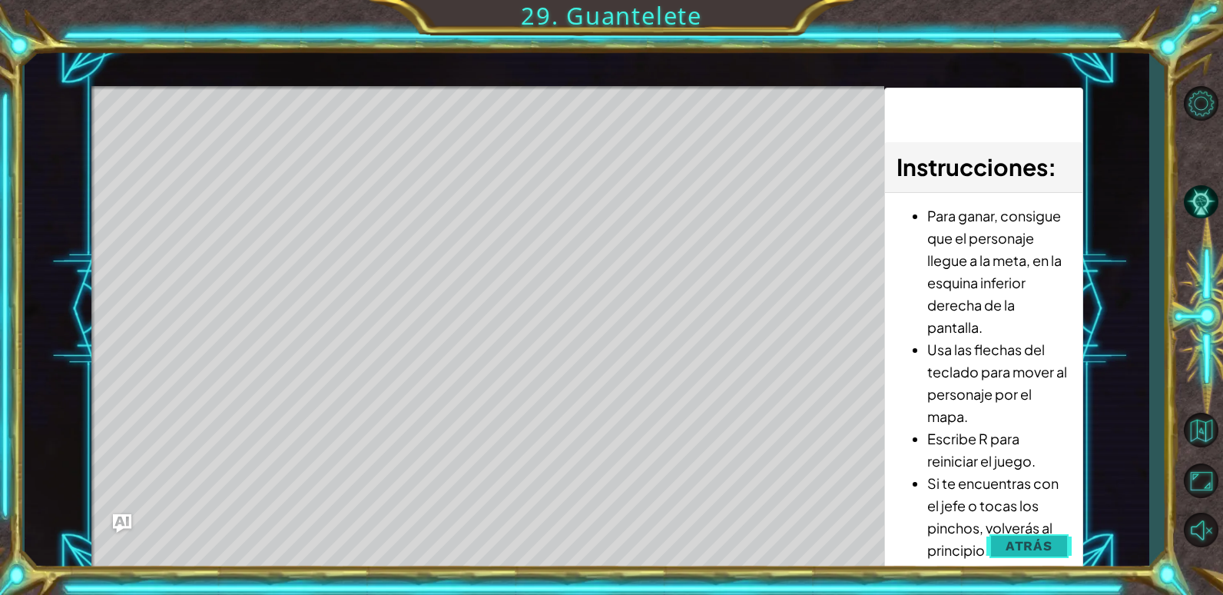
click at [1005, 536] on button "Atrás" at bounding box center [1028, 545] width 85 height 31
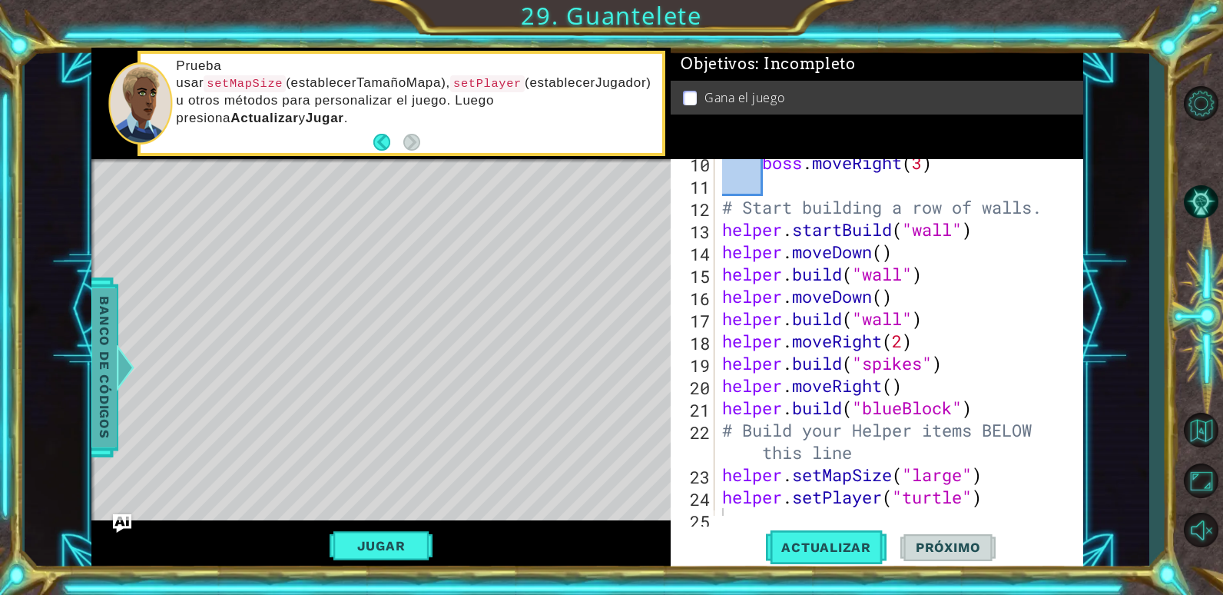
click at [109, 333] on span "Banco de códigos" at bounding box center [104, 366] width 25 height 159
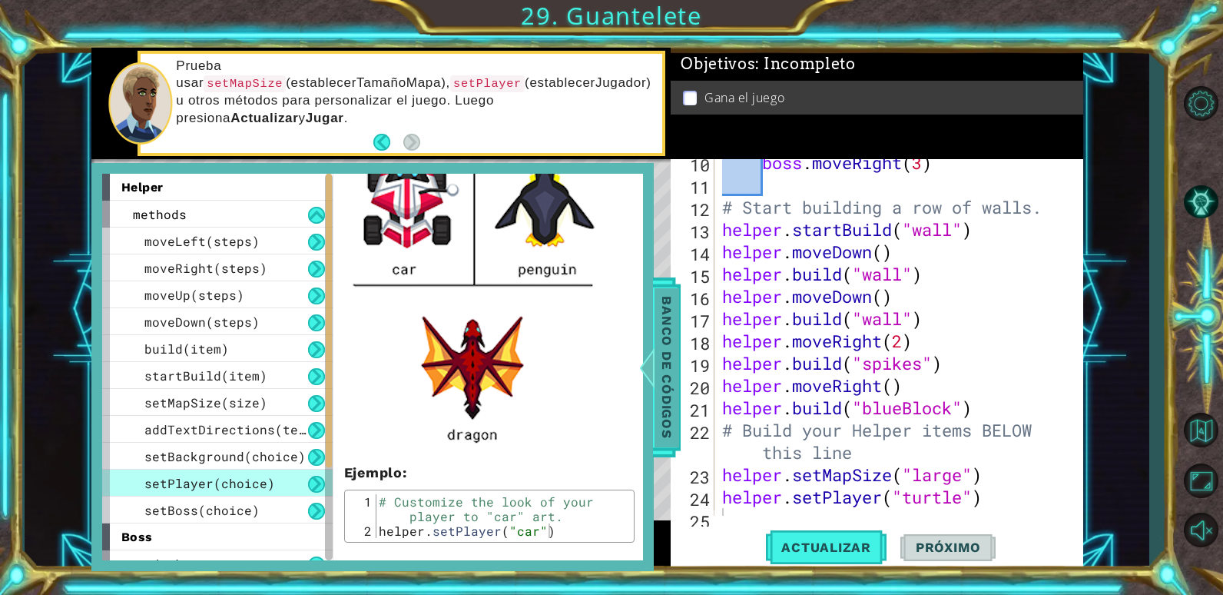
click at [671, 341] on span "Banco de códigos" at bounding box center [666, 366] width 25 height 159
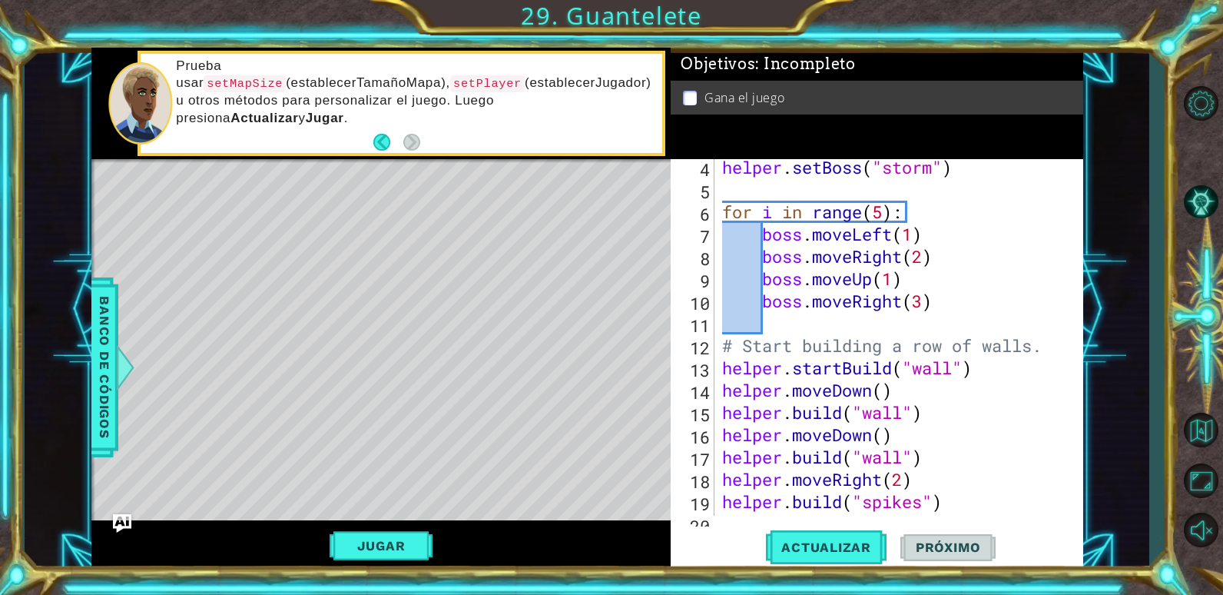
scroll to position [0, 0]
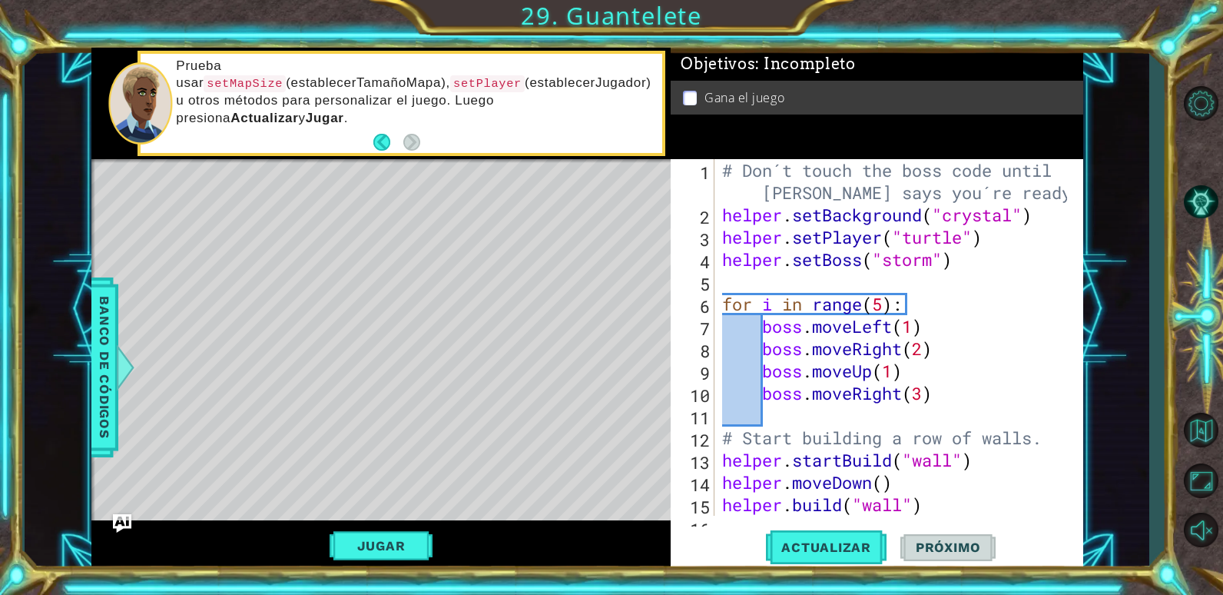
click at [717, 171] on div "1 2 3 4 5 6 7 8 9 10 11 12 13 14 15 16 # Don´t touch the boss code until [PERSO…" at bounding box center [875, 337] width 408 height 356
click at [999, 190] on div "# Don´t touch the boss code until [PERSON_NAME] says you´re ready! helper . set…" at bounding box center [897, 370] width 356 height 423
type textarea "# Don´t touch the boss code until [PERSON_NAME] says you´re ready!"
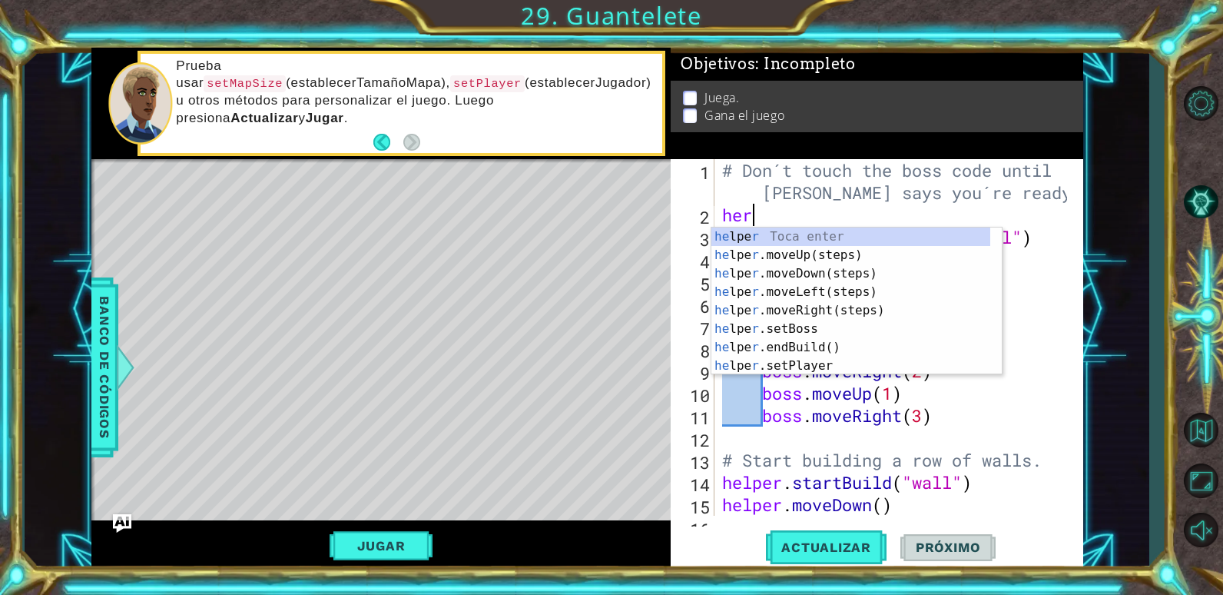
scroll to position [0, 1]
click at [109, 363] on span "Banco de códigos" at bounding box center [104, 366] width 25 height 159
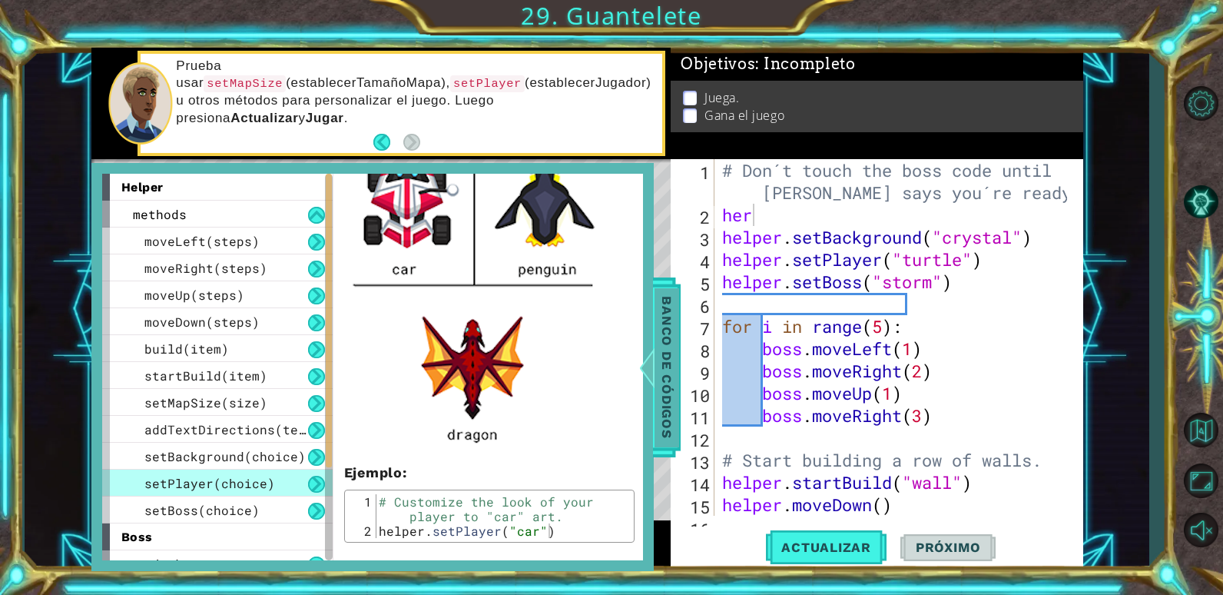
click at [665, 376] on span "Banco de códigos" at bounding box center [666, 366] width 25 height 159
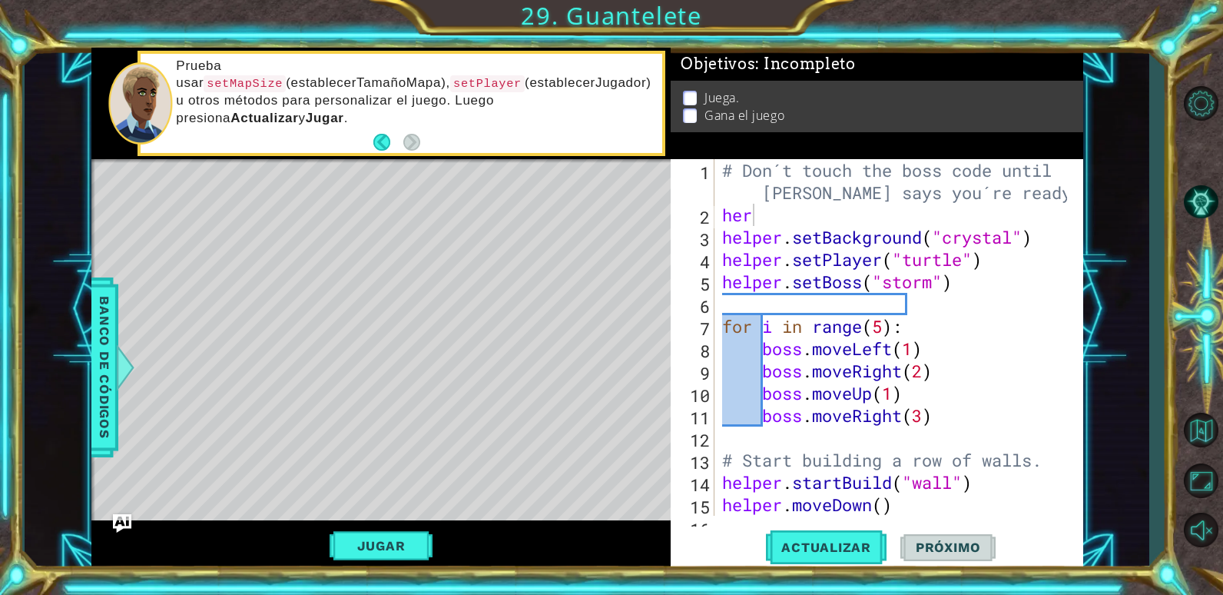
click at [956, 290] on div "# Don´t touch the boss code until [PERSON_NAME] says you´re ready! her helper .…" at bounding box center [897, 370] width 356 height 423
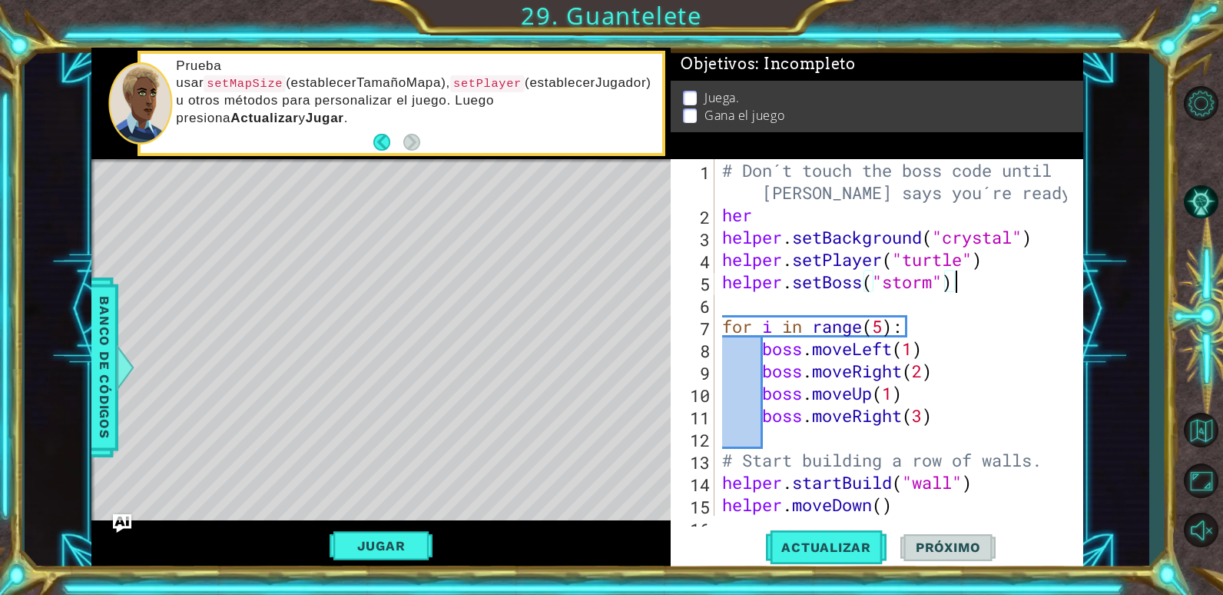
click at [762, 217] on div "# Don´t touch the boss code until [PERSON_NAME] says you´re ready! her helper .…" at bounding box center [897, 370] width 356 height 423
type textarea "h"
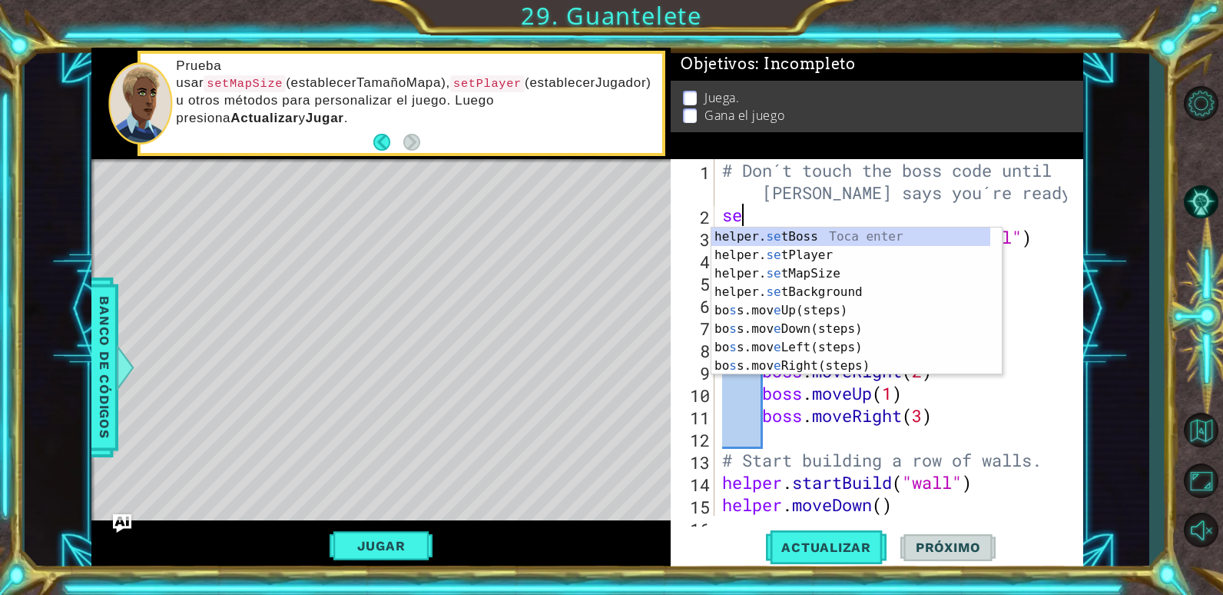
scroll to position [0, 1]
click at [798, 273] on div "helper. set Boss Toca enter helper. set Player Toca enter helper. set MapSize T…" at bounding box center [856, 319] width 290 height 184
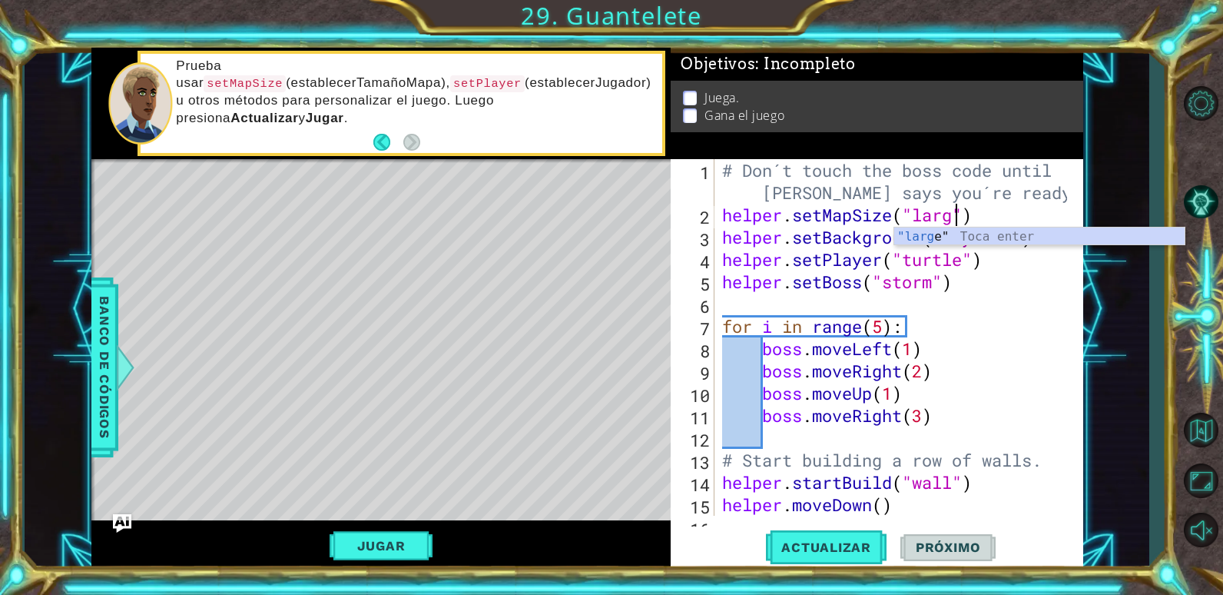
scroll to position [0, 12]
click at [820, 559] on button "Actualizar" at bounding box center [826, 546] width 121 height 41
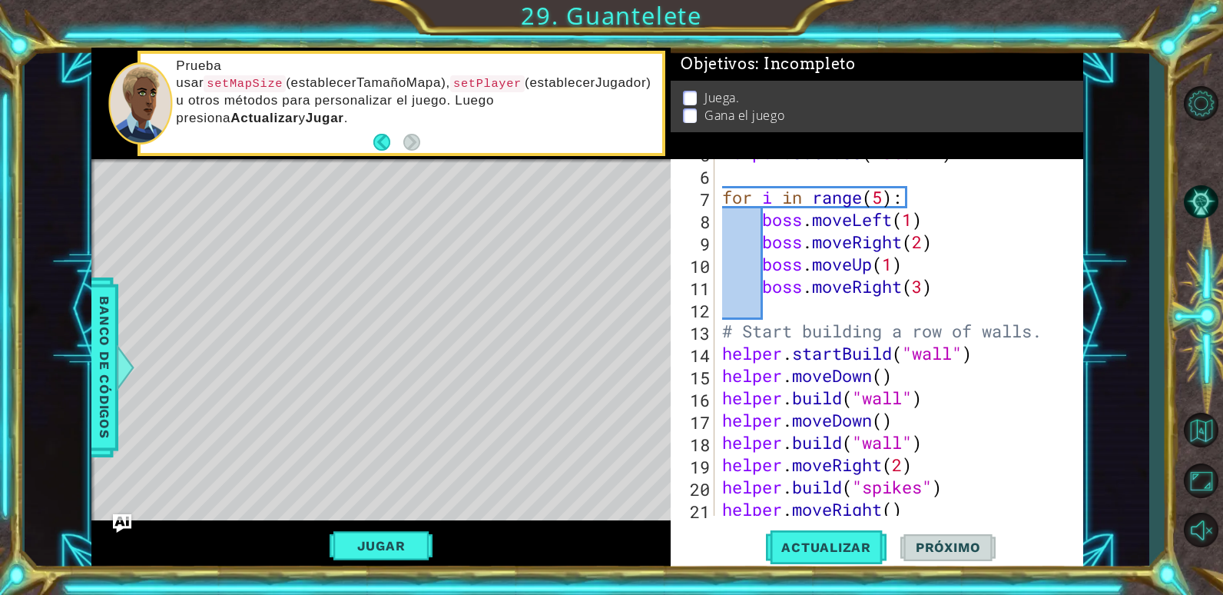
scroll to position [267, 0]
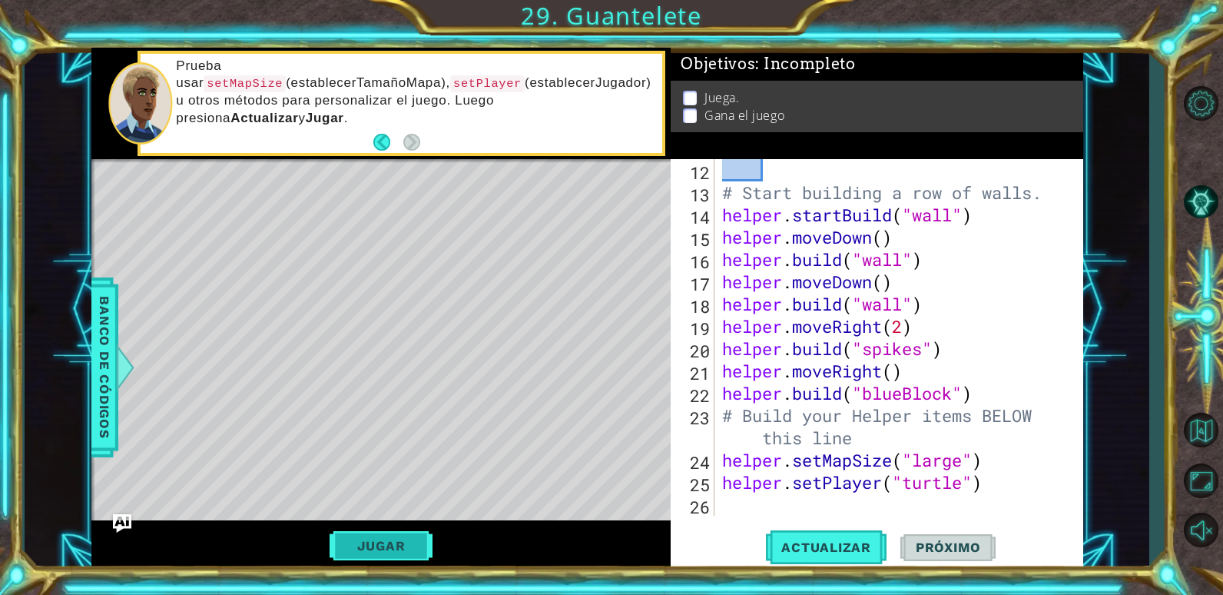
click at [401, 545] on button "Jugar" at bounding box center [382, 545] width 104 height 29
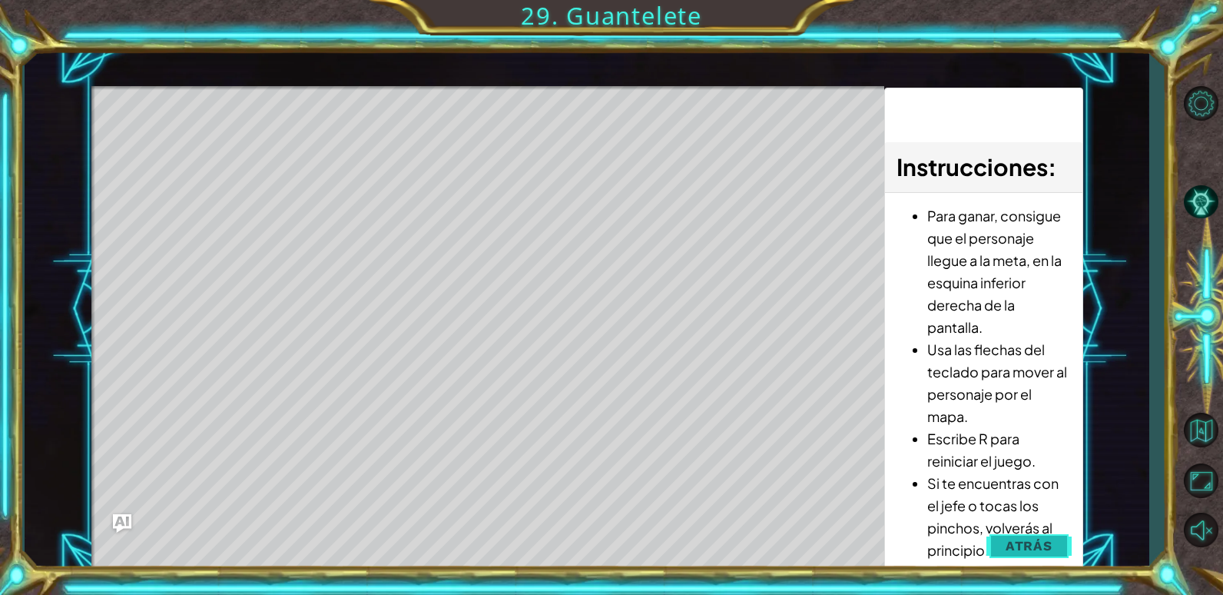
click at [1056, 545] on button "Atrás" at bounding box center [1028, 545] width 85 height 31
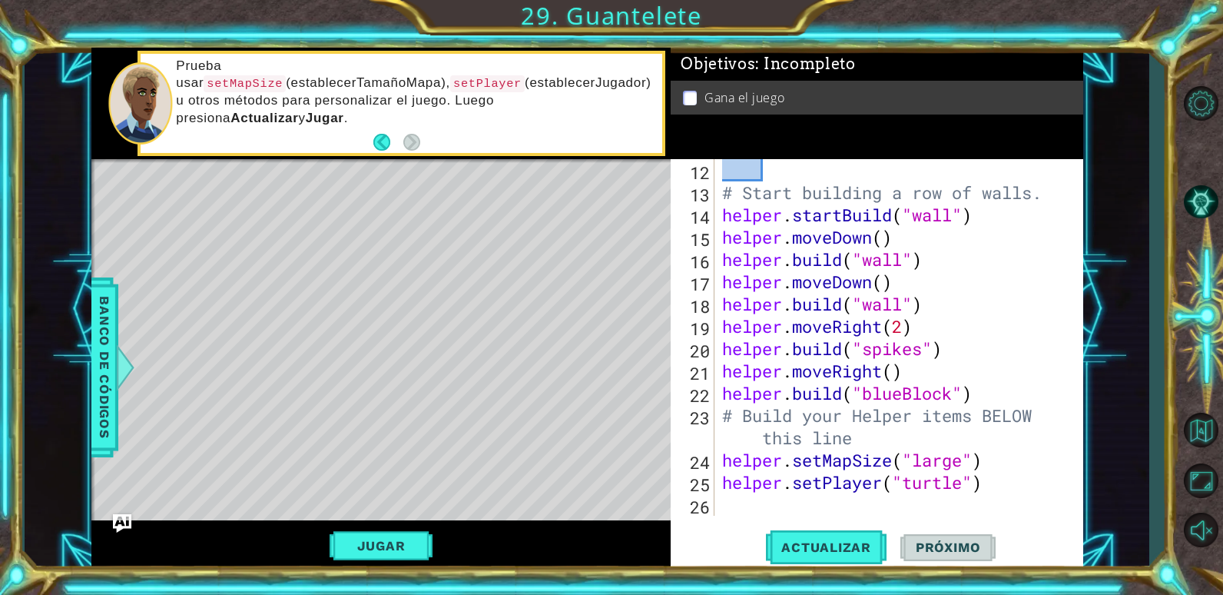
type textarea "[DOMAIN_NAME]("blueBlock")"
click at [989, 386] on div "# Start building a row of walls. helper . startBuild ( "wall" ) helper . moveDo…" at bounding box center [897, 359] width 356 height 401
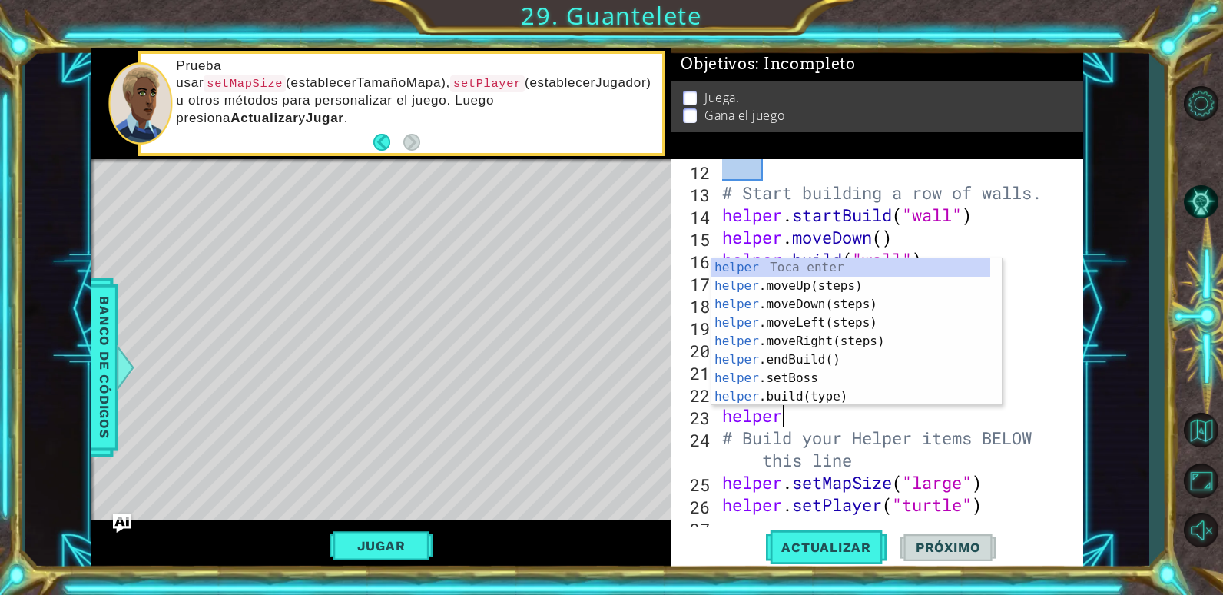
scroll to position [0, 2]
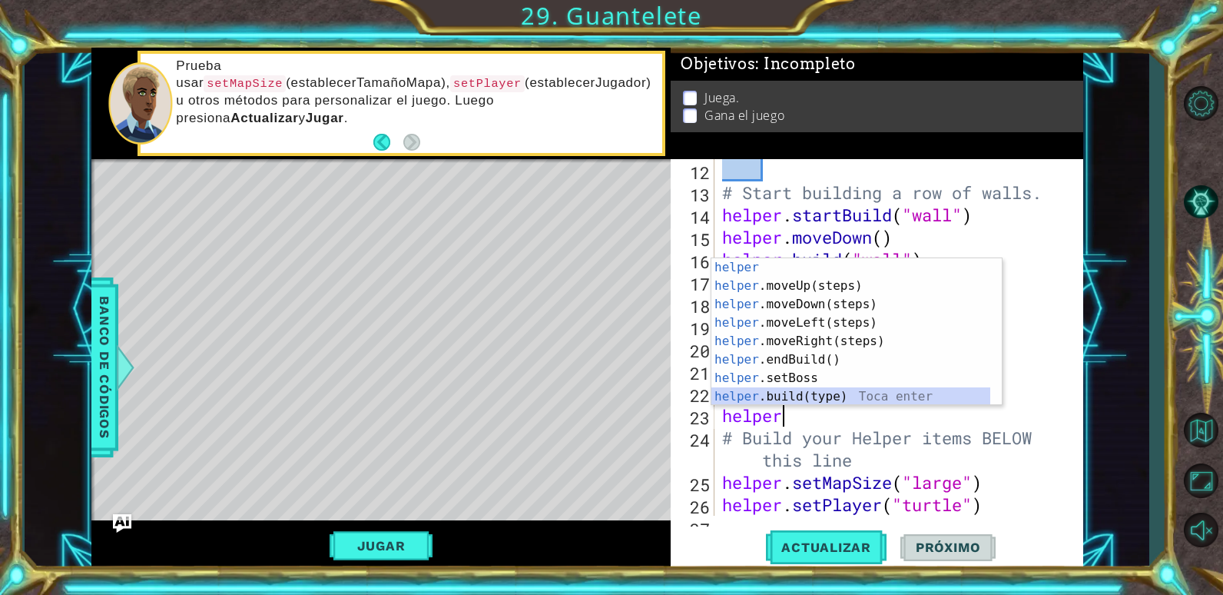
click at [843, 395] on div "helper Toca enter helper .moveUp(steps) Toca enter helper .moveDown(steps) Toca…" at bounding box center [850, 350] width 279 height 184
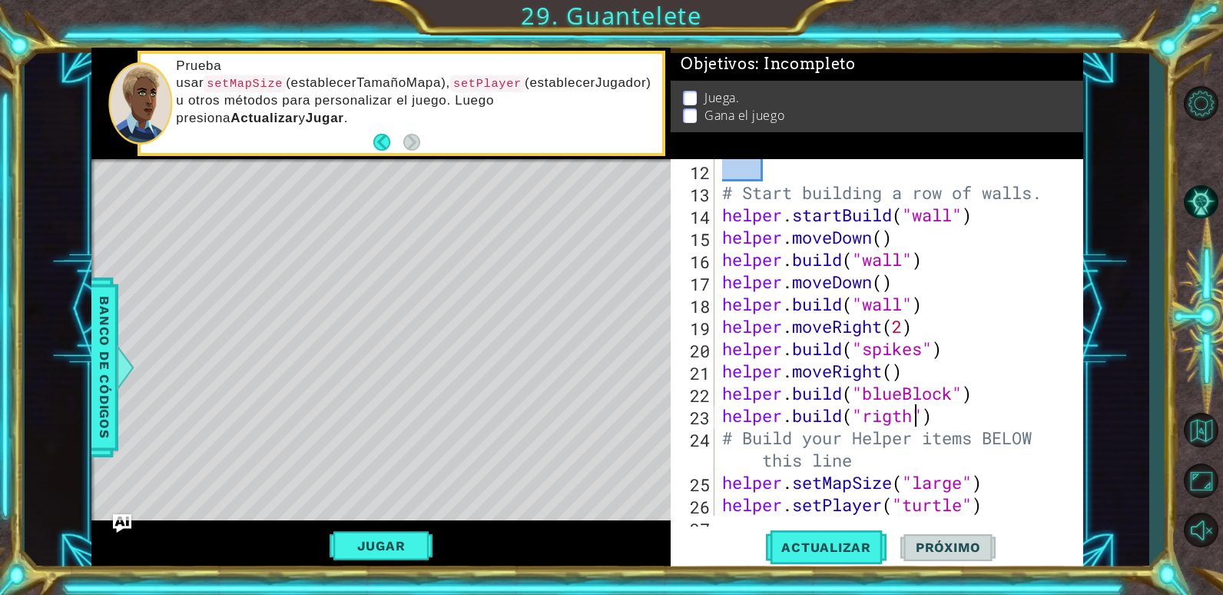
scroll to position [0, 9]
click at [104, 288] on span "Banco de códigos" at bounding box center [104, 366] width 25 height 159
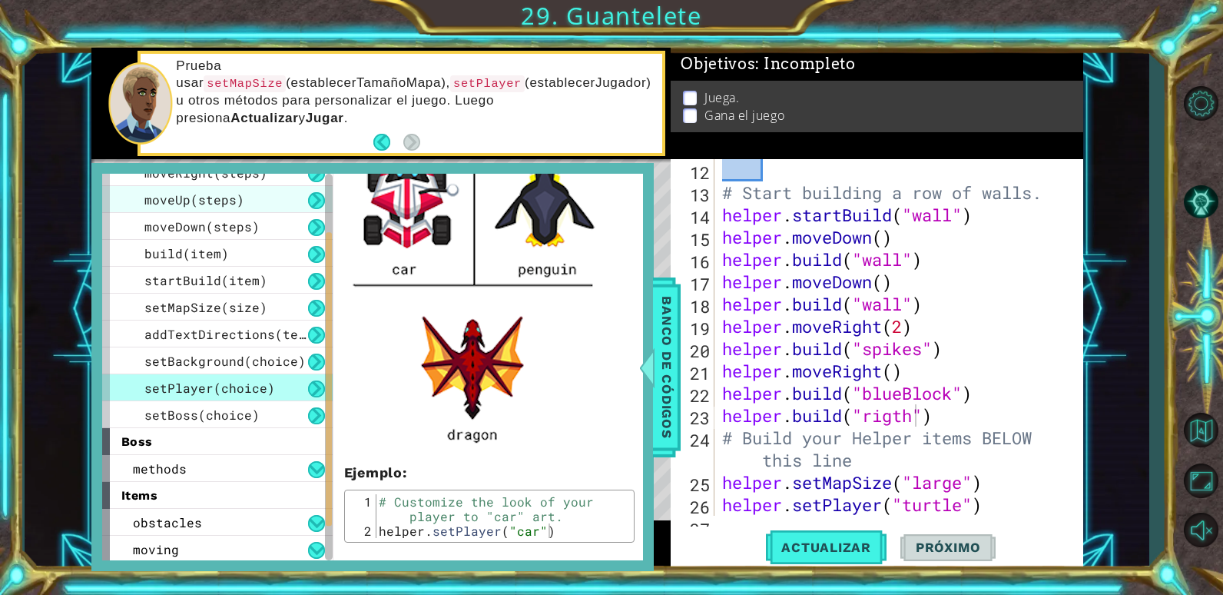
scroll to position [151, 0]
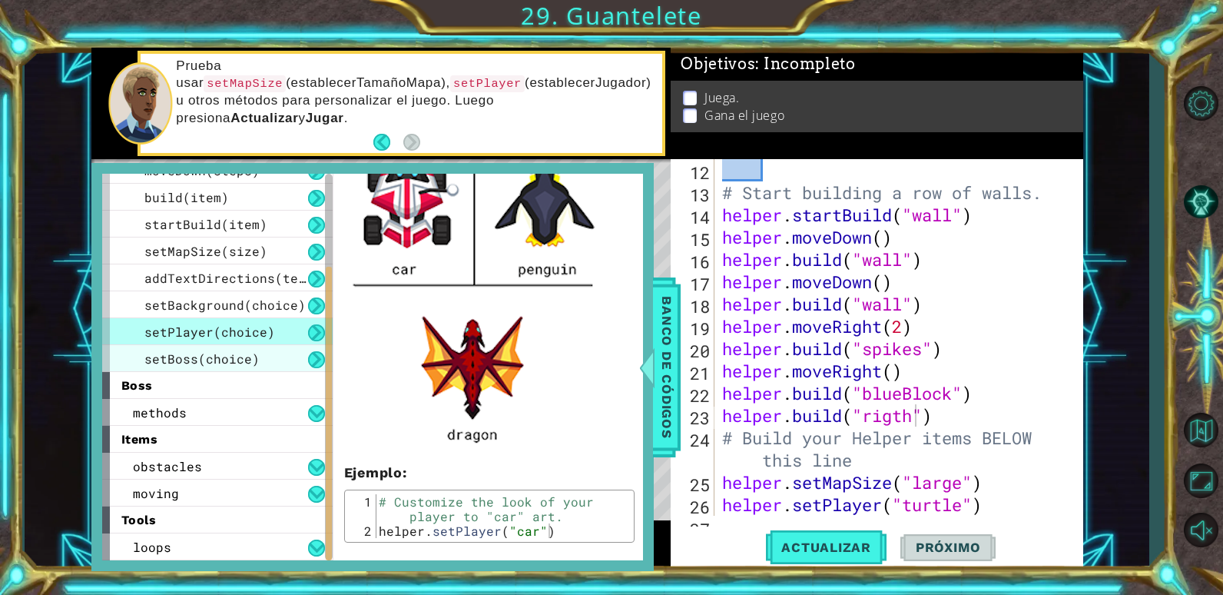
click at [218, 353] on span "setBoss(choice)" at bounding box center [201, 358] width 115 height 16
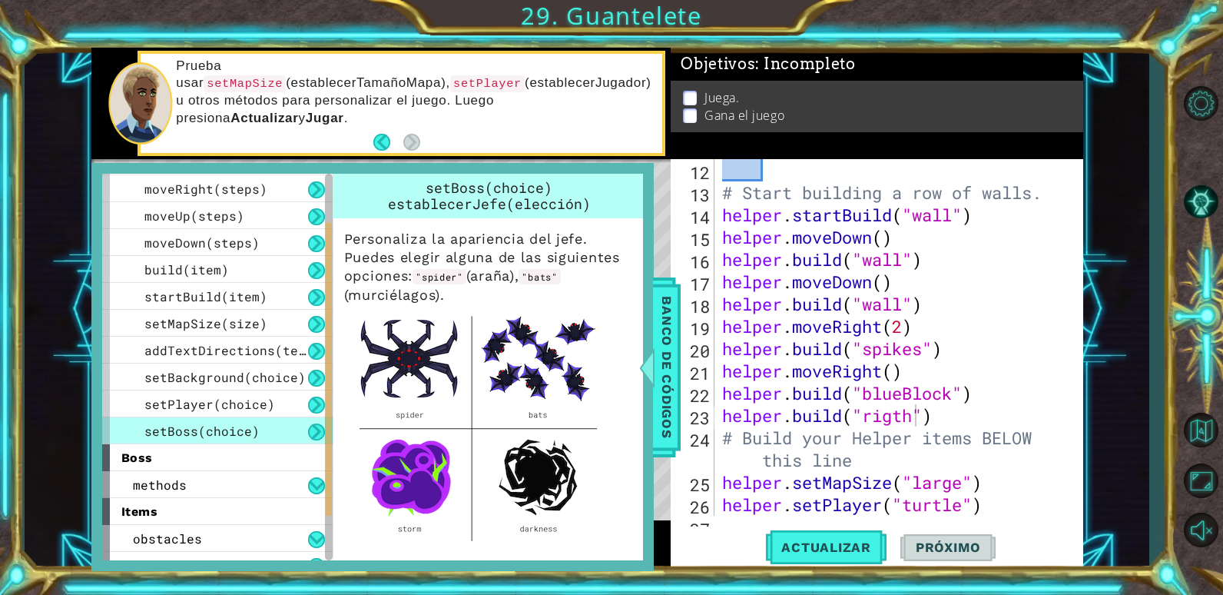
scroll to position [0, 0]
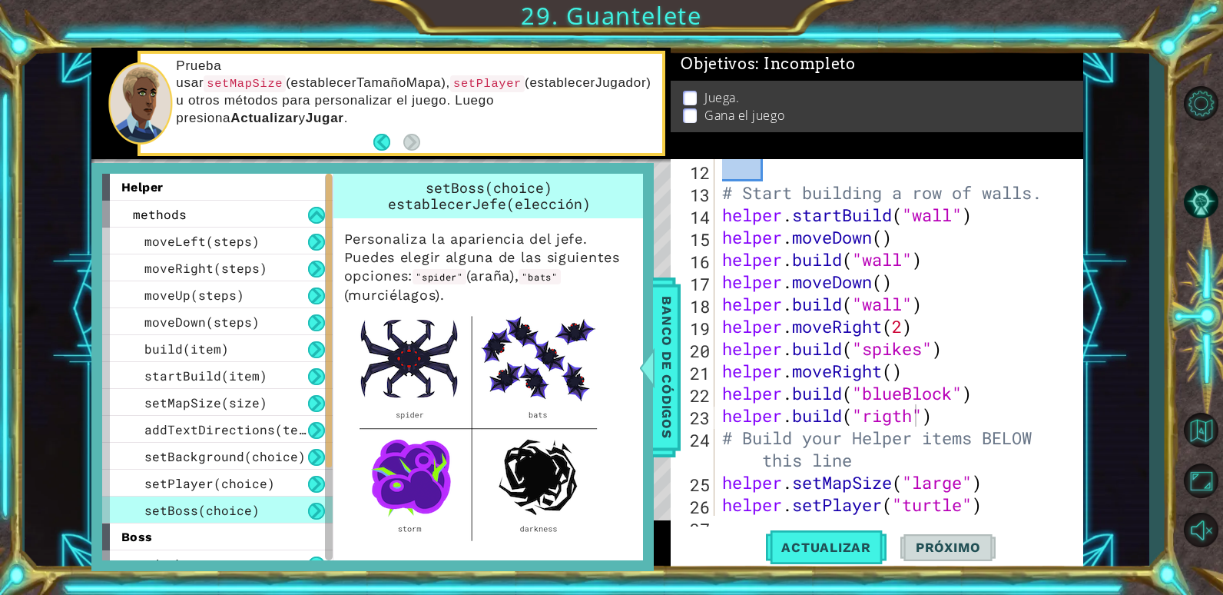
click at [218, 353] on span "build(item)" at bounding box center [186, 348] width 84 height 16
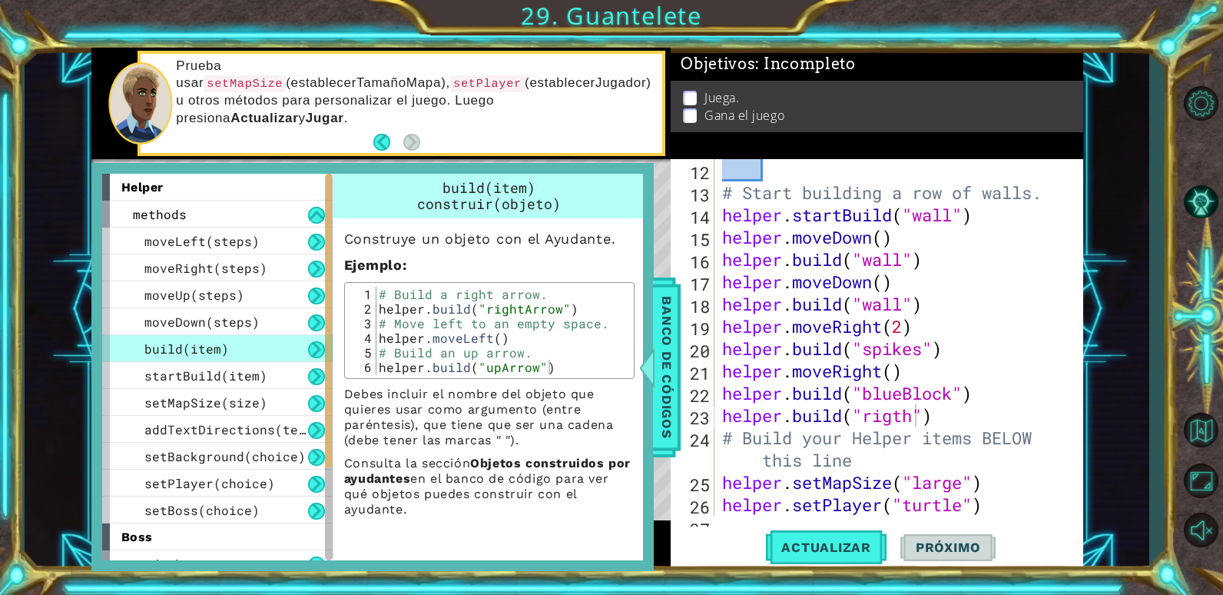
click at [916, 424] on div "# Start building a row of walls. helper . startBuild ( "wall" ) helper . moveDo…" at bounding box center [897, 359] width 356 height 401
click at [996, 407] on div "# Start building a row of walls. helper . startBuild ( "wall" ) helper . moveDo…" at bounding box center [897, 359] width 356 height 401
click at [657, 361] on span "Banco de códigos" at bounding box center [666, 366] width 25 height 159
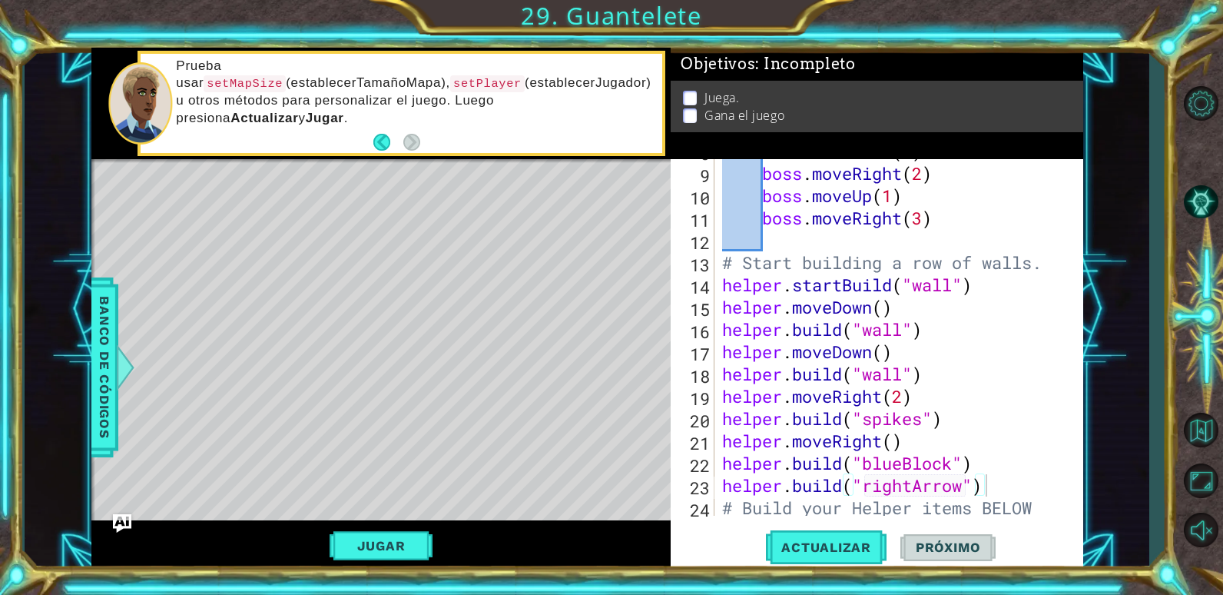
scroll to position [290, 0]
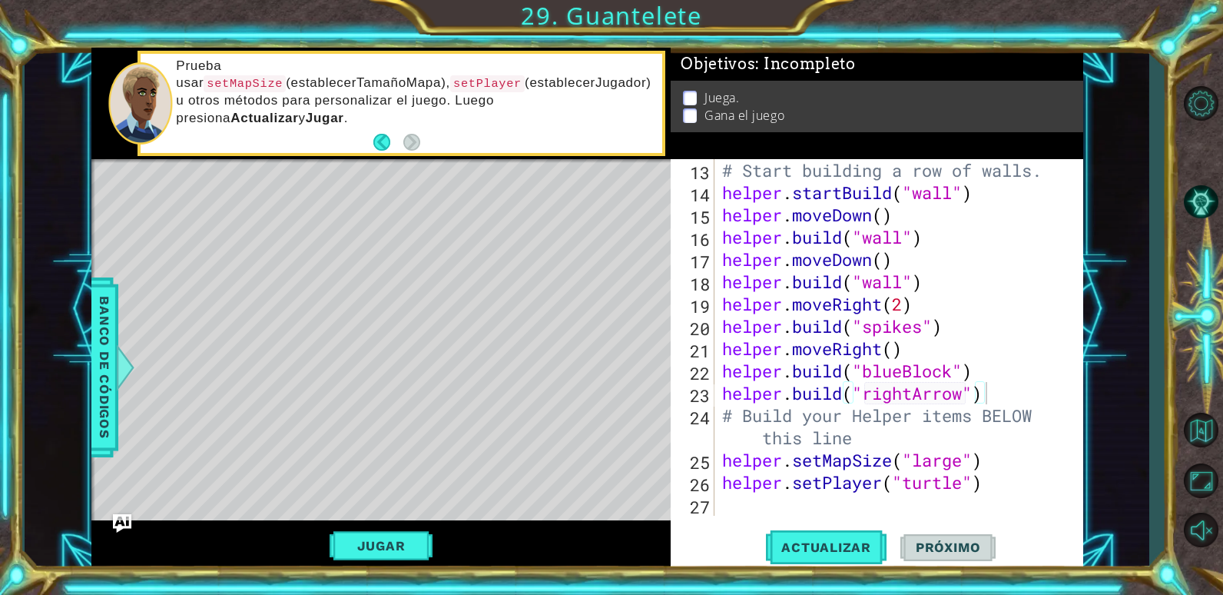
click at [1012, 406] on div "# Start building a row of walls. helper . startBuild ( "wall" ) helper . moveDo…" at bounding box center [897, 359] width 356 height 401
click at [1017, 395] on div "# Start building a row of walls. helper . startBuild ( "wall" ) helper . moveDo…" at bounding box center [897, 359] width 356 height 401
type textarea "[DOMAIN_NAME]("rightArrow")"
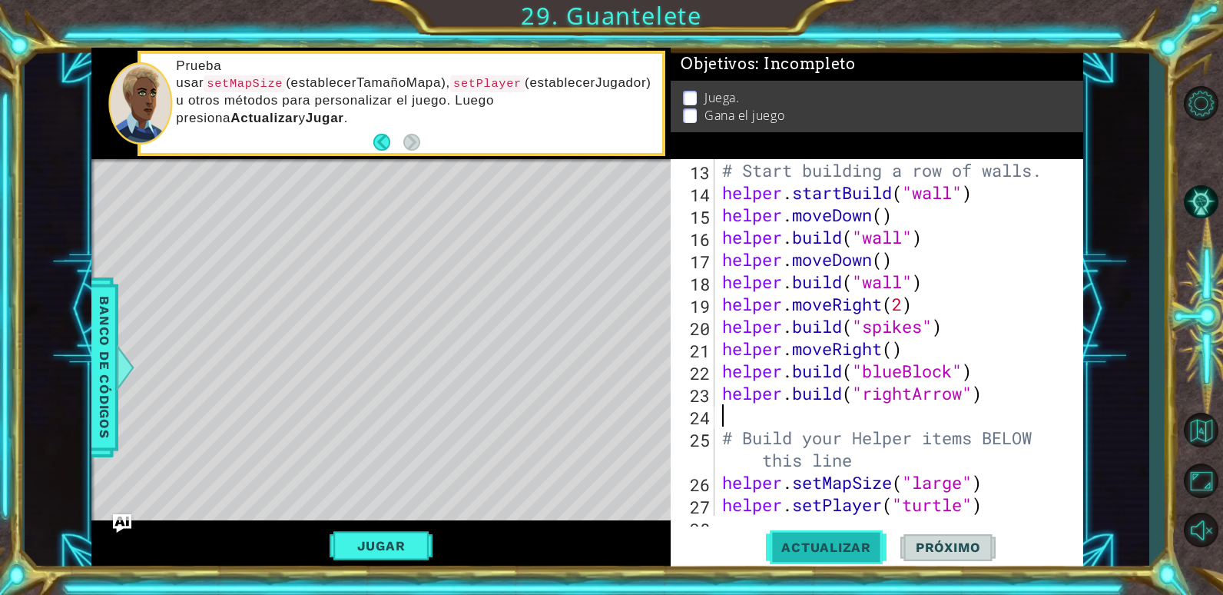
click at [868, 545] on span "Actualizar" at bounding box center [826, 546] width 121 height 15
click at [411, 543] on button "Jugar" at bounding box center [382, 545] width 104 height 29
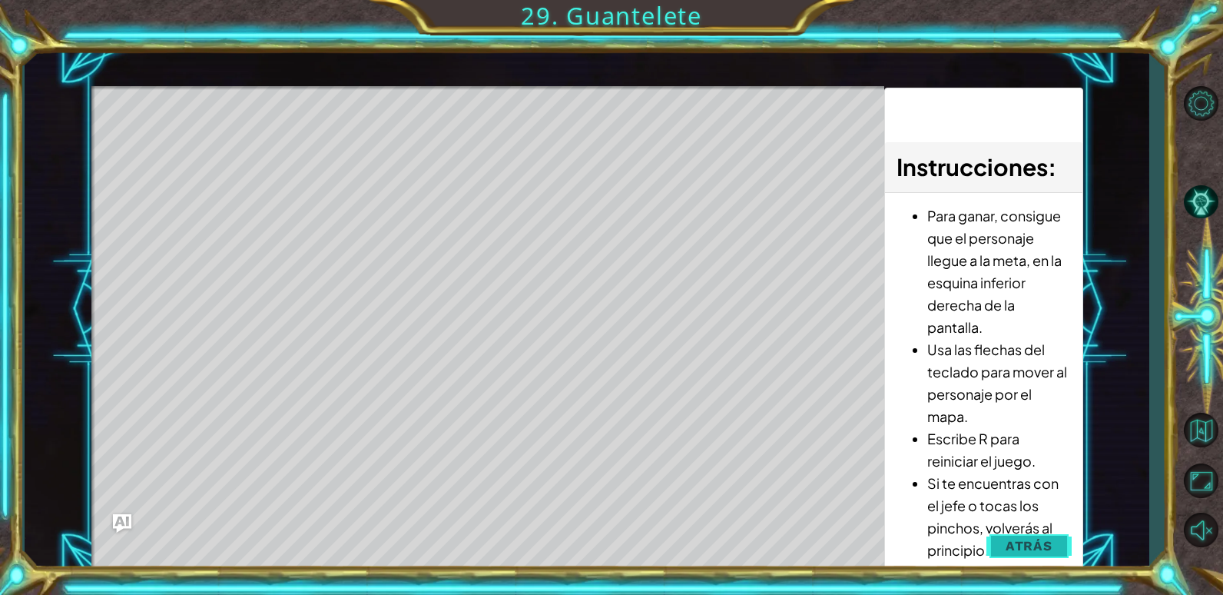
click at [1052, 548] on span "Atrás" at bounding box center [1028, 545] width 47 height 15
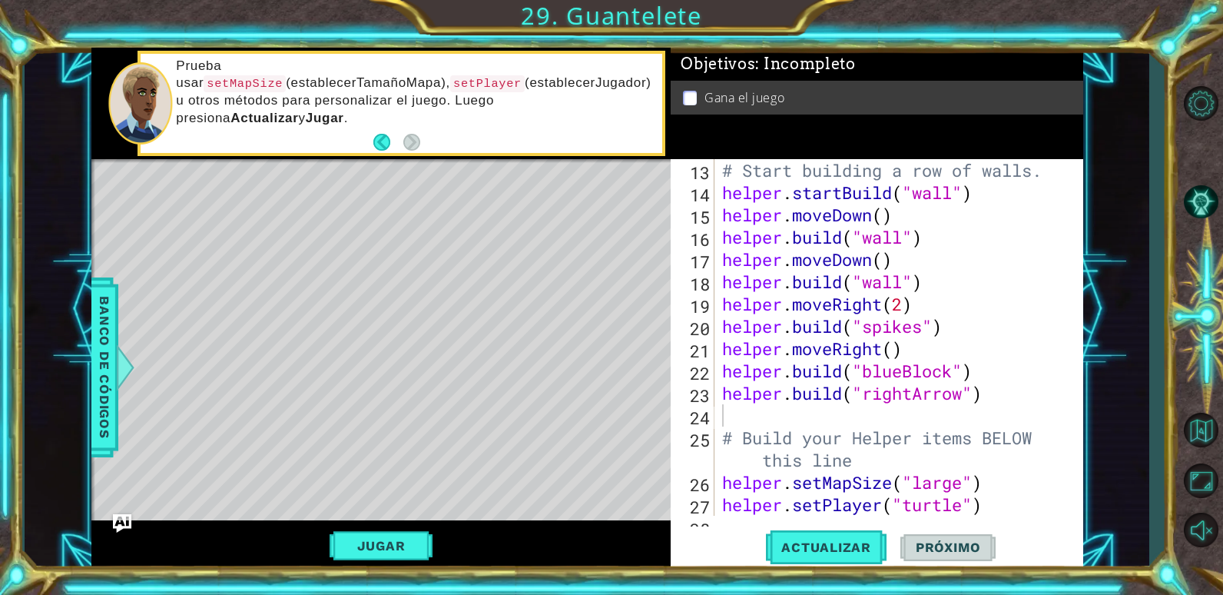
click at [987, 383] on div "# Start building a row of walls. helper . startBuild ( "wall" ) helper . moveDo…" at bounding box center [897, 359] width 356 height 401
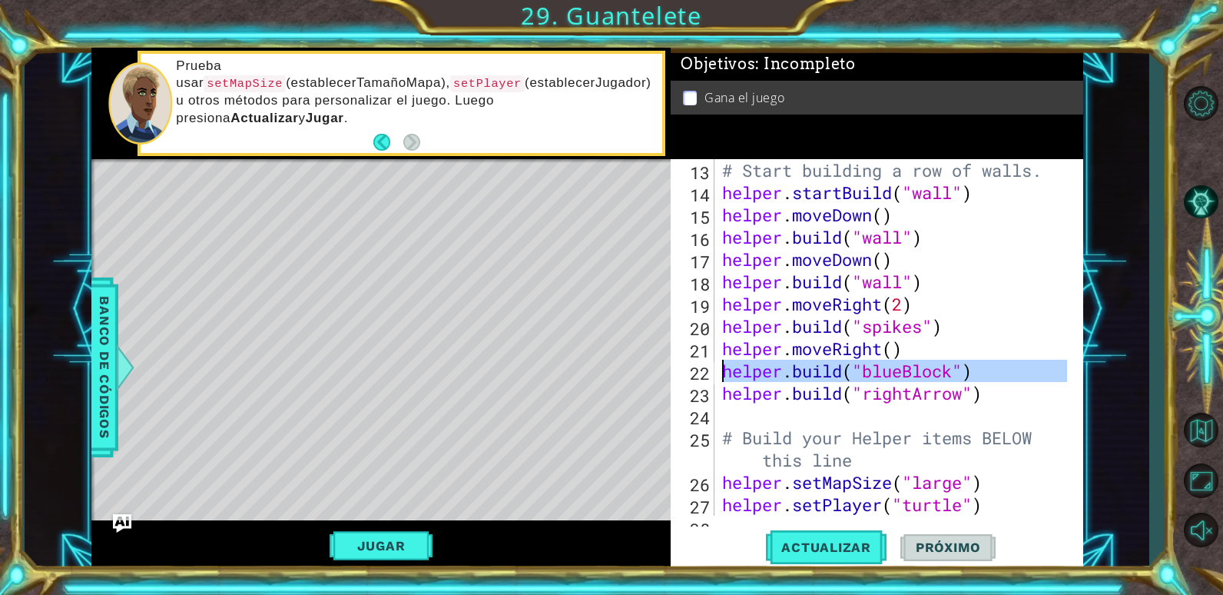
click at [707, 371] on div "22" at bounding box center [694, 373] width 41 height 22
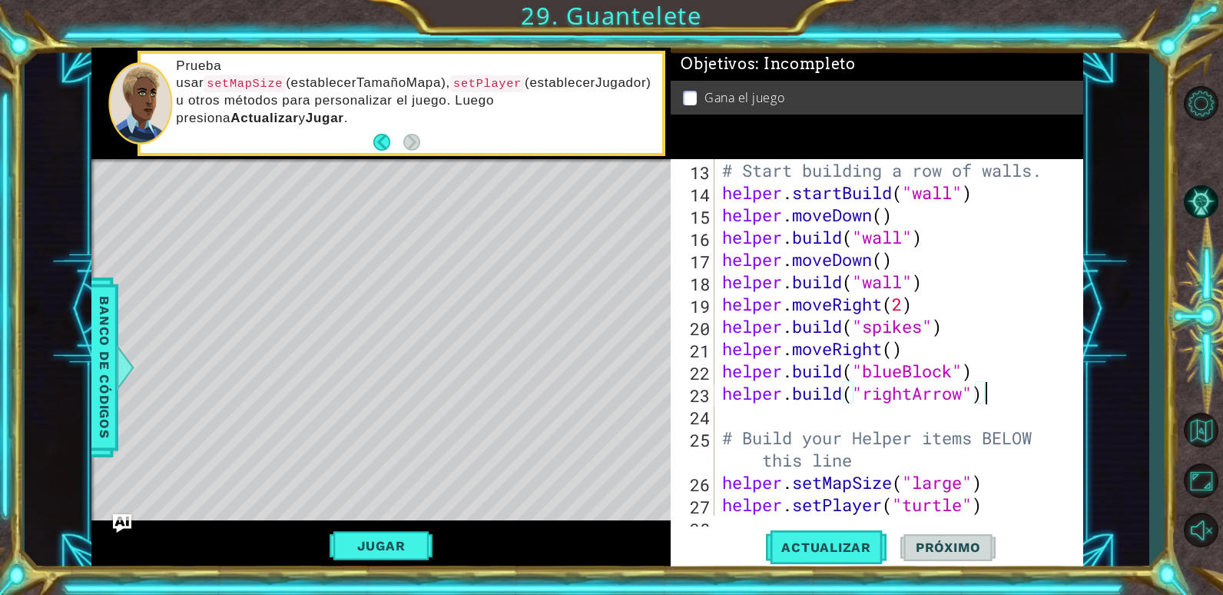
click at [995, 394] on div "# Start building a row of walls. helper . startBuild ( "wall" ) helper . moveDo…" at bounding box center [897, 359] width 356 height 401
type textarea "[DOMAIN_NAME]("rightArrow")"
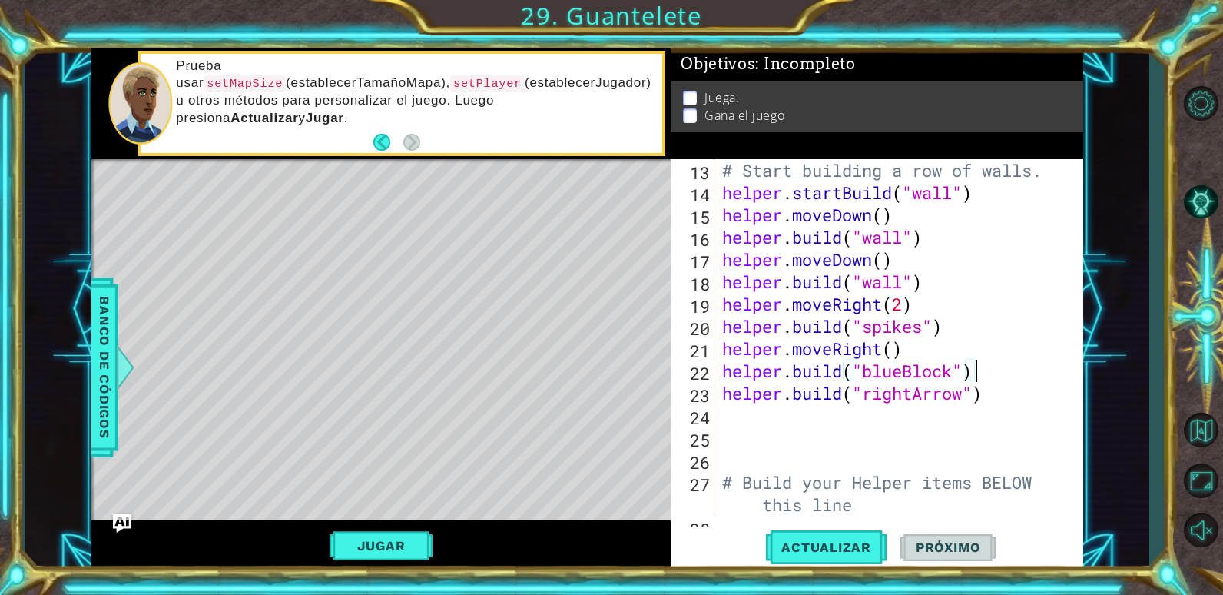
click at [971, 373] on div "# Start building a row of walls. helper . startBuild ( "wall" ) helper . moveDo…" at bounding box center [897, 359] width 356 height 401
type textarea "[DOMAIN_NAME]("blueBlock")"
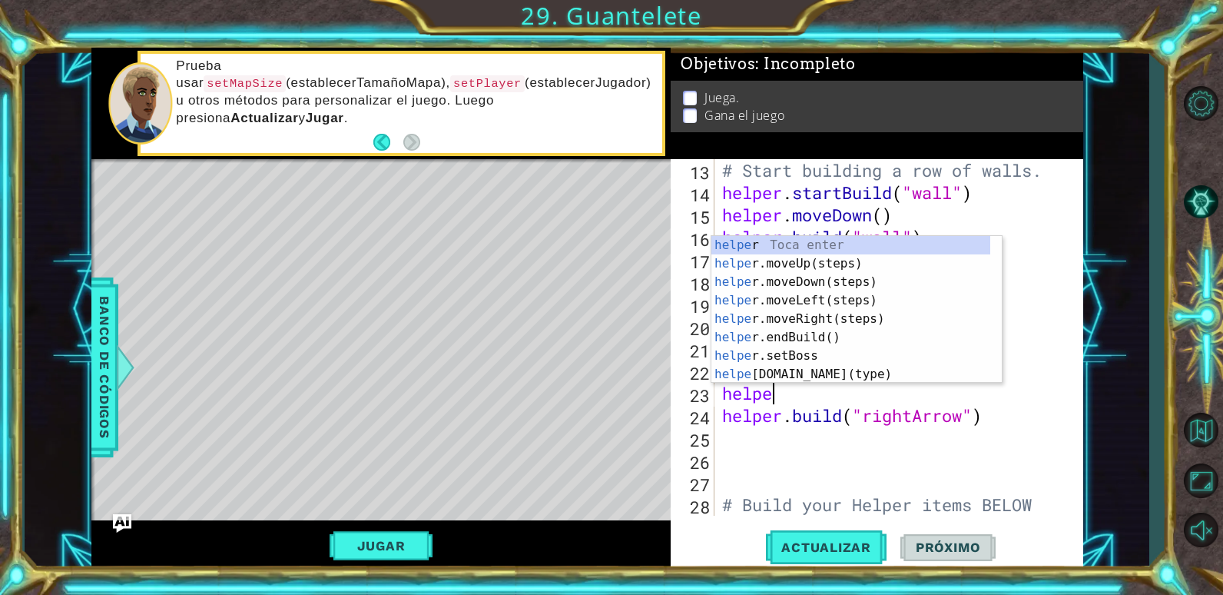
type textarea "helper"
click at [848, 264] on div "helper Toca enter helper .moveUp(steps) Toca enter helper .moveDown(steps) Toca…" at bounding box center [850, 328] width 279 height 184
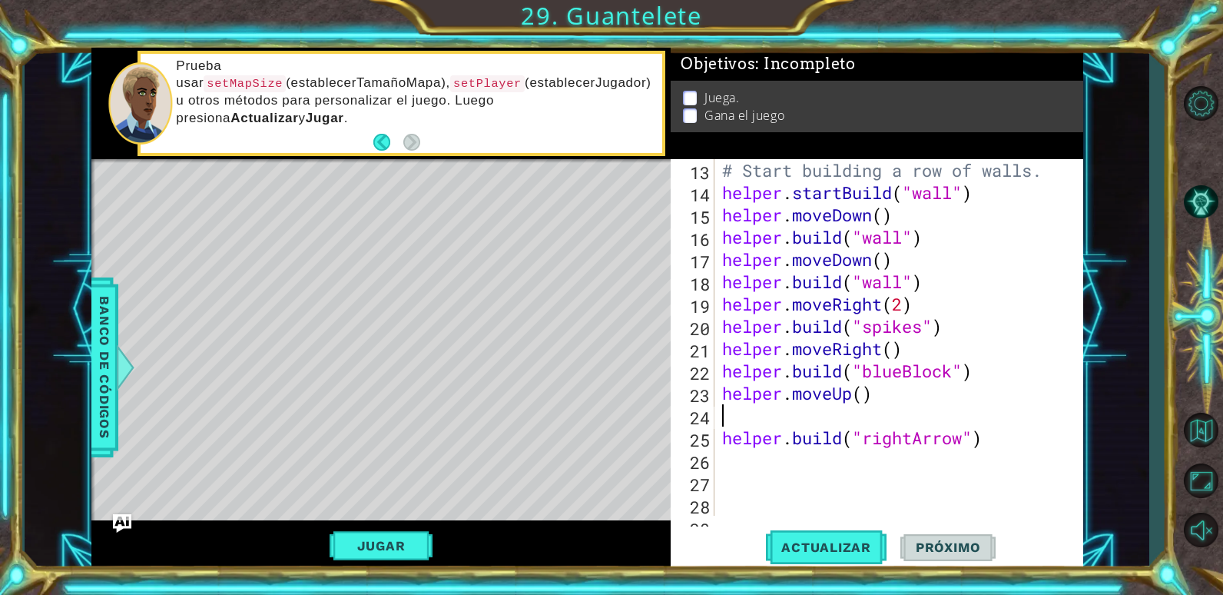
scroll to position [0, 0]
click at [817, 528] on button "Actualizar" at bounding box center [826, 546] width 121 height 41
click at [817, 545] on span "Actualizar" at bounding box center [826, 546] width 121 height 15
click at [865, 392] on div "# Start building a row of walls. helper . startBuild ( "wall" ) helper . moveDo…" at bounding box center [897, 370] width 356 height 423
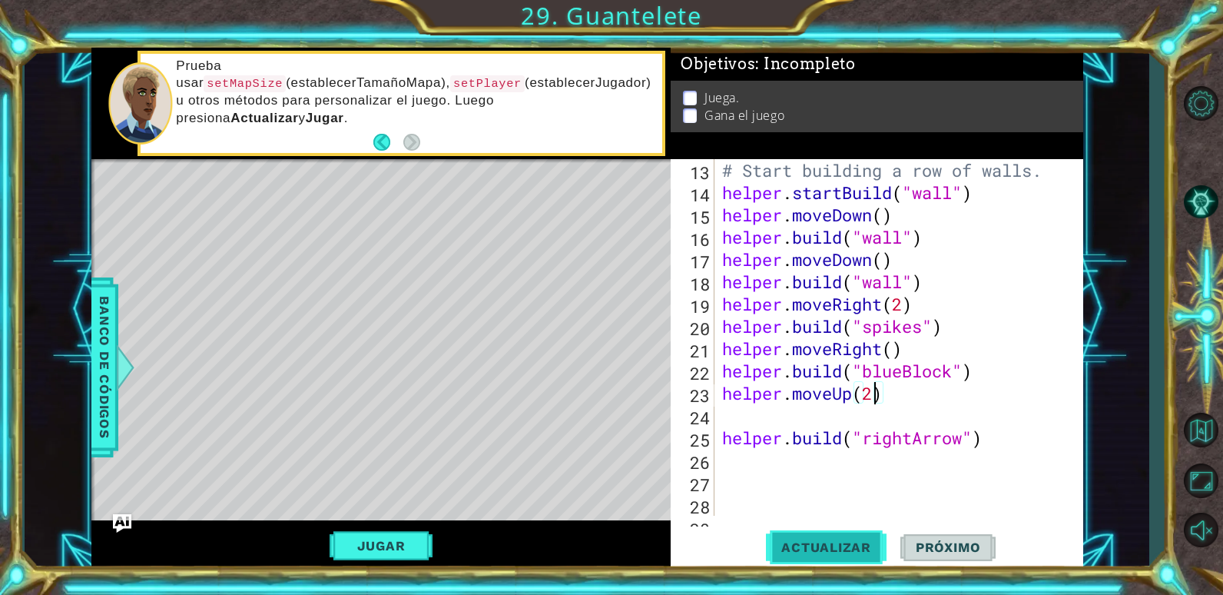
type textarea "helper.moveUp(2)"
click at [831, 534] on button "Actualizar" at bounding box center [826, 546] width 121 height 41
click at [386, 545] on button "Jugar" at bounding box center [382, 545] width 104 height 29
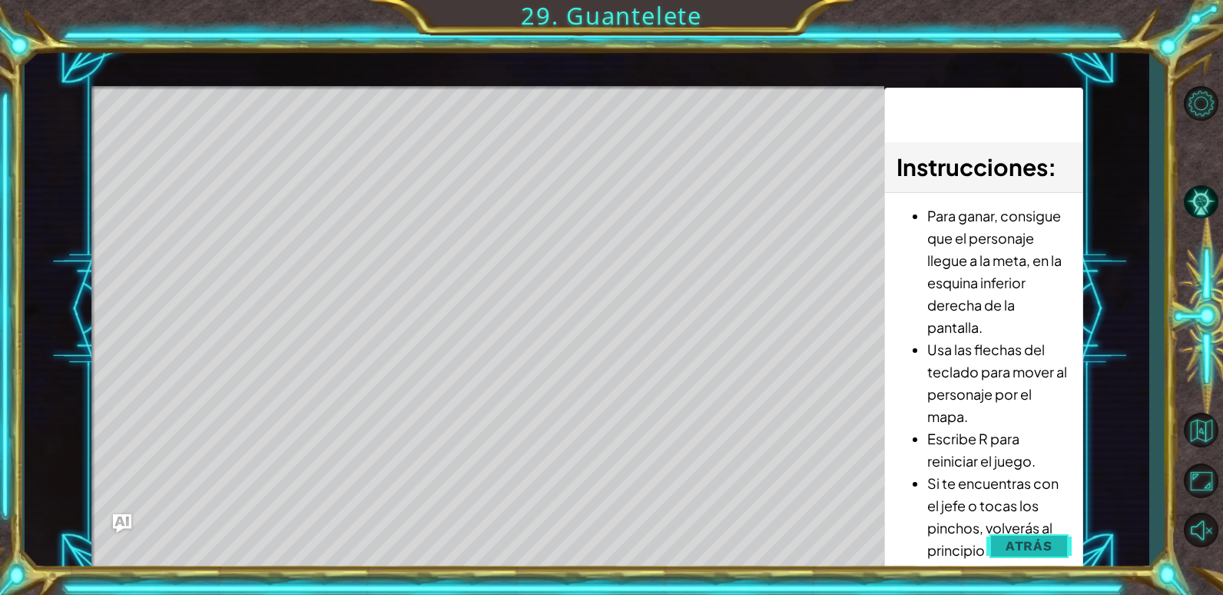
click at [999, 543] on button "Atrás" at bounding box center [1028, 545] width 85 height 31
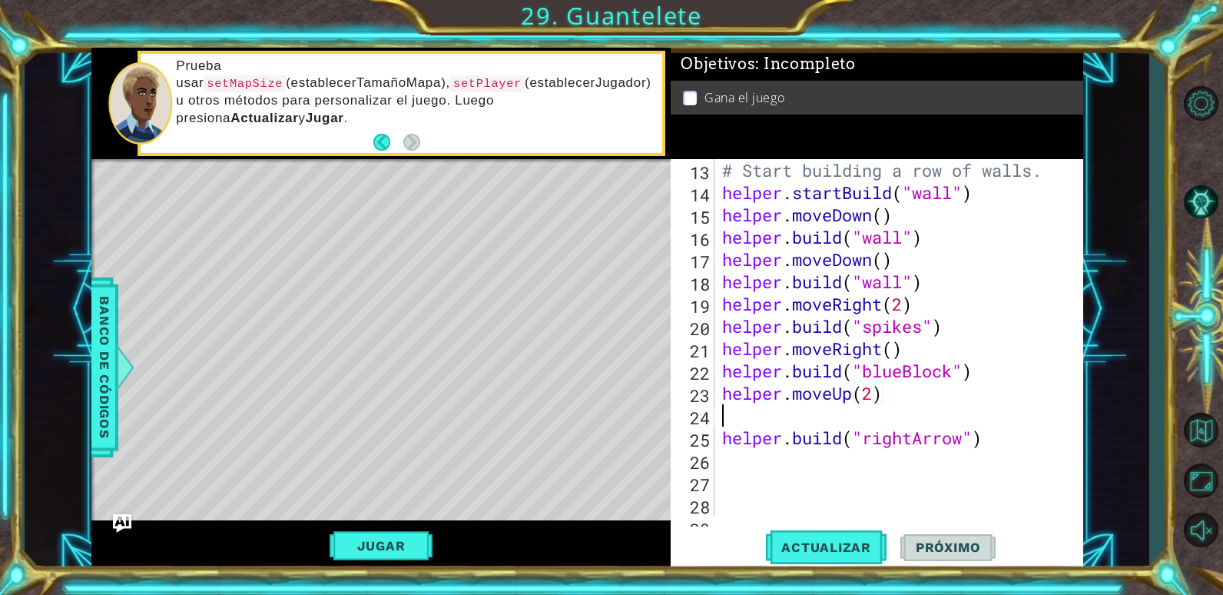
scroll to position [0, 0]
click at [737, 412] on div "# Start building a row of walls. helper . startBuild ( "wall" ) helper . moveDo…" at bounding box center [897, 370] width 356 height 423
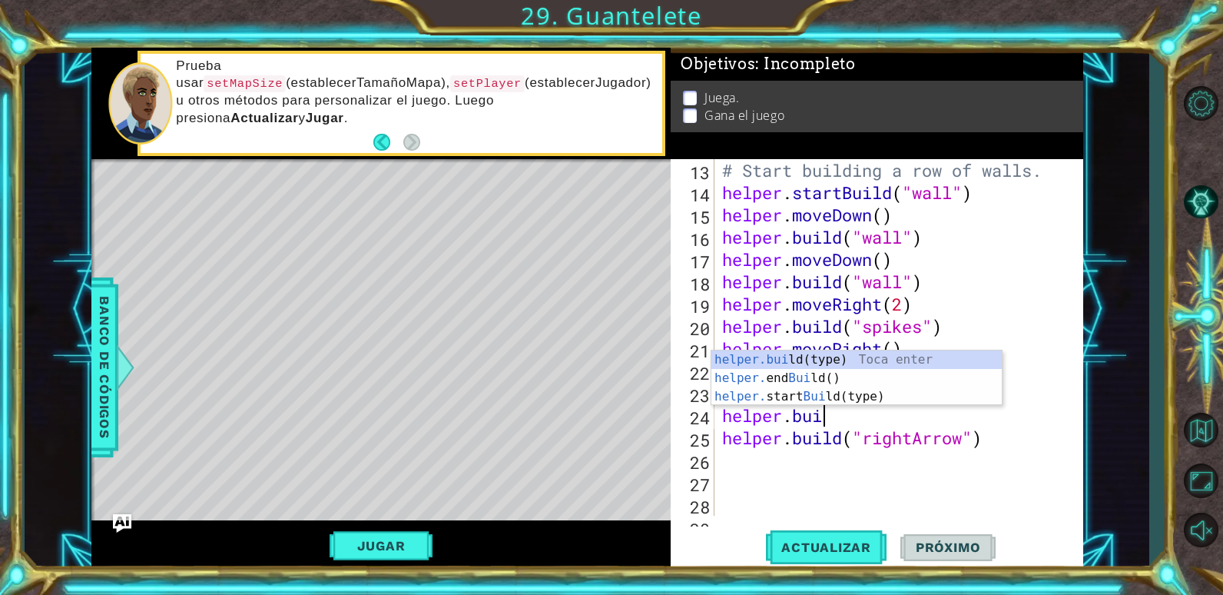
scroll to position [0, 4]
click at [870, 357] on div "helper.[PERSON_NAME](type) Toca enter helper. end [PERSON_NAME]() Toca enter he…" at bounding box center [856, 396] width 290 height 92
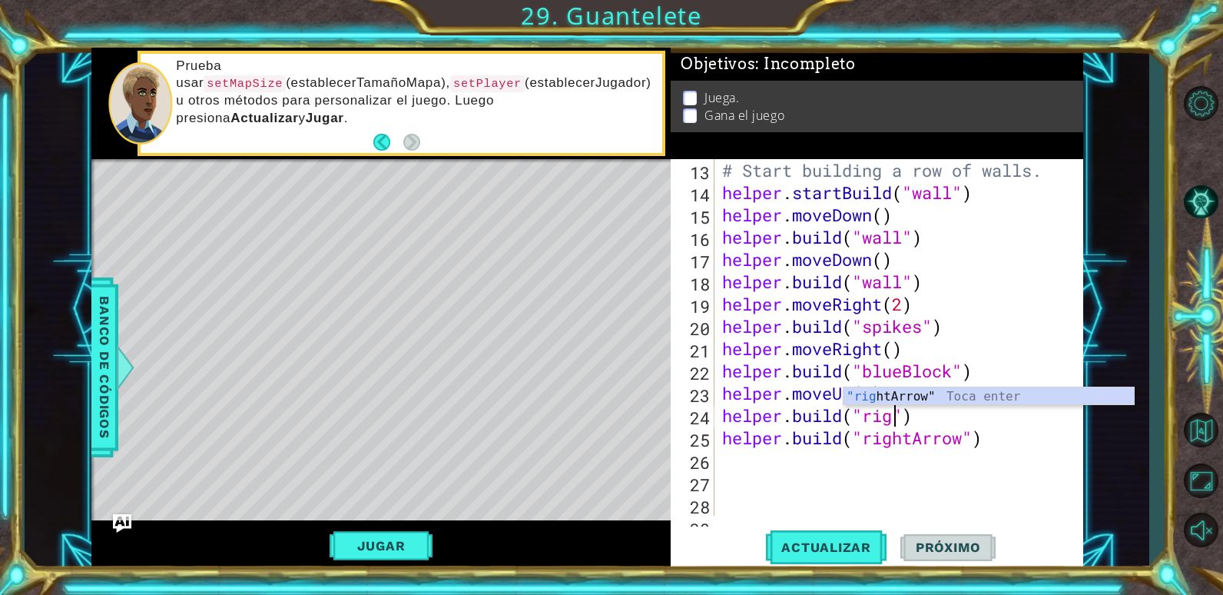
scroll to position [0, 9]
click at [970, 392] on div ""right Arrow" Toca enter" at bounding box center [988, 414] width 290 height 55
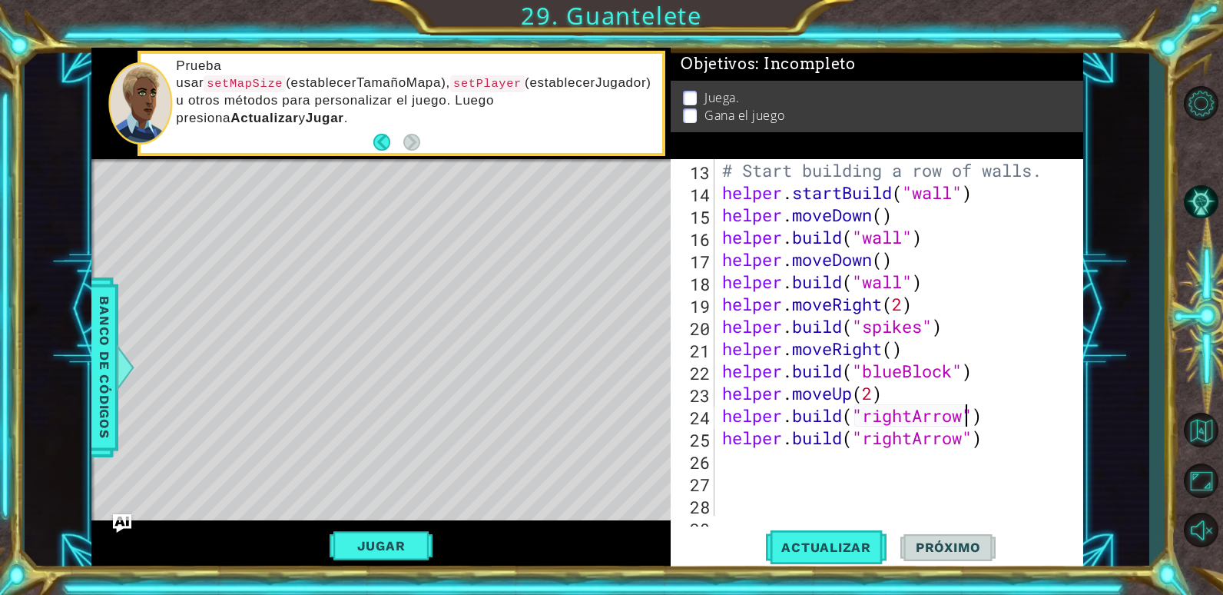
click at [991, 440] on div "# Start building a row of walls. helper . startBuild ( "wall" ) helper . moveDo…" at bounding box center [897, 370] width 356 height 423
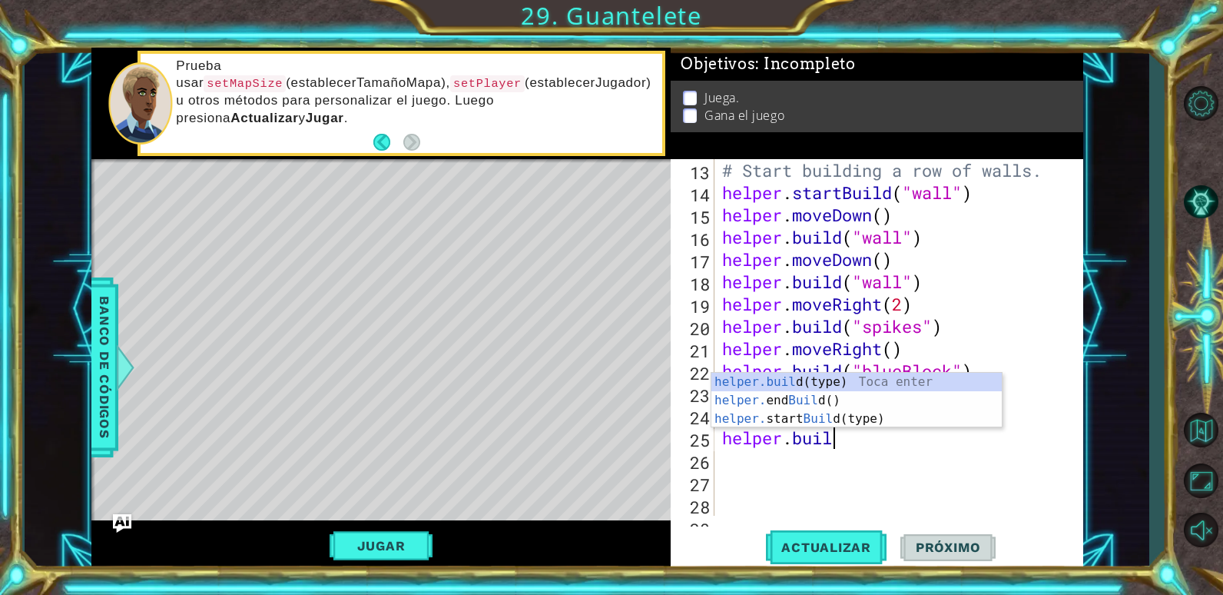
scroll to position [0, 2]
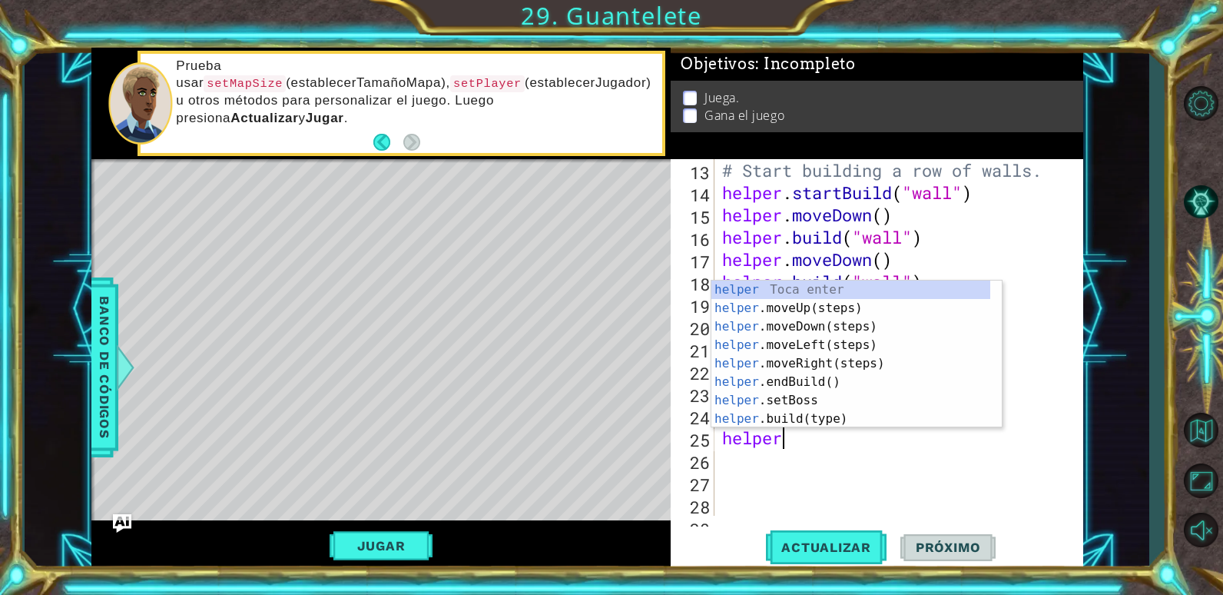
type textarea "helper."
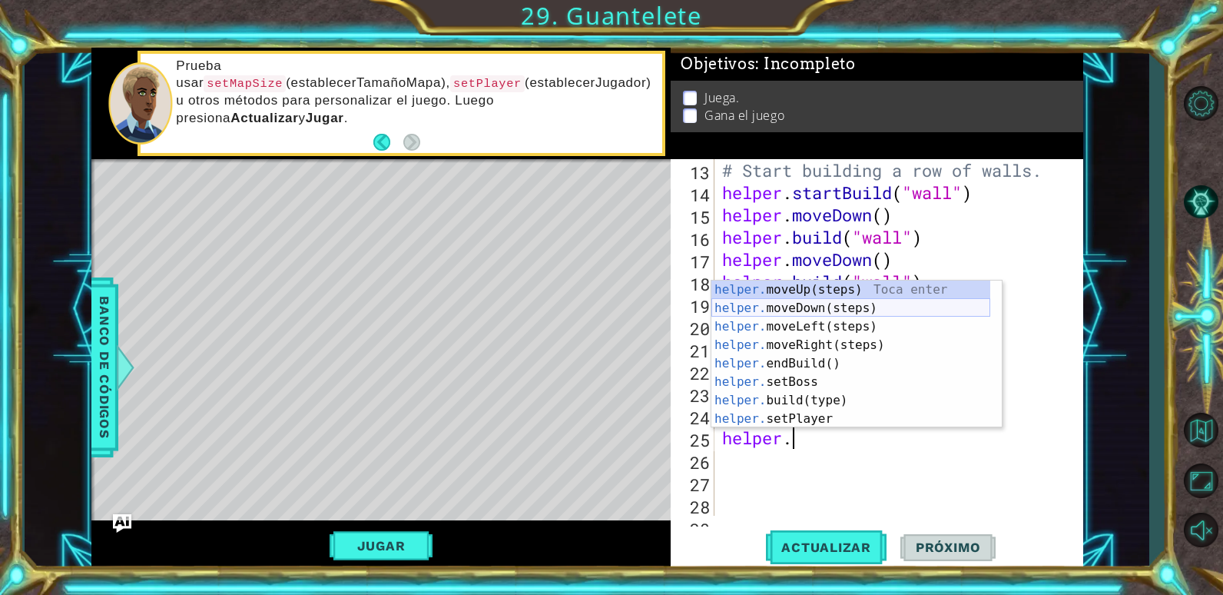
click at [896, 302] on div "helper. moveUp(steps) Toca enter helper. moveDown(steps) Toca enter helper. mov…" at bounding box center [850, 372] width 279 height 184
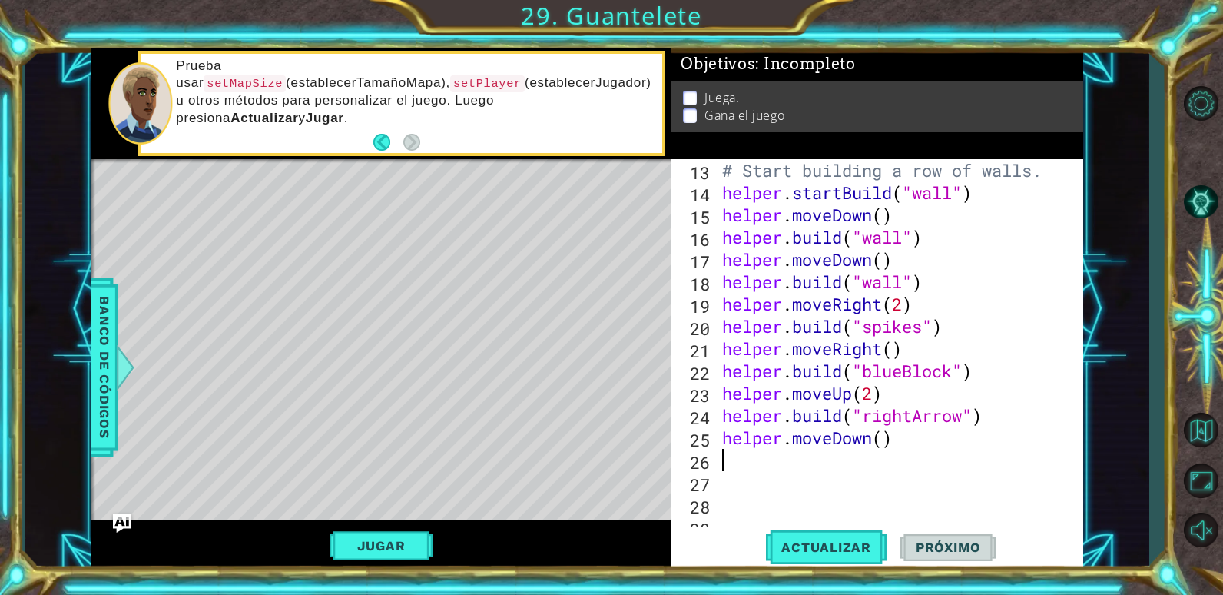
scroll to position [0, 0]
click at [881, 435] on div "# Start building a row of walls. helper . startBuild ( "wall" ) helper . moveDo…" at bounding box center [897, 359] width 356 height 401
click at [840, 545] on span "Actualizar" at bounding box center [826, 546] width 121 height 15
click at [390, 545] on button "Jugar" at bounding box center [382, 545] width 104 height 29
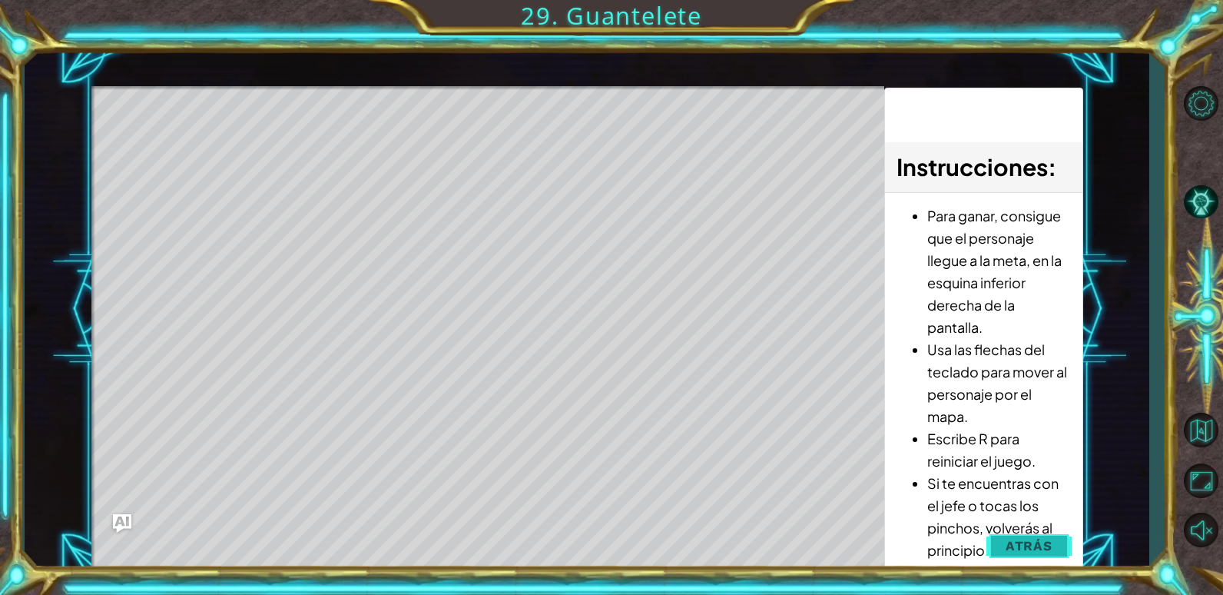
click at [1004, 545] on button "Atrás" at bounding box center [1028, 545] width 85 height 31
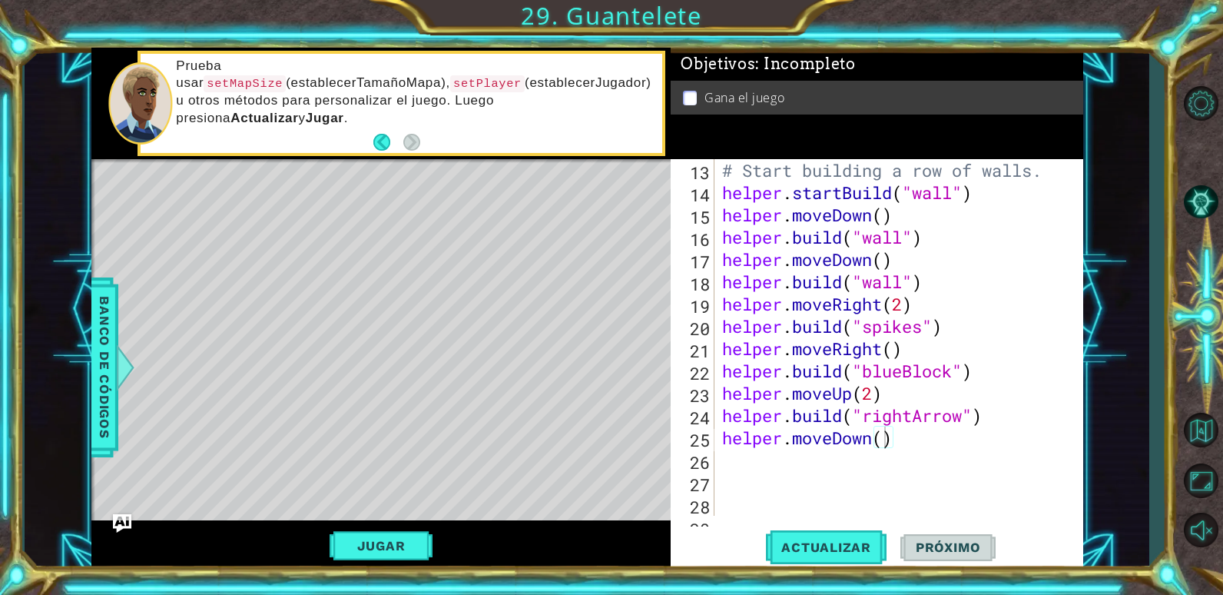
type textarea "helper.moveUp(2)"
click at [889, 391] on div "# Start building a row of walls. helper . startBuild ( "wall" ) helper . moveDo…" at bounding box center [897, 359] width 356 height 401
click at [914, 449] on div "# Start building a row of walls. helper . startBuild ( "wall" ) helper . moveDo…" at bounding box center [897, 359] width 356 height 401
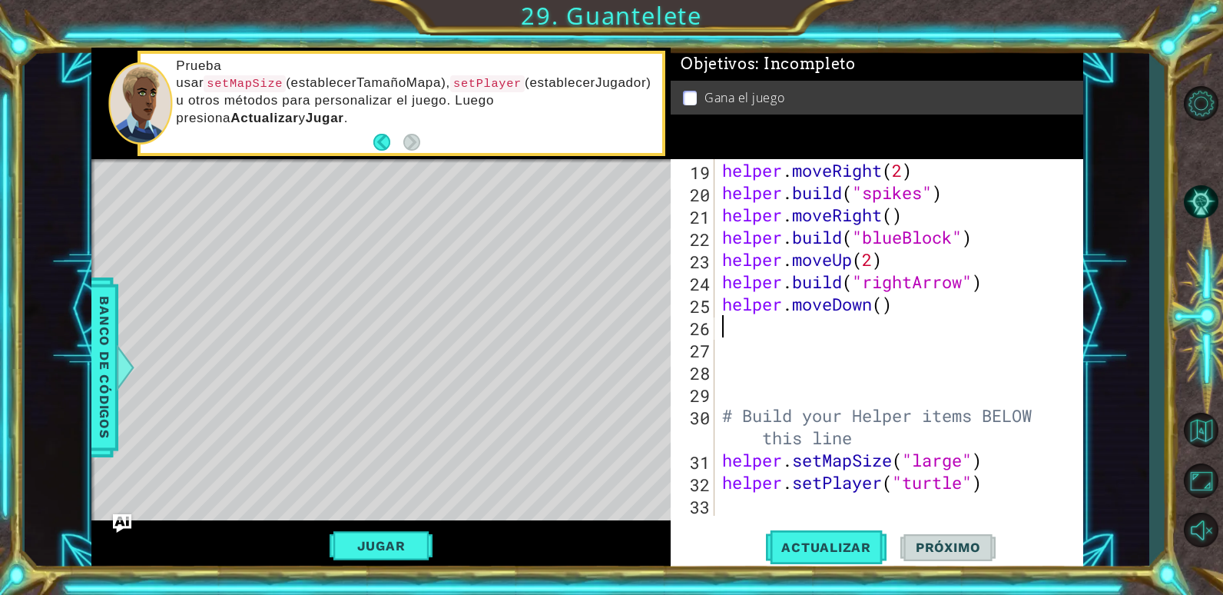
scroll to position [423, 0]
click at [896, 308] on div "helper . moveRight ( 2 ) helper . build ( "spikes" ) helper . moveRight ( ) hel…" at bounding box center [897, 359] width 356 height 401
type textarea "helper.moveDown()"
click at [722, 326] on div "helper . moveRight ( 2 ) helper . build ( "spikes" ) helper . moveRight ( ) hel…" at bounding box center [897, 359] width 356 height 401
click at [93, 357] on span "Banco de códigos" at bounding box center [104, 366] width 25 height 159
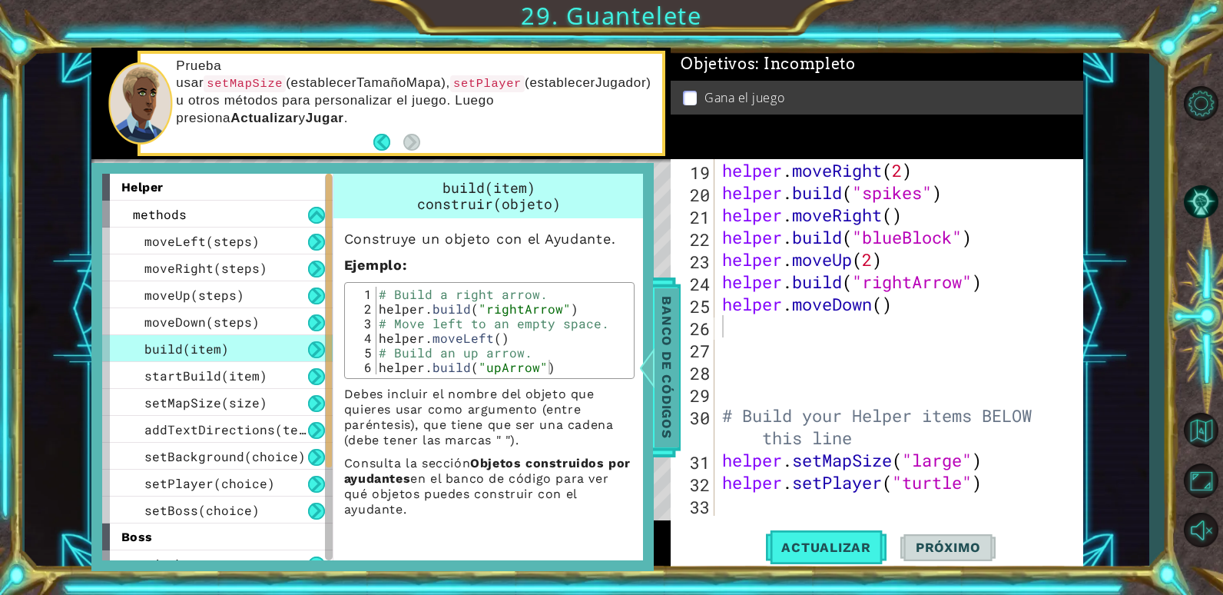
click at [646, 382] on div at bounding box center [646, 367] width 19 height 46
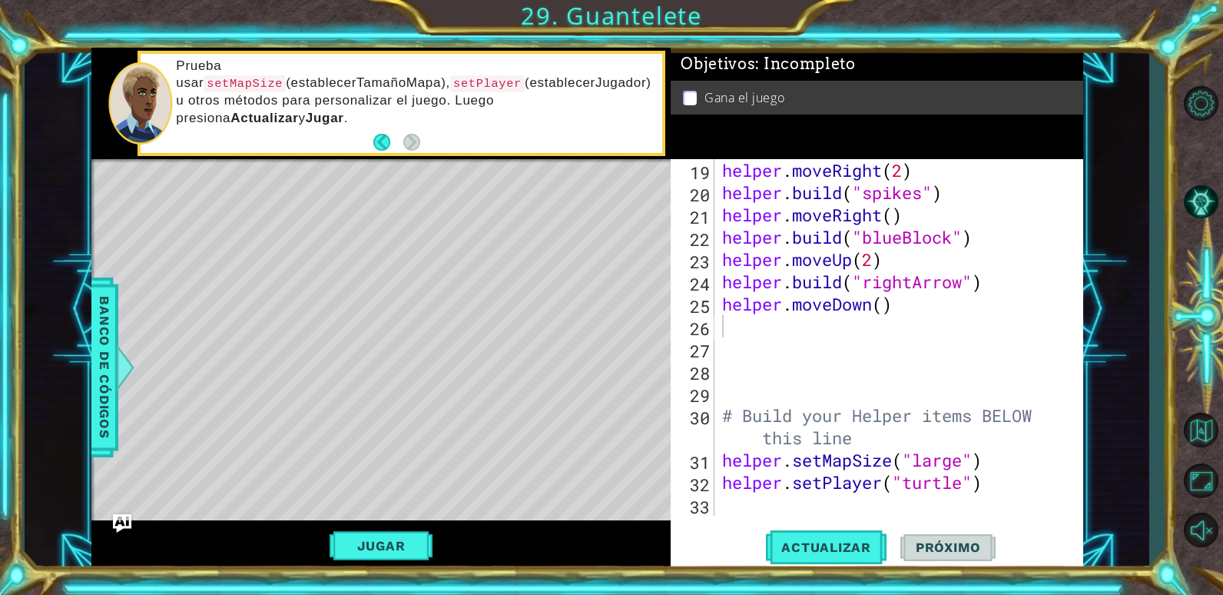
click at [522, 346] on div "Level Map" at bounding box center [446, 385] width 710 height 452
click at [737, 333] on div "helper . moveRight ( 2 ) helper . build ( "spikes" ) helper . moveRight ( ) hel…" at bounding box center [897, 359] width 356 height 401
click at [843, 555] on span "Actualizar" at bounding box center [826, 546] width 121 height 15
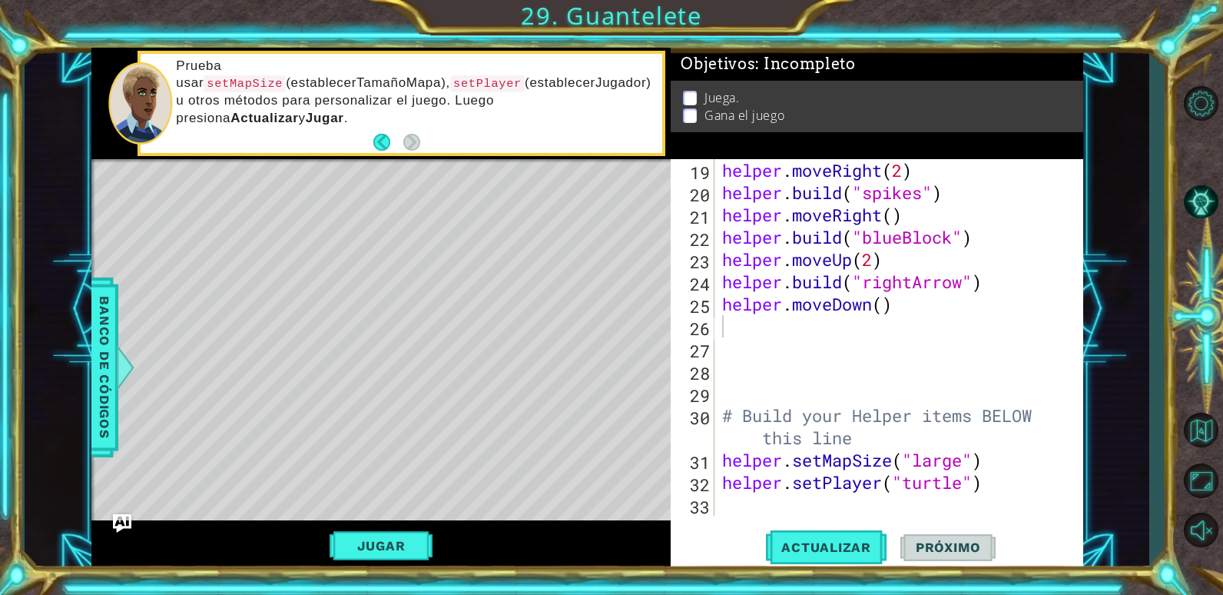
click at [403, 527] on div "Jugar" at bounding box center [381, 545] width 580 height 51
click at [369, 525] on div "Jugar" at bounding box center [381, 545] width 580 height 51
click at [371, 535] on button "Jugar" at bounding box center [382, 545] width 104 height 29
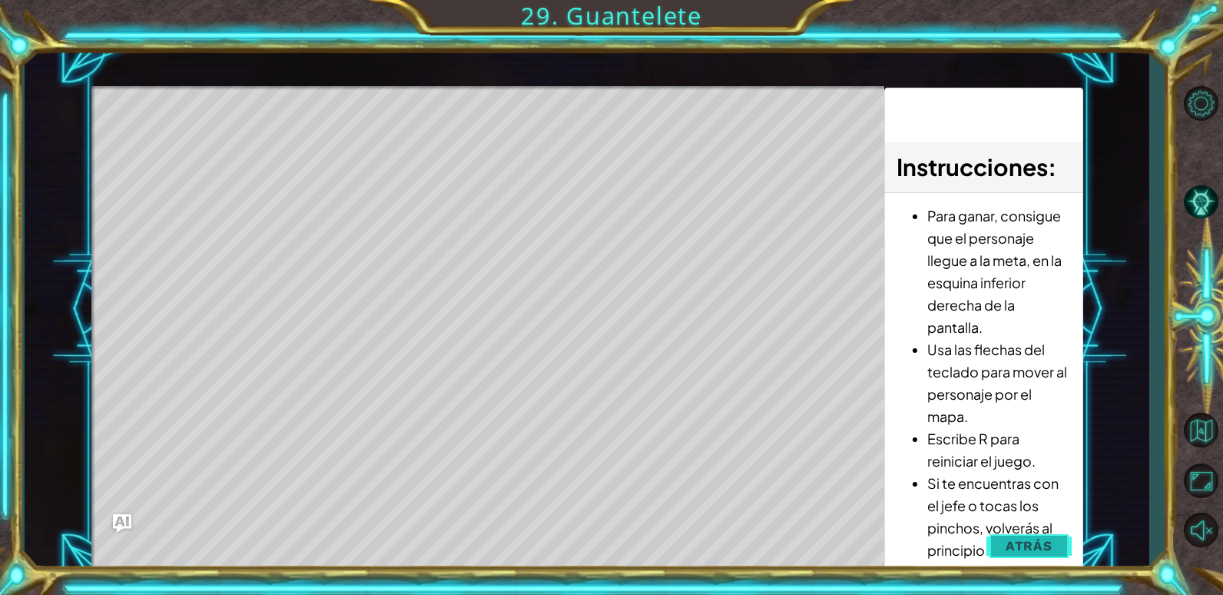
click at [1033, 541] on span "Atrás" at bounding box center [1028, 545] width 47 height 15
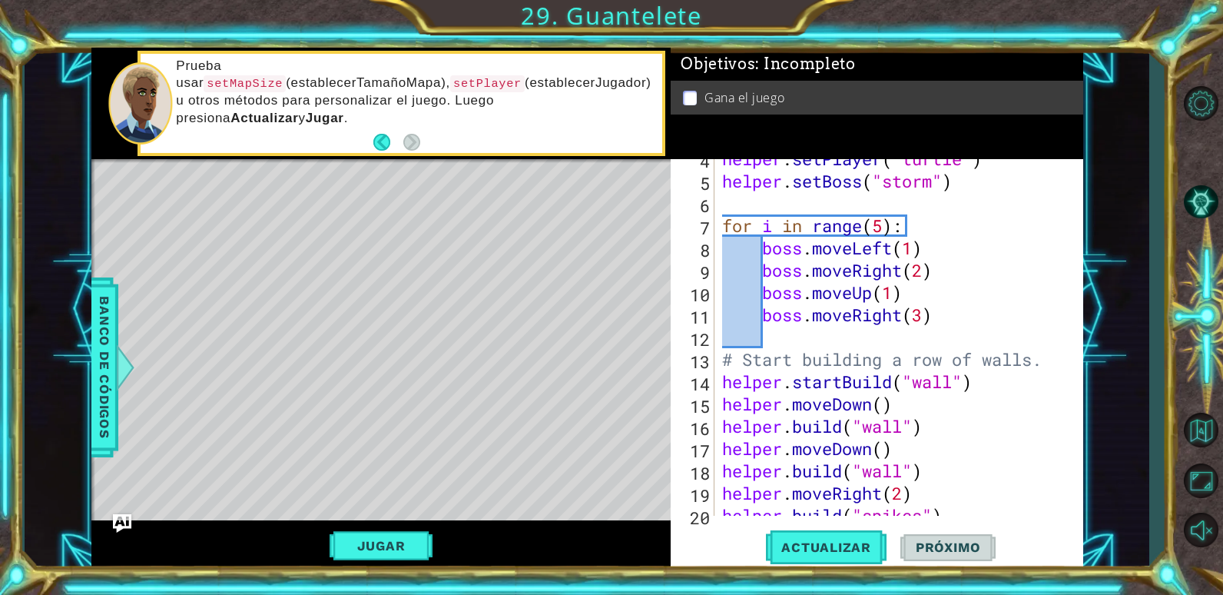
scroll to position [0, 0]
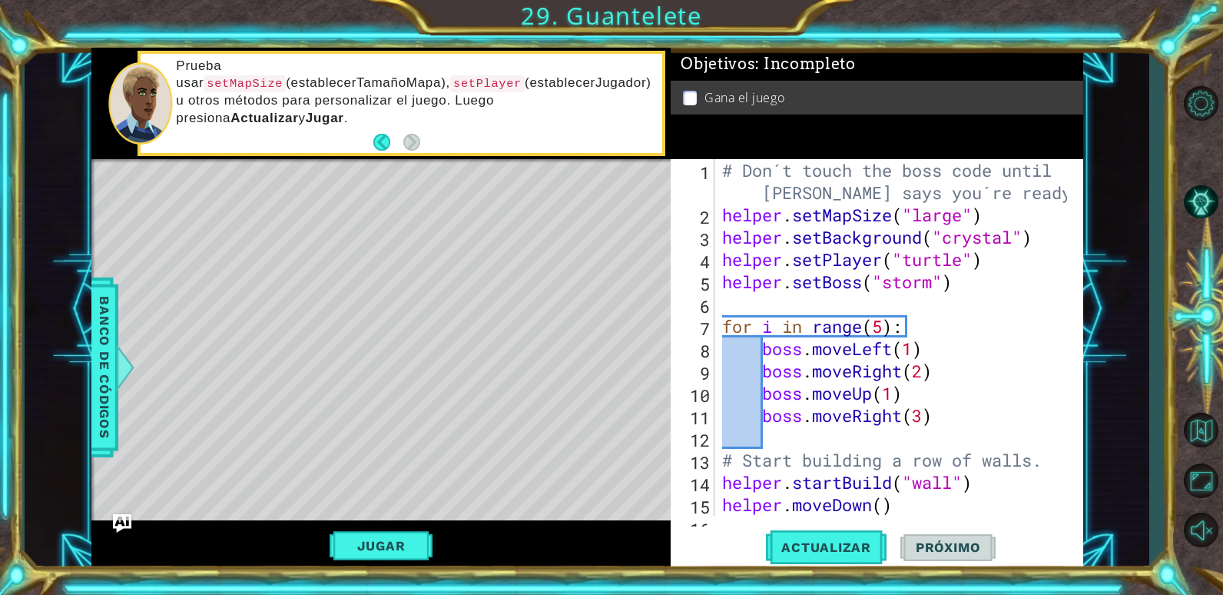
click at [952, 373] on div "# Don´t touch the boss code until [PERSON_NAME] says you´re ready! helper . set…" at bounding box center [897, 370] width 356 height 423
click at [924, 371] on div "# Don´t touch the boss code until [PERSON_NAME] says you´re ready! helper . set…" at bounding box center [897, 370] width 356 height 423
click at [913, 402] on div "# Don´t touch the boss code until [PERSON_NAME] says you´re ready! helper . set…" at bounding box center [897, 370] width 356 height 423
click at [952, 412] on div "# Don´t touch the boss code until [PERSON_NAME] says you´re ready! helper . set…" at bounding box center [897, 370] width 356 height 423
type textarea "boss.moveRight(3)"
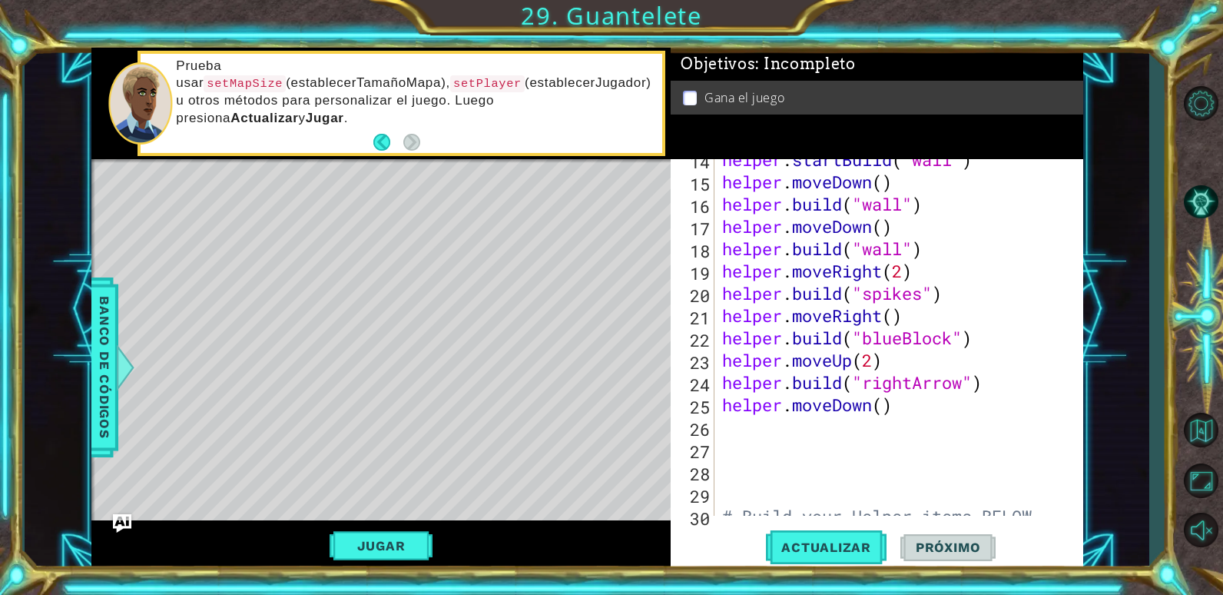
scroll to position [423, 0]
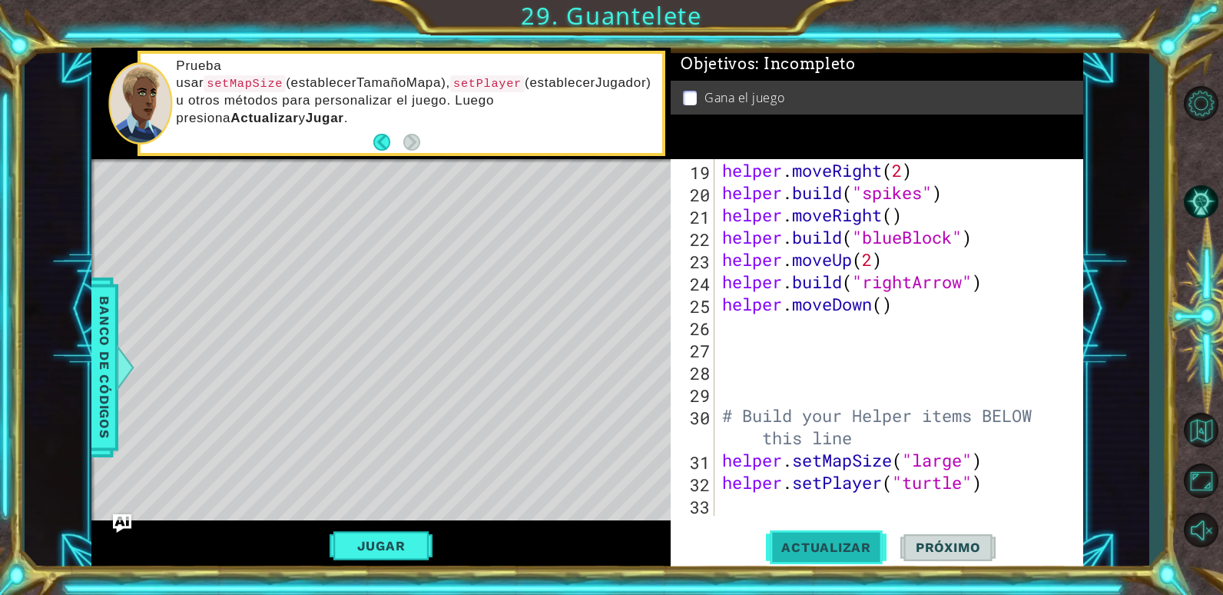
drag, startPoint x: 839, startPoint y: 539, endPoint x: 822, endPoint y: 535, distance: 17.3
click at [830, 540] on span "Actualizar" at bounding box center [826, 546] width 121 height 15
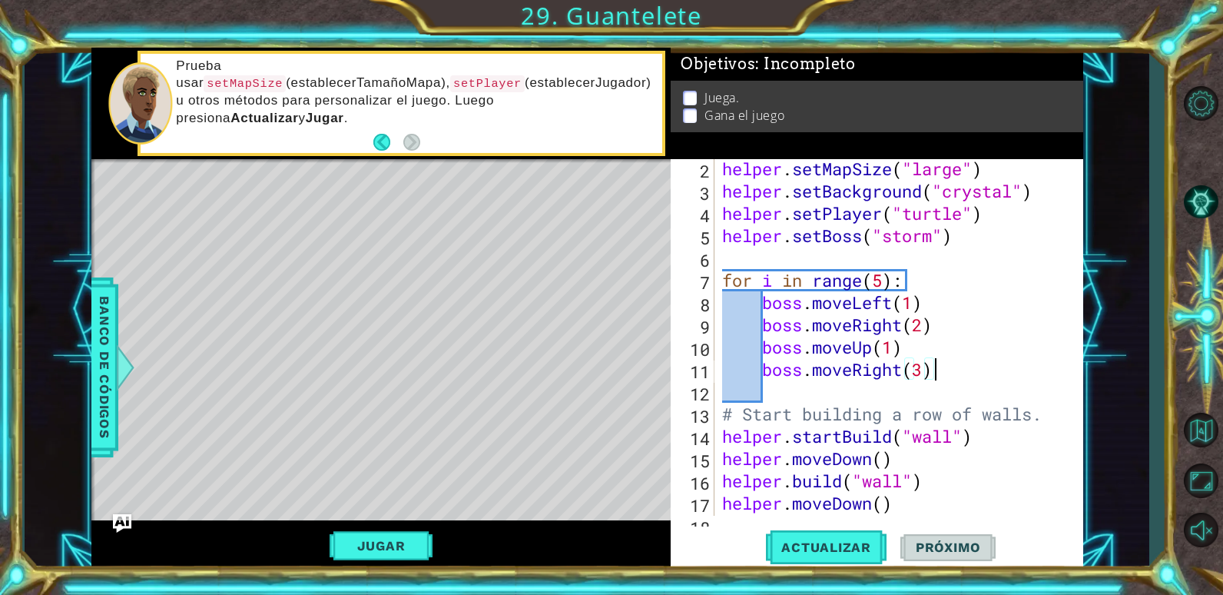
scroll to position [0, 0]
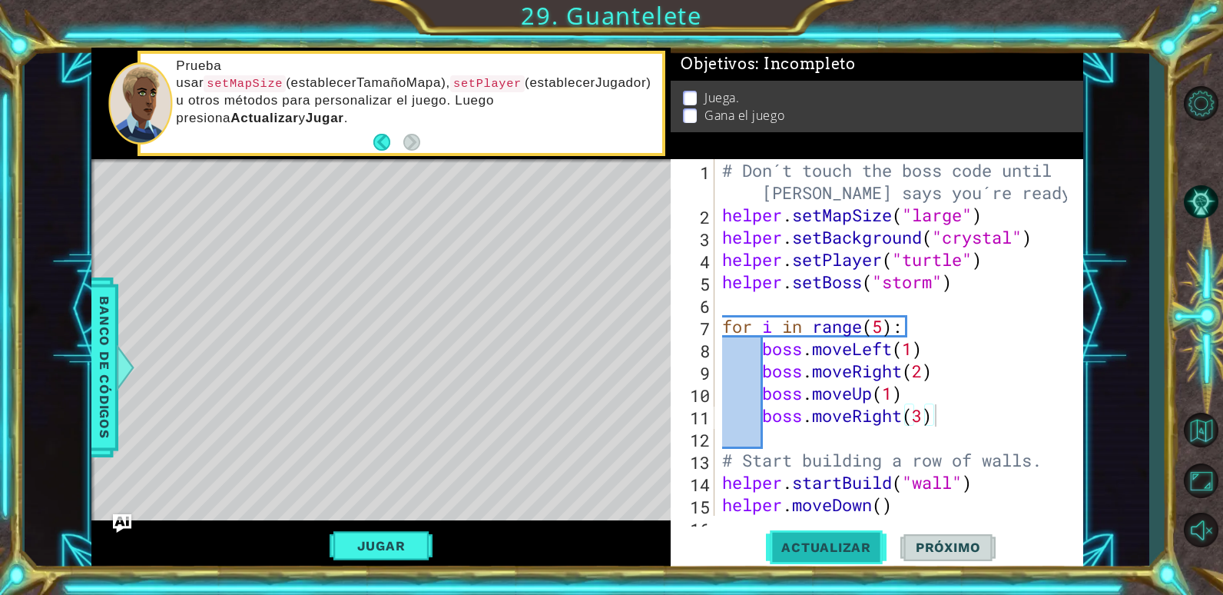
click at [830, 530] on button "Actualizar" at bounding box center [826, 546] width 121 height 41
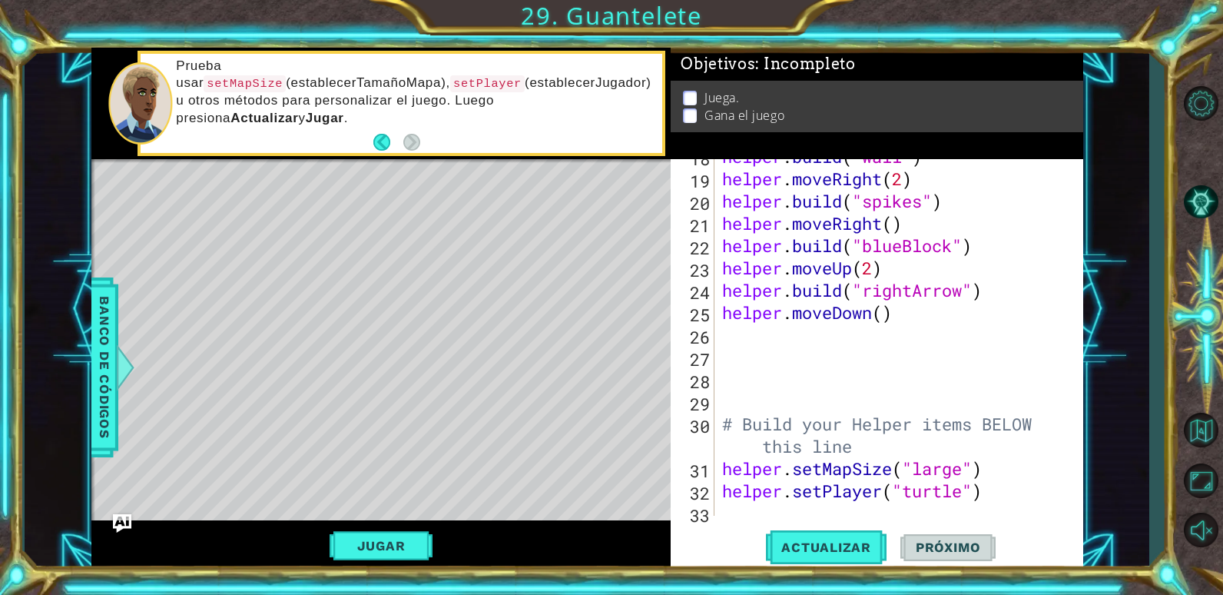
scroll to position [423, 0]
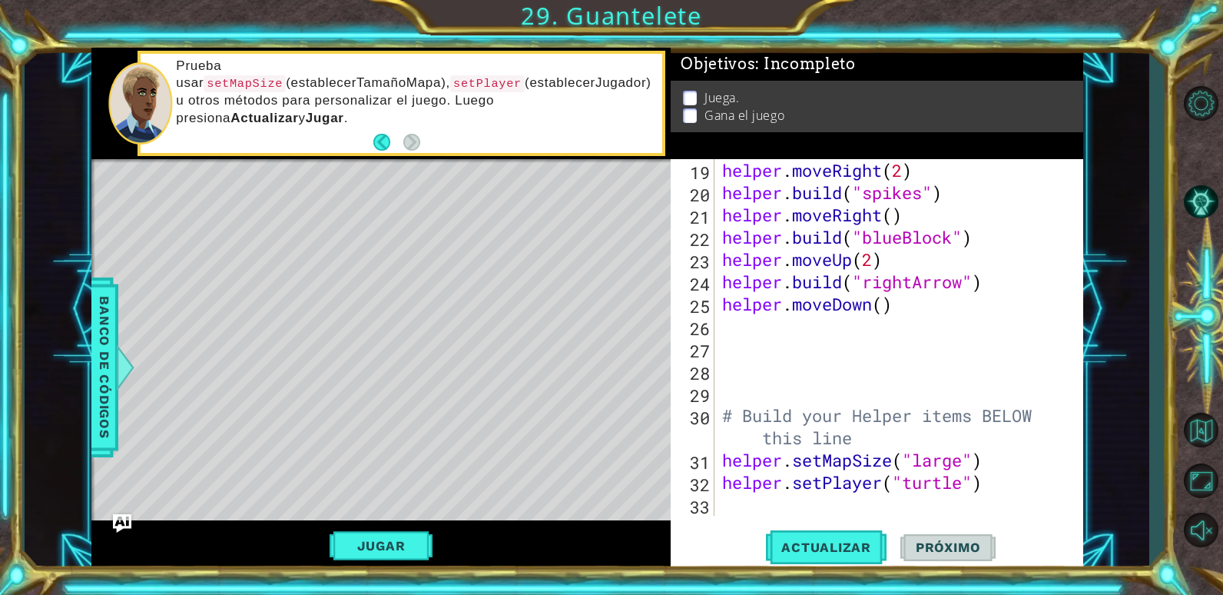
click at [753, 509] on div "helper . moveRight ( 2 ) helper . build ( "spikes" ) helper . moveRight ( ) hel…" at bounding box center [897, 359] width 356 height 401
type textarea "h"
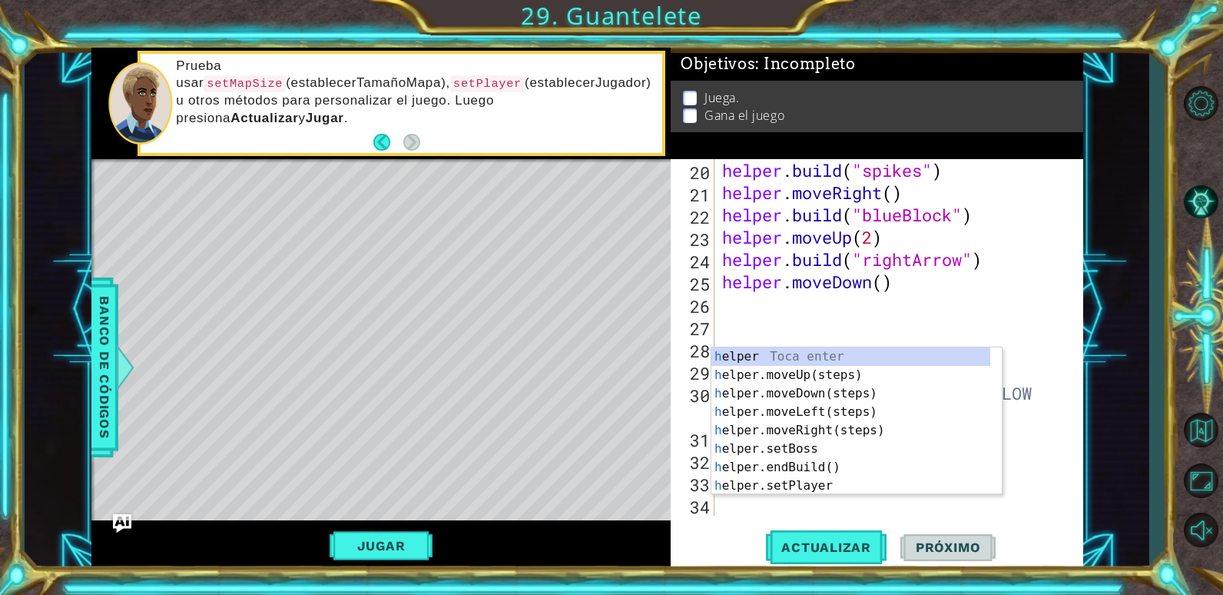
scroll to position [446, 0]
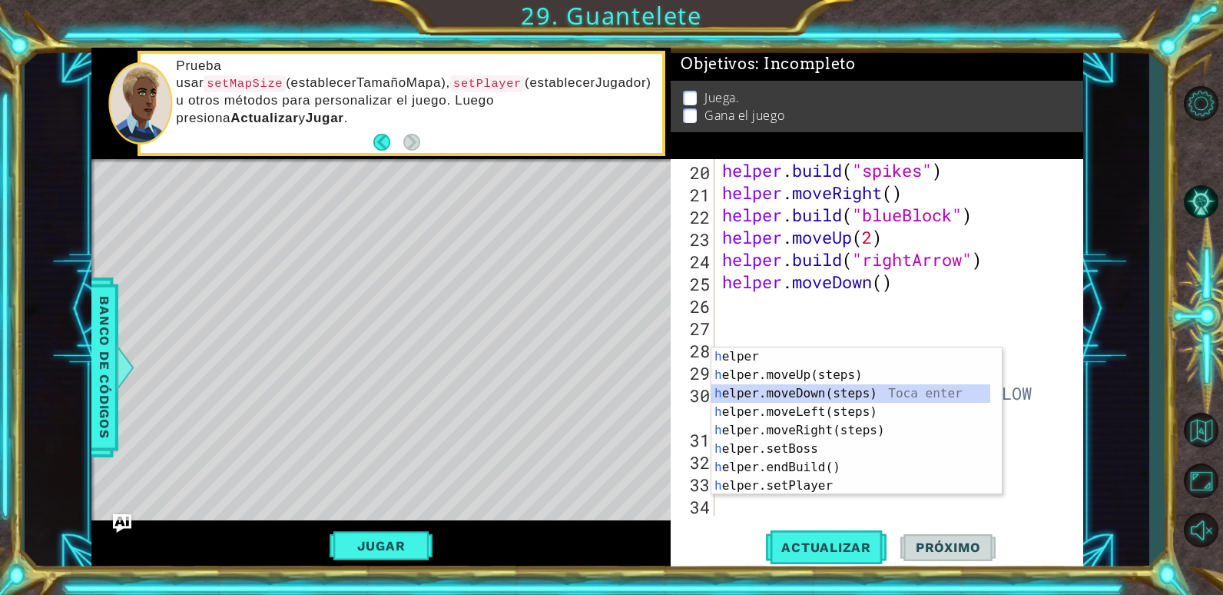
click at [786, 398] on div "h elper Toca enter h elper.moveUp(steps) Toca enter h elper.moveDown(steps) Toc…" at bounding box center [850, 439] width 279 height 184
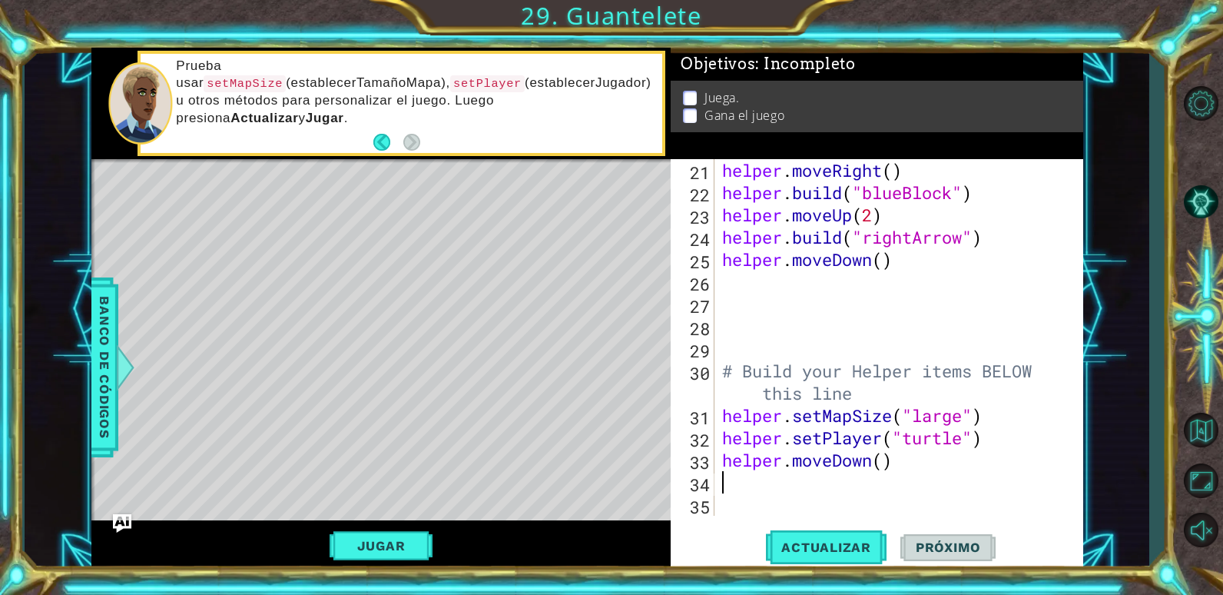
scroll to position [468, 0]
click at [880, 466] on div "helper . moveRight ( ) helper . build ( "blueBlock" ) helper . moveUp ( 2 ) hel…" at bounding box center [897, 359] width 356 height 401
type textarea "helper.moveDown(4)"
click at [841, 538] on button "Actualizar" at bounding box center [826, 546] width 121 height 41
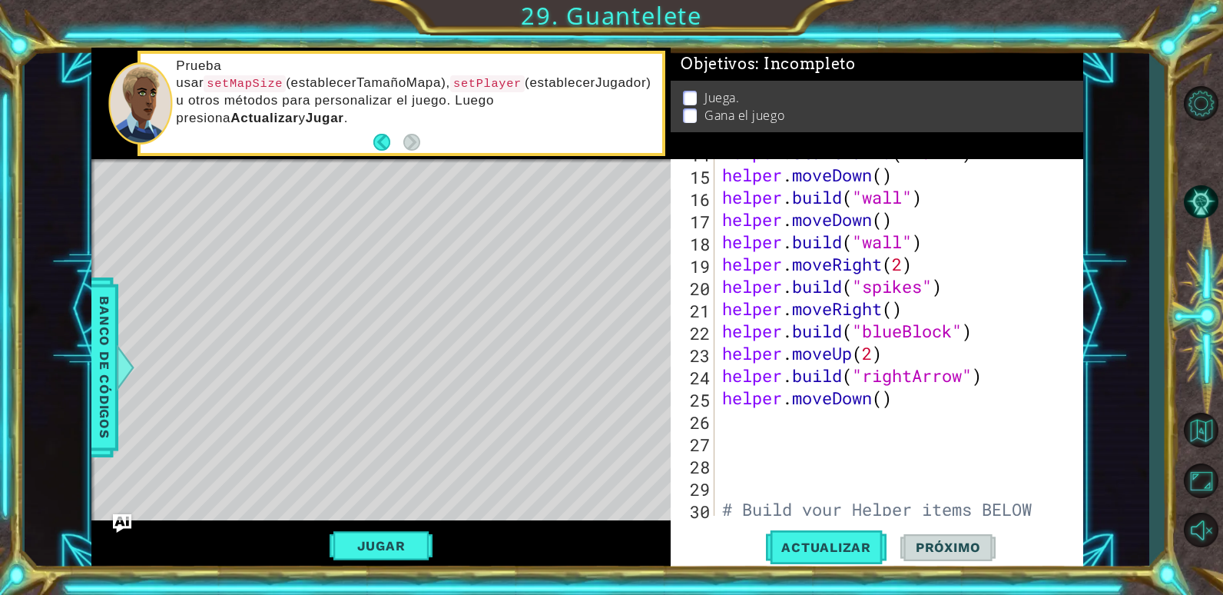
scroll to position [468, 0]
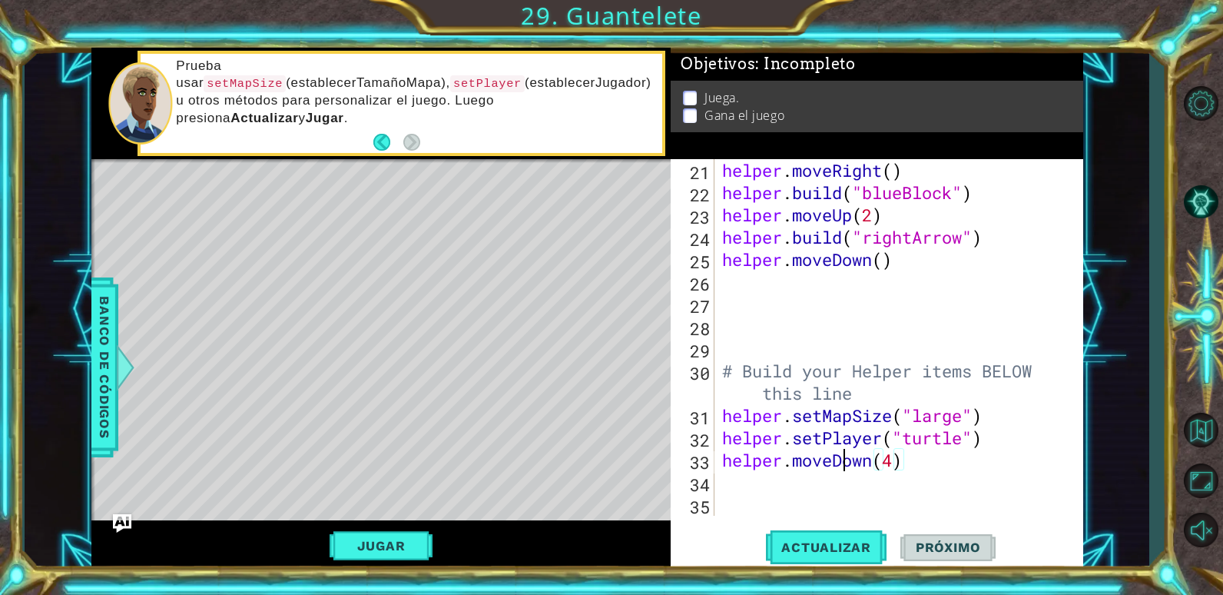
click at [843, 469] on div "helper . moveRight ( ) helper . build ( "blueBlock" ) helper . moveUp ( 2 ) hel…" at bounding box center [897, 359] width 356 height 401
click at [799, 495] on div "helper . moveRight ( ) helper . build ( "blueBlock" ) helper . moveUp ( 2 ) hel…" at bounding box center [897, 359] width 356 height 401
click at [785, 487] on div "helper . moveRight ( ) helper . build ( "blueBlock" ) helper . moveUp ( 2 ) hel…" at bounding box center [897, 359] width 356 height 401
type textarea "h"
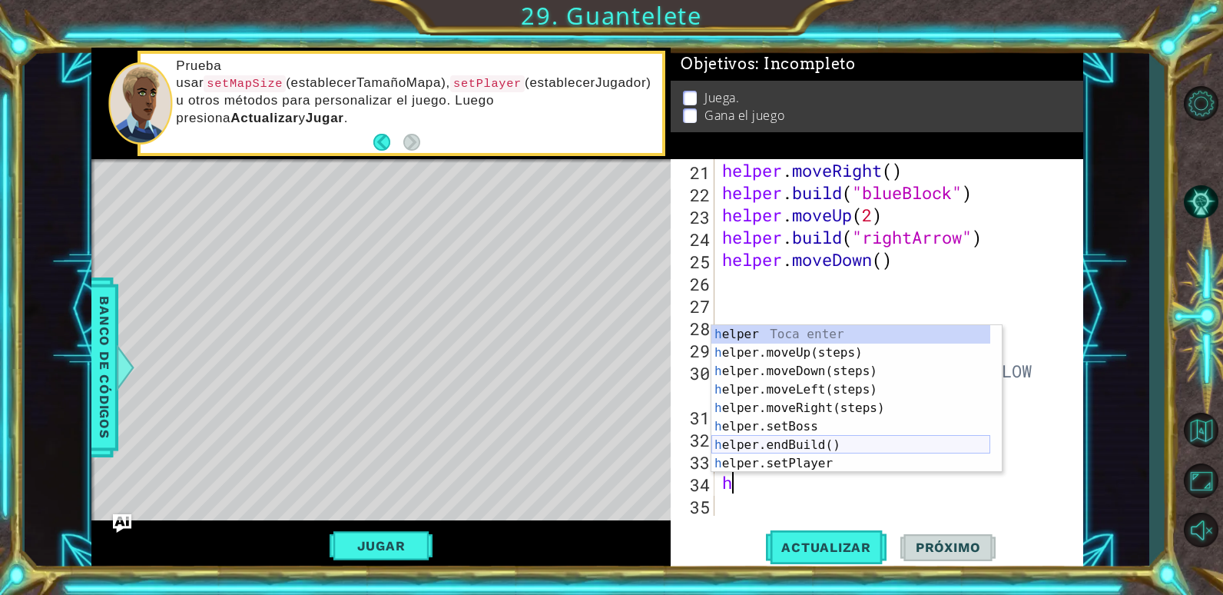
click at [774, 449] on div "h elper Toca enter h elper.moveUp(steps) Toca enter h elper.moveDown(steps) Toc…" at bounding box center [850, 417] width 279 height 184
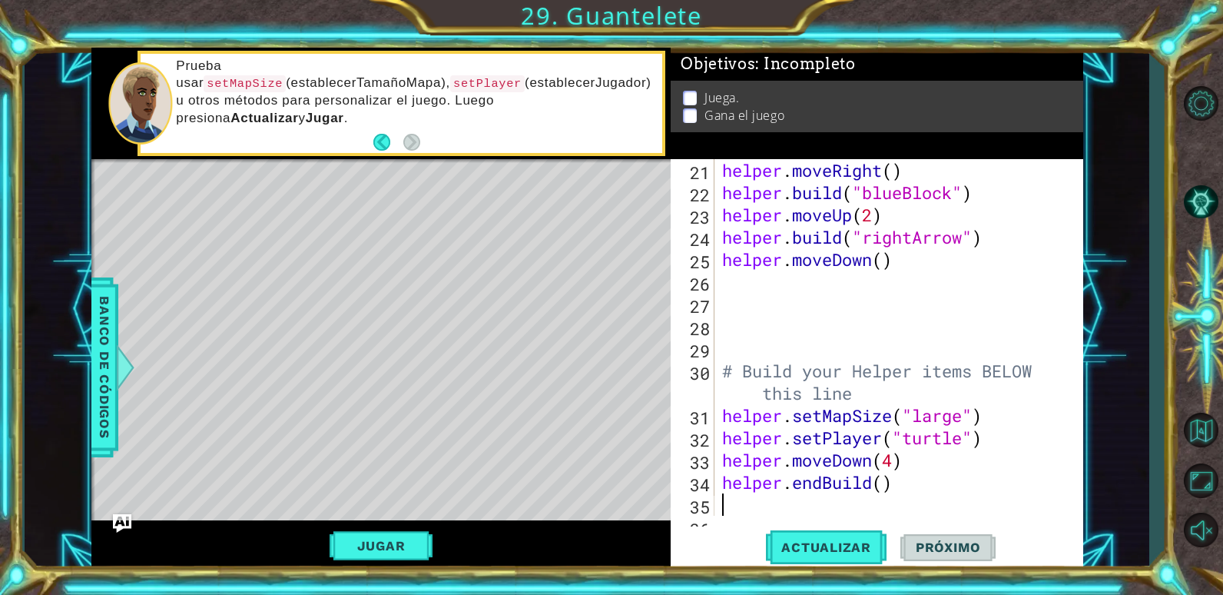
scroll to position [490, 0]
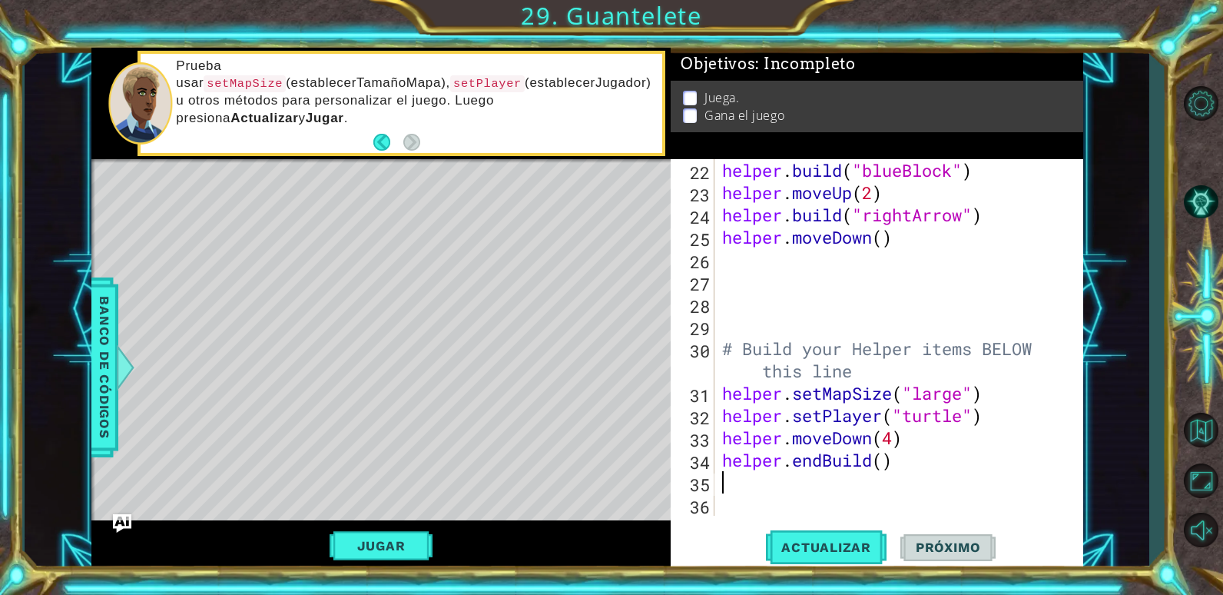
type textarea "h"
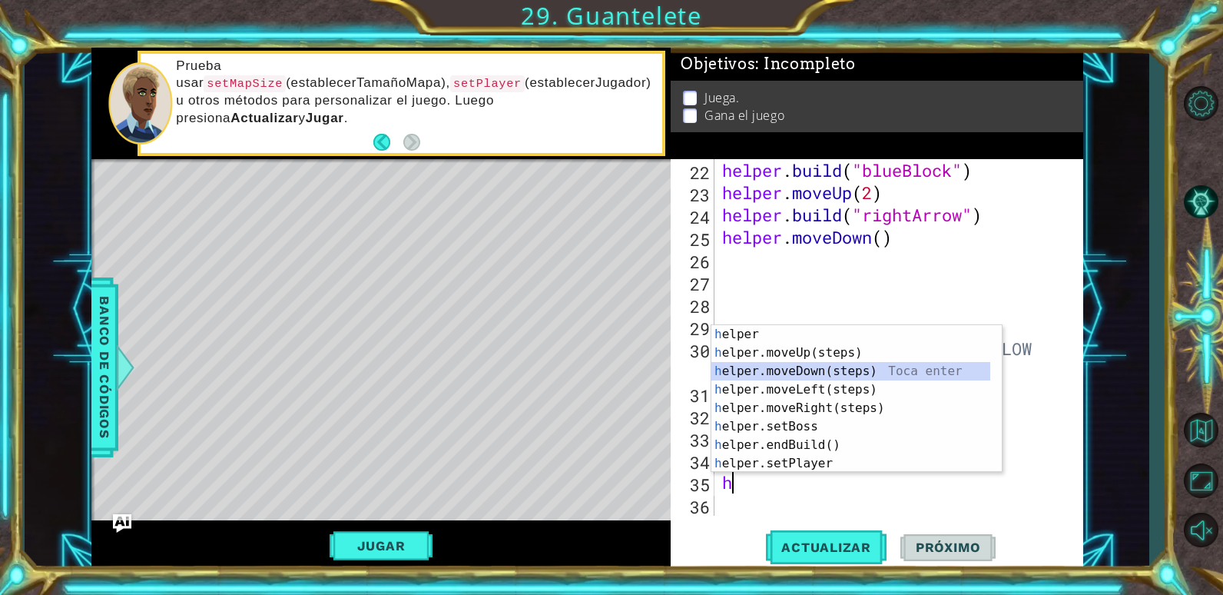
click at [808, 379] on div "h elper Toca enter h elper.moveUp(steps) Toca enter h elper.moveDown(steps) Toc…" at bounding box center [850, 417] width 279 height 184
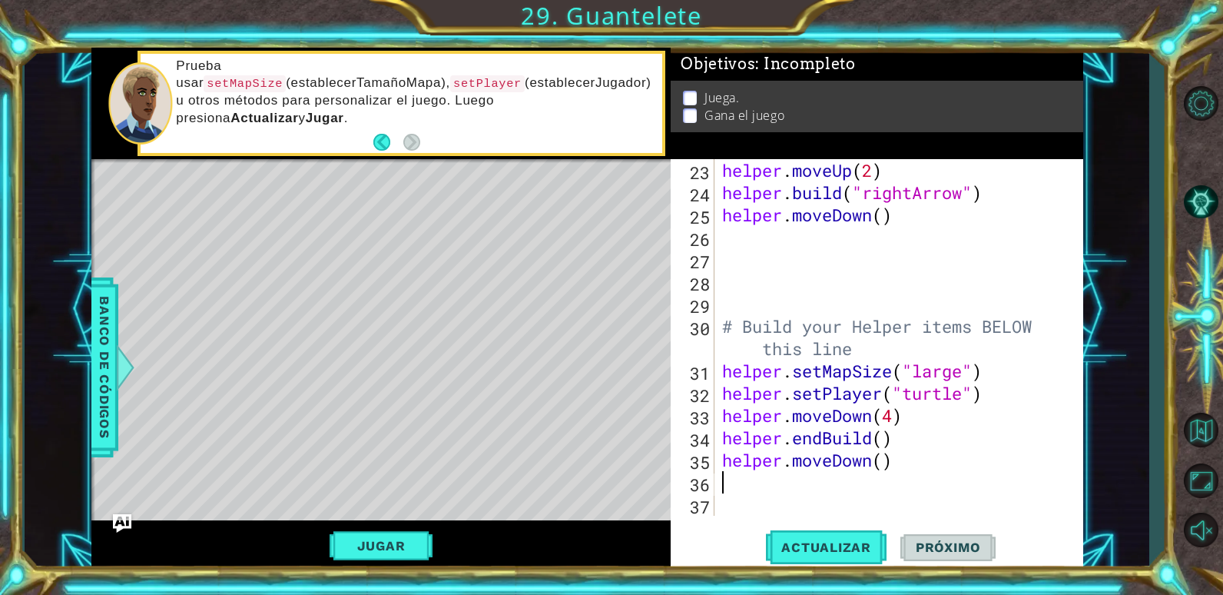
scroll to position [512, 0]
click at [811, 538] on button "Actualizar" at bounding box center [826, 546] width 121 height 41
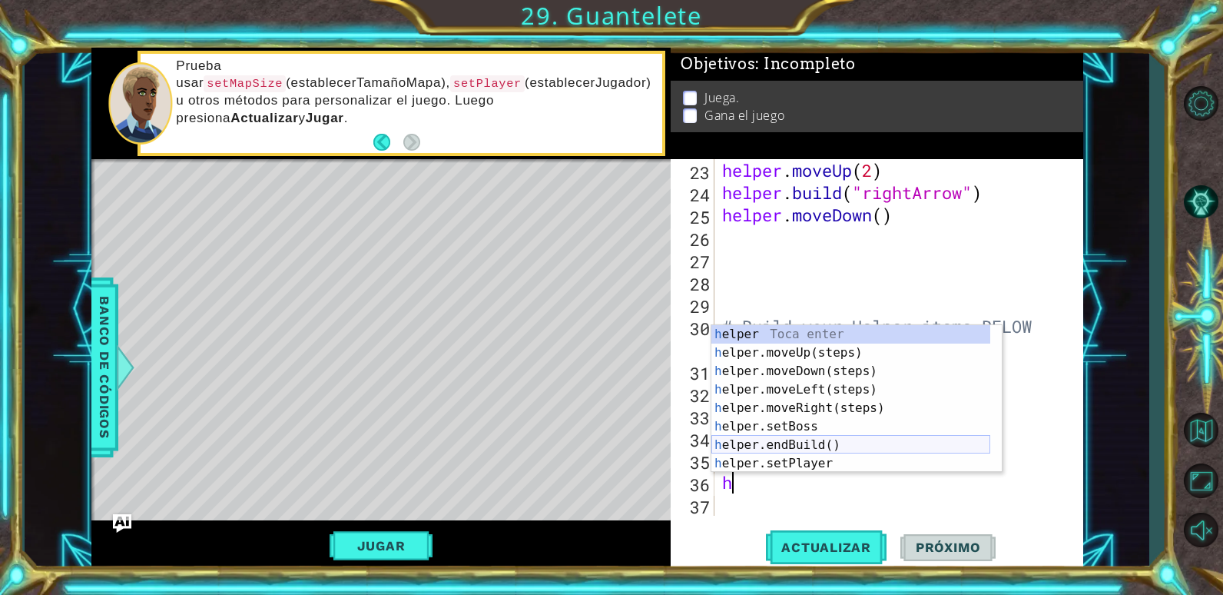
scroll to position [46, 0]
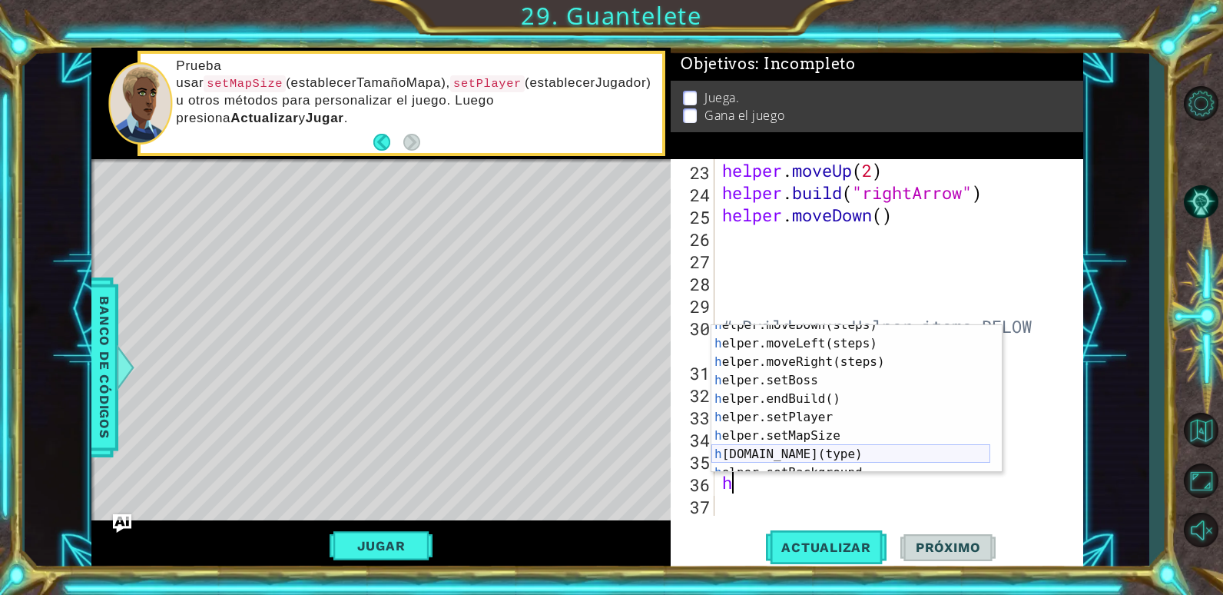
click at [803, 452] on div "h elper.moveDown(steps) Toca enter h elper.moveLeft(steps) Toca enter h elper.m…" at bounding box center [850, 408] width 279 height 184
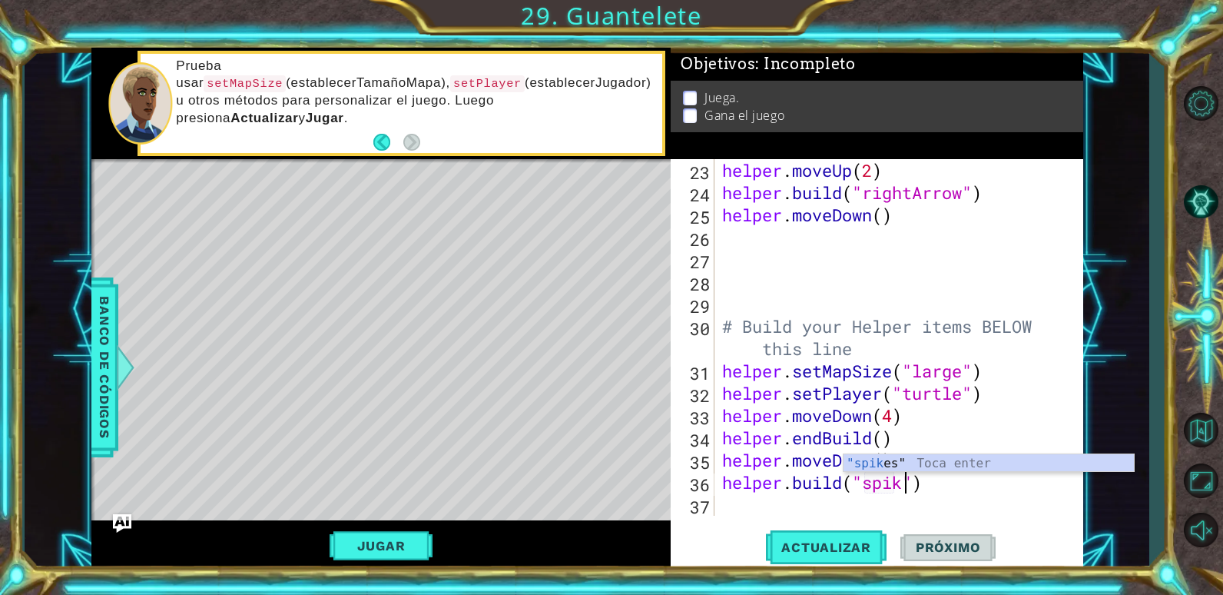
scroll to position [0, 9]
type textarea "[DOMAIN_NAME]("spikes")"
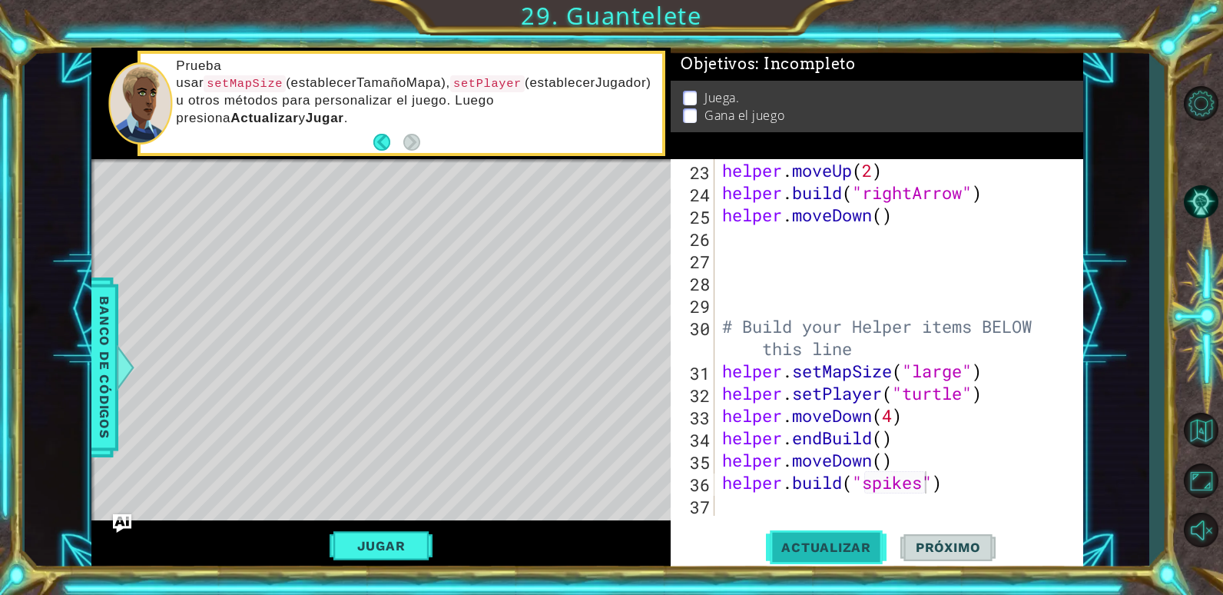
click at [806, 547] on span "Actualizar" at bounding box center [826, 546] width 121 height 15
click at [721, 512] on div "helper . moveUp ( 2 ) helper . build ( "rightArrow" ) helper . moveDown ( ) # B…" at bounding box center [897, 359] width 356 height 401
